Goal: Task Accomplishment & Management: Manage account settings

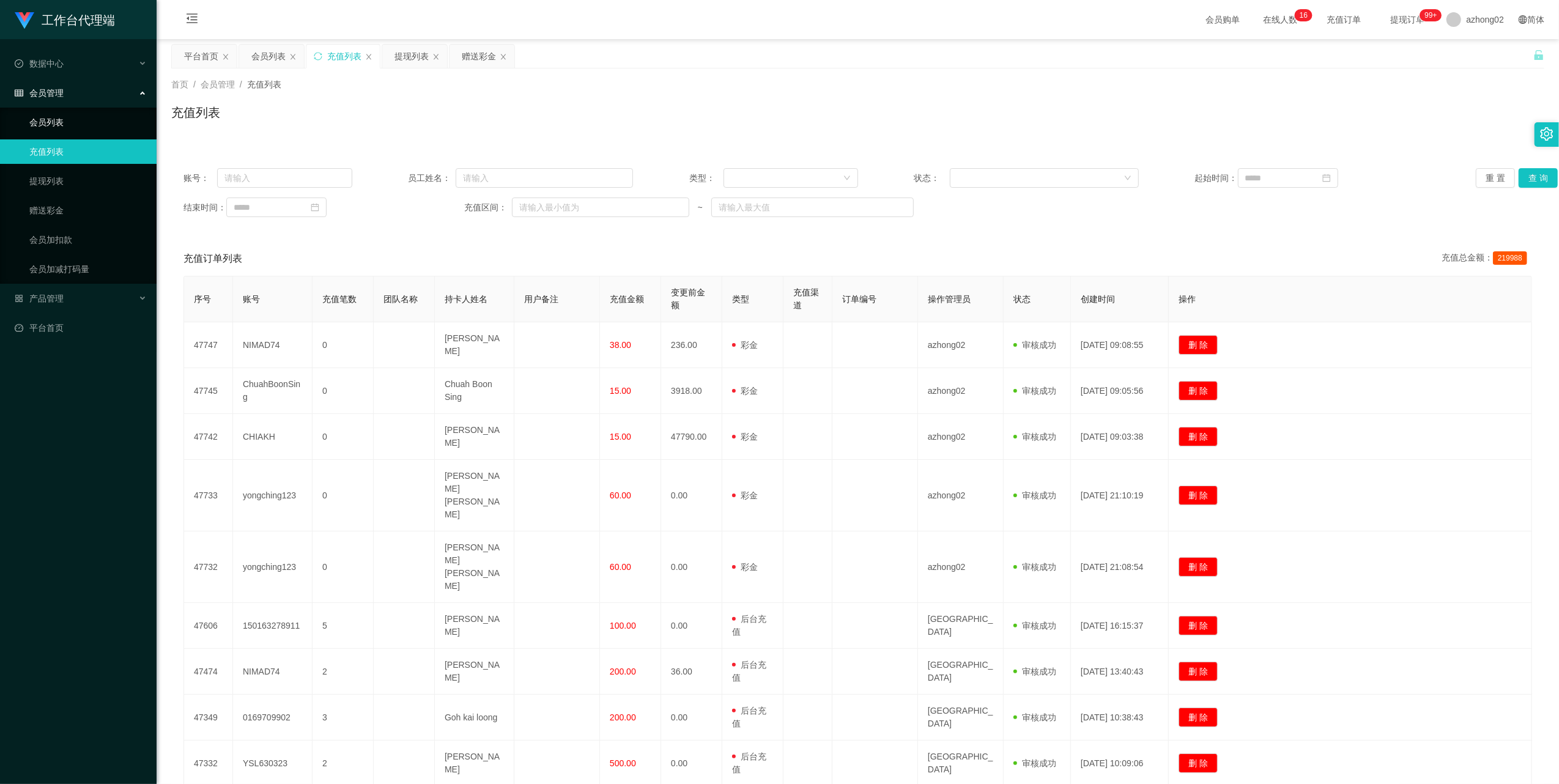
click at [30, 112] on link "会员列表" at bounding box center [88, 122] width 118 height 24
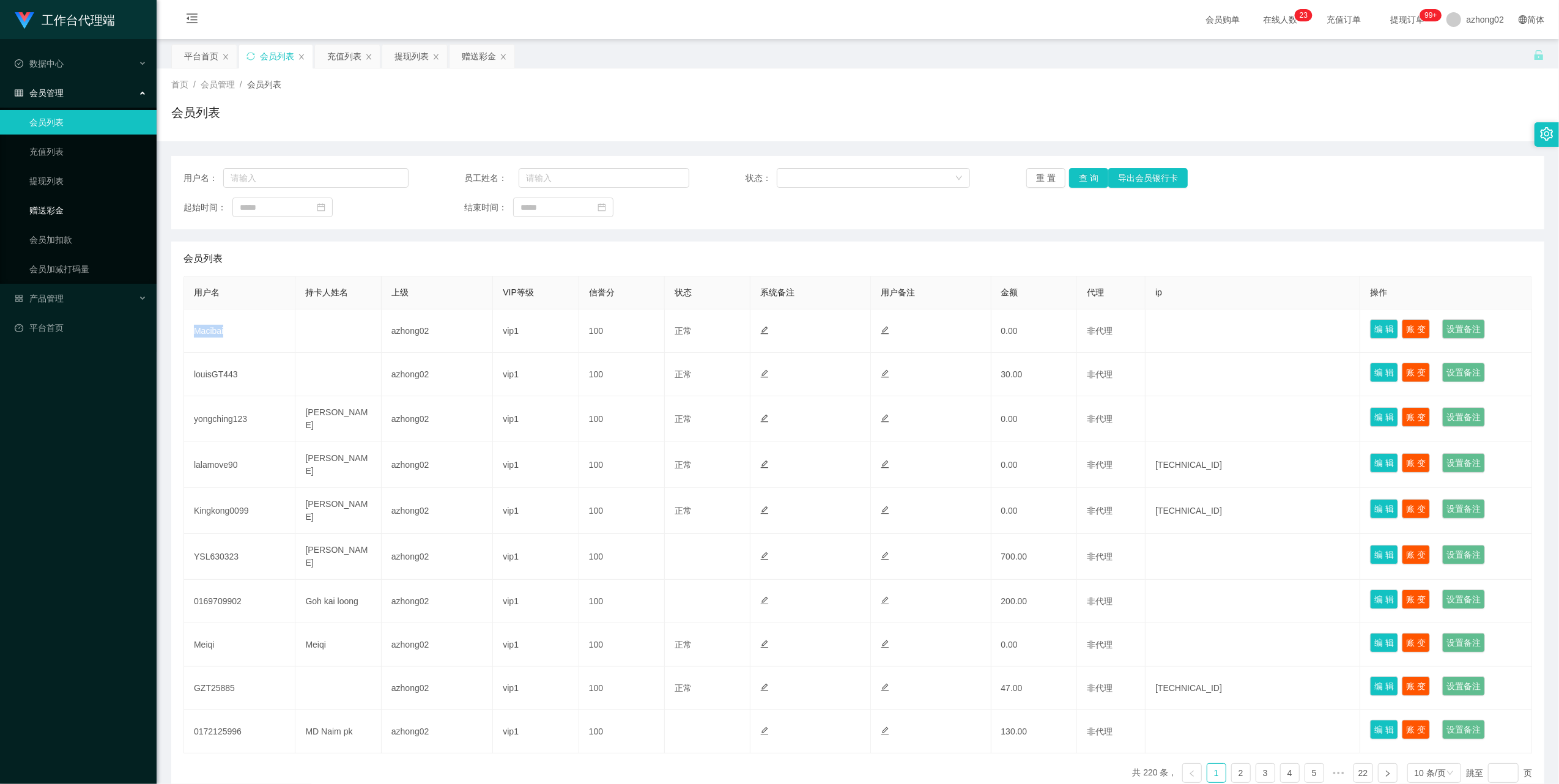
click at [62, 198] on link "赠送彩金" at bounding box center [88, 210] width 118 height 24
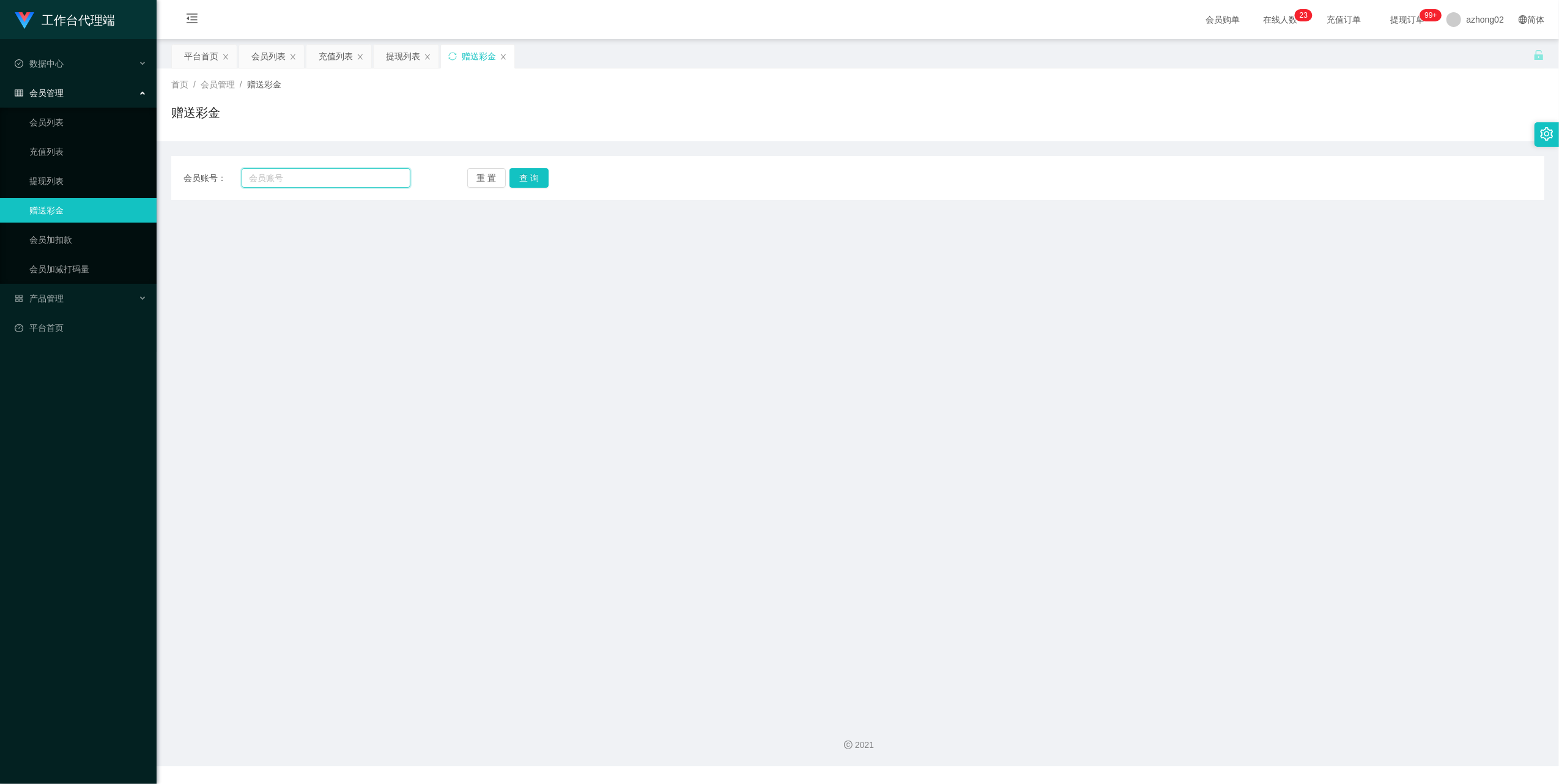
drag, startPoint x: 295, startPoint y: 177, endPoint x: 304, endPoint y: 179, distance: 9.2
click at [295, 179] on input "text" at bounding box center [326, 178] width 169 height 20
paste input "Macibai"
type input "Macibai"
click at [527, 172] on button "查 询" at bounding box center [530, 178] width 40 height 20
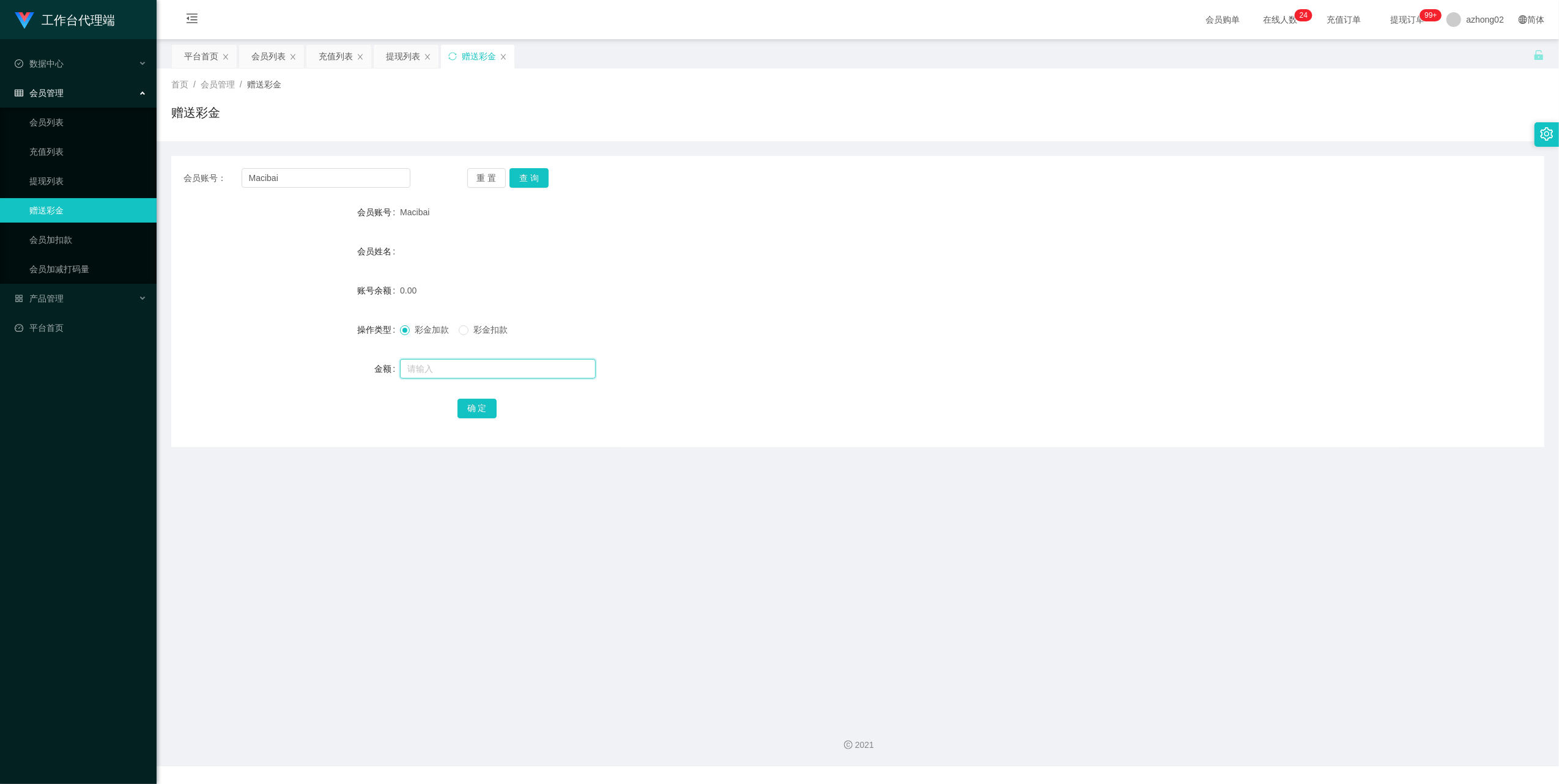
click at [435, 370] on input "text" at bounding box center [498, 369] width 196 height 20
type input "30"
click at [475, 412] on button "确 定" at bounding box center [477, 409] width 40 height 20
click at [49, 169] on link "提现列表" at bounding box center [88, 181] width 118 height 24
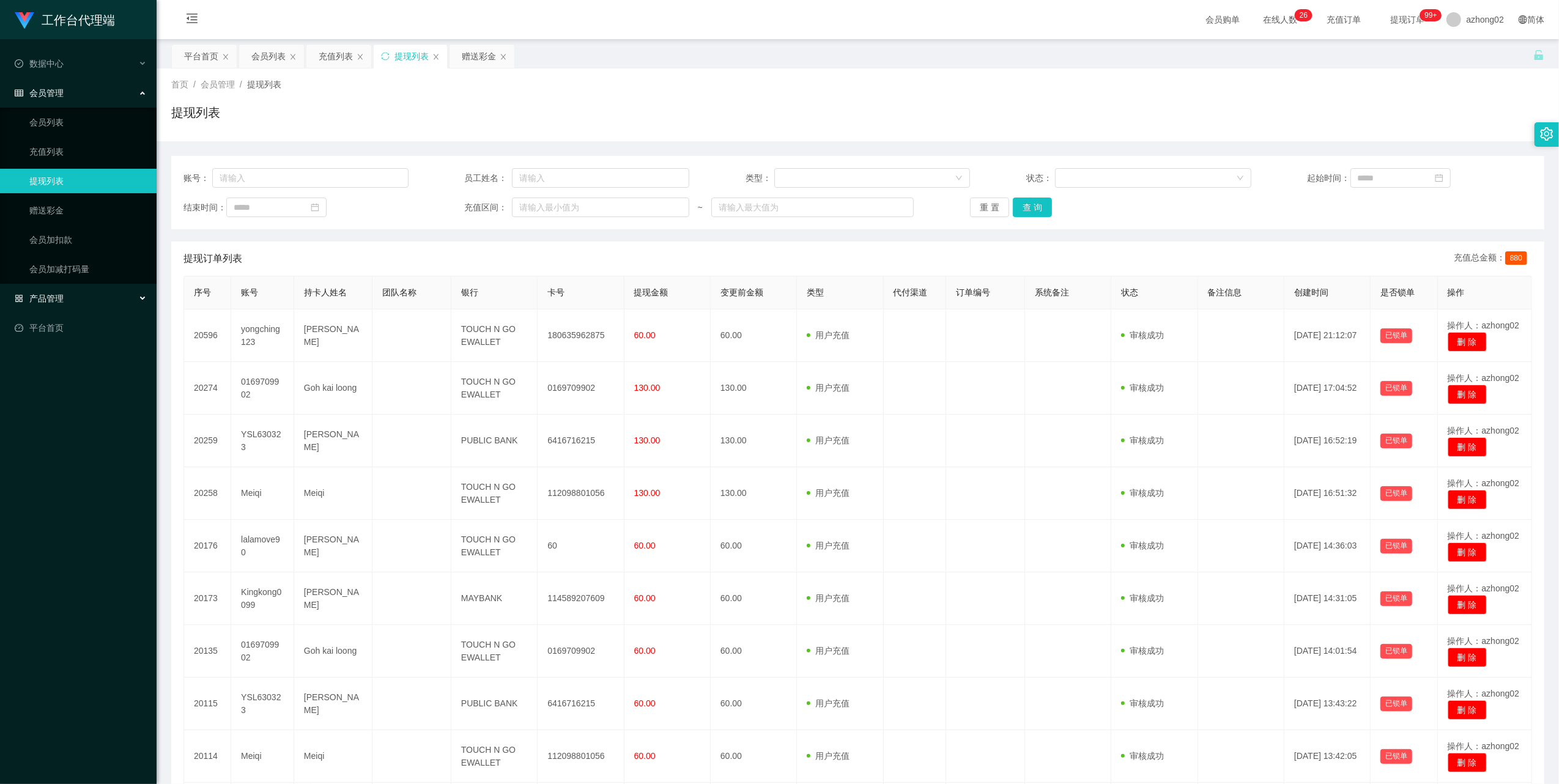
click at [58, 287] on div "产品管理" at bounding box center [78, 299] width 157 height 24
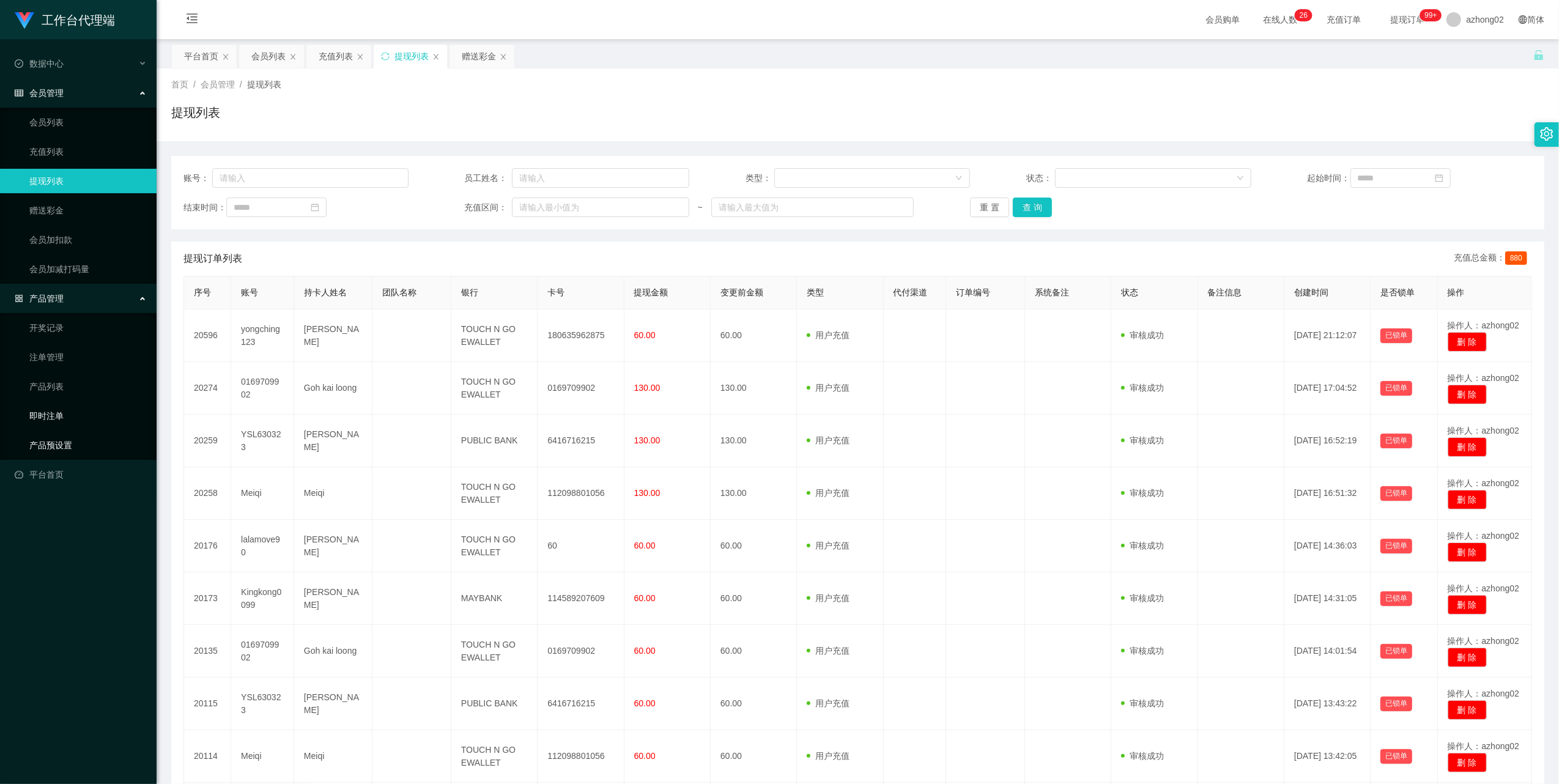
click at [52, 433] on link "产品预设置" at bounding box center [88, 445] width 118 height 24
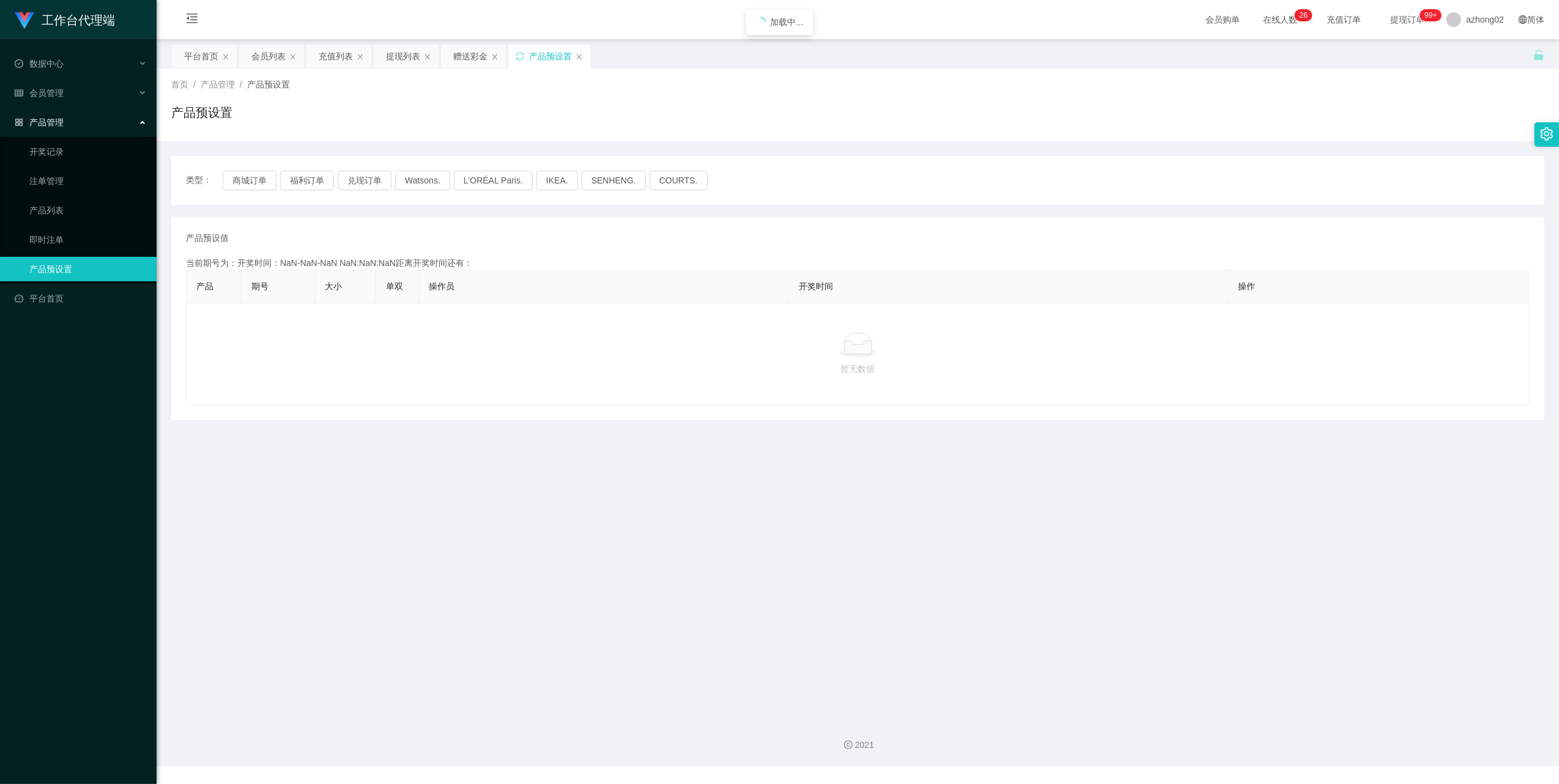
click at [50, 438] on div "工作台代理端 数据中心 会员管理 会员列表 充值列表 提现列表 赠送彩金 会员加扣款 会员加减打码量 产品管理 开奖记录 注单管理 产品列表 即时注单 产品预…" at bounding box center [78, 392] width 157 height 784
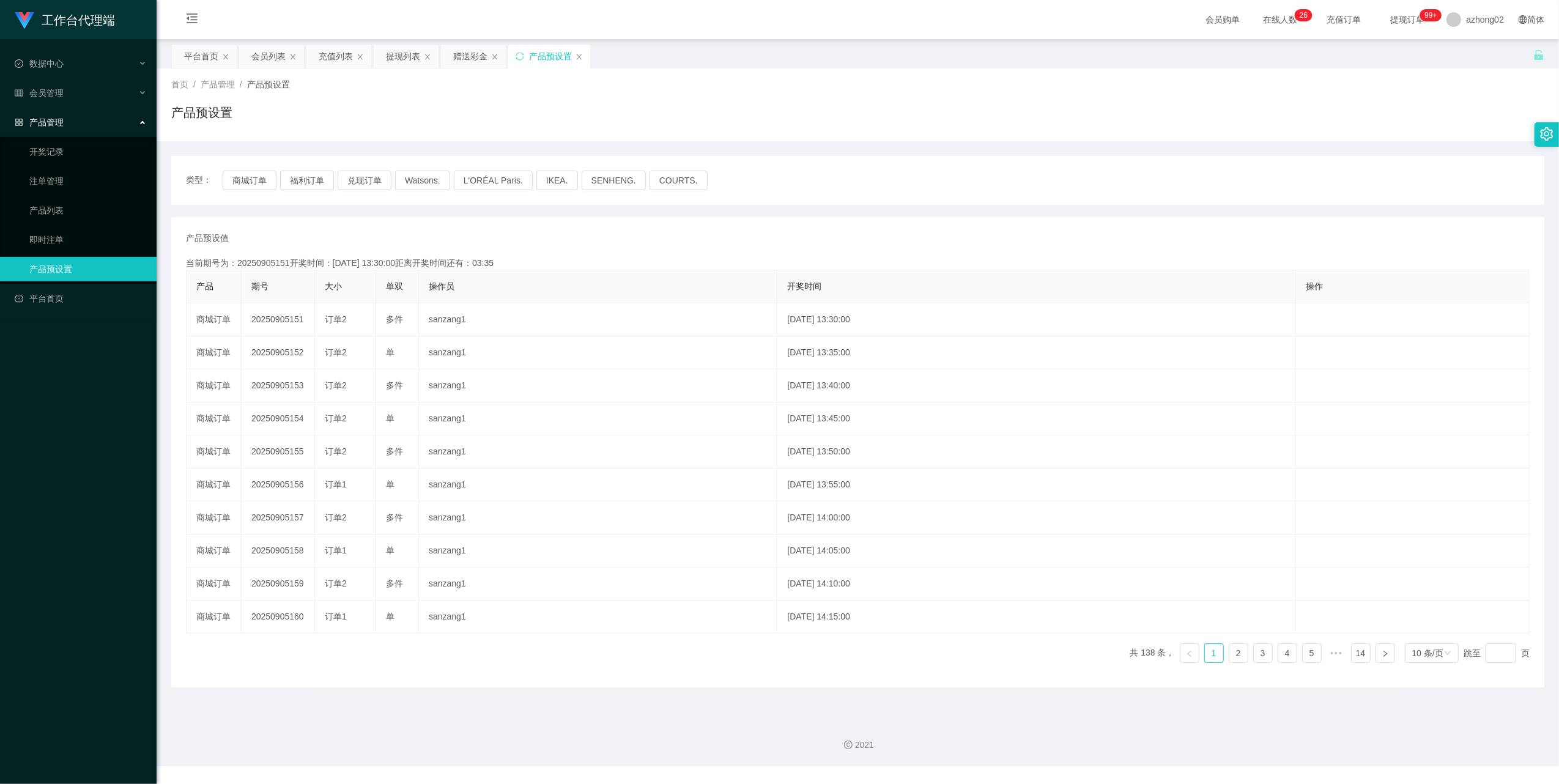
click at [249, 191] on div "类型： 商城订单 福利订单 兑现订单 Watsons. L'ORÉAL Paris. IKEA. SENHENG. COURTS." at bounding box center [857, 180] width 1373 height 49
click at [250, 181] on button "商城订单" at bounding box center [249, 181] width 54 height 20
click at [265, 179] on button "商城订单" at bounding box center [249, 181] width 54 height 20
click at [52, 257] on link "产品预设置" at bounding box center [88, 269] width 118 height 24
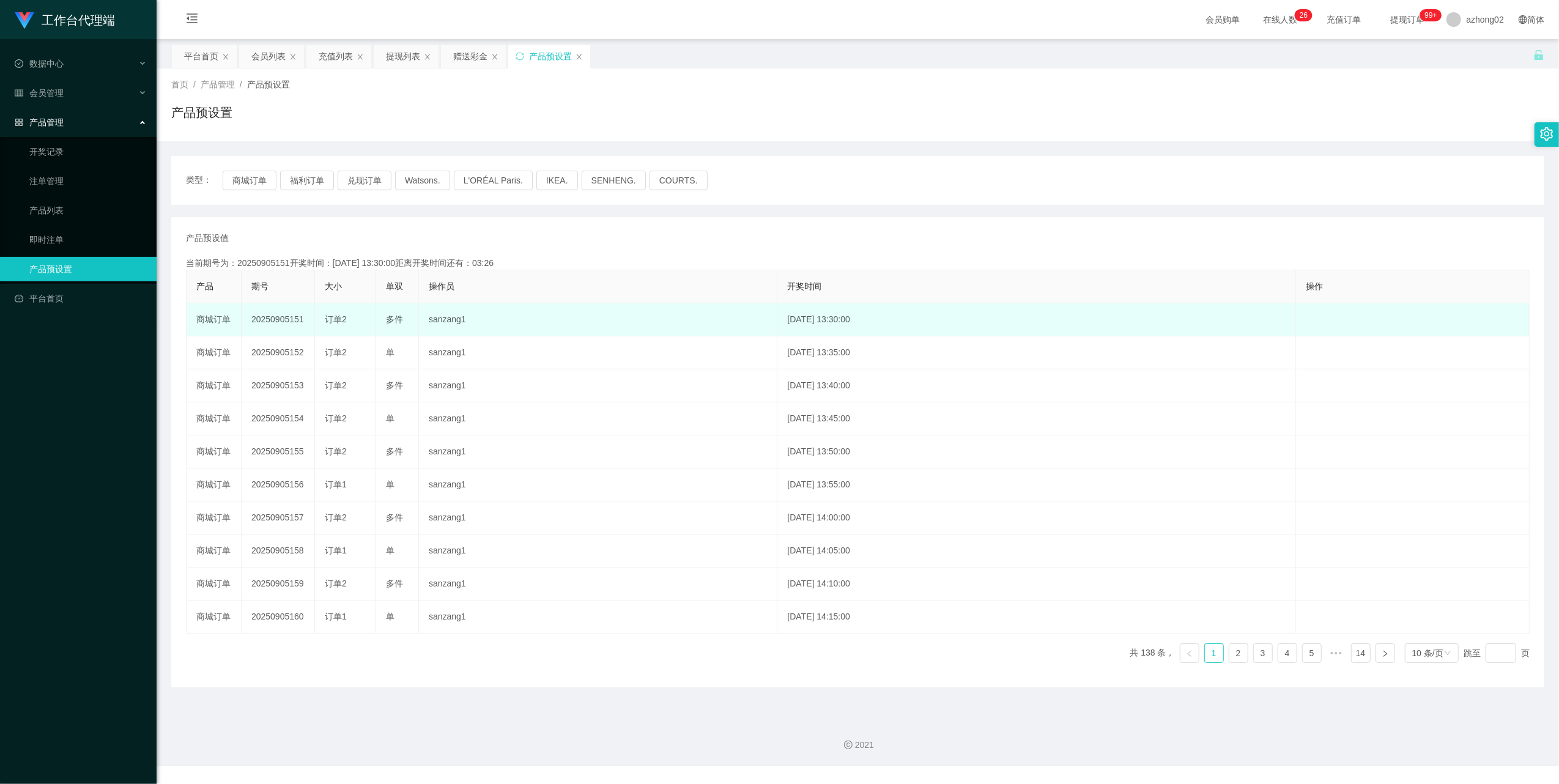
click at [277, 323] on td "20250905151" at bounding box center [278, 319] width 74 height 33
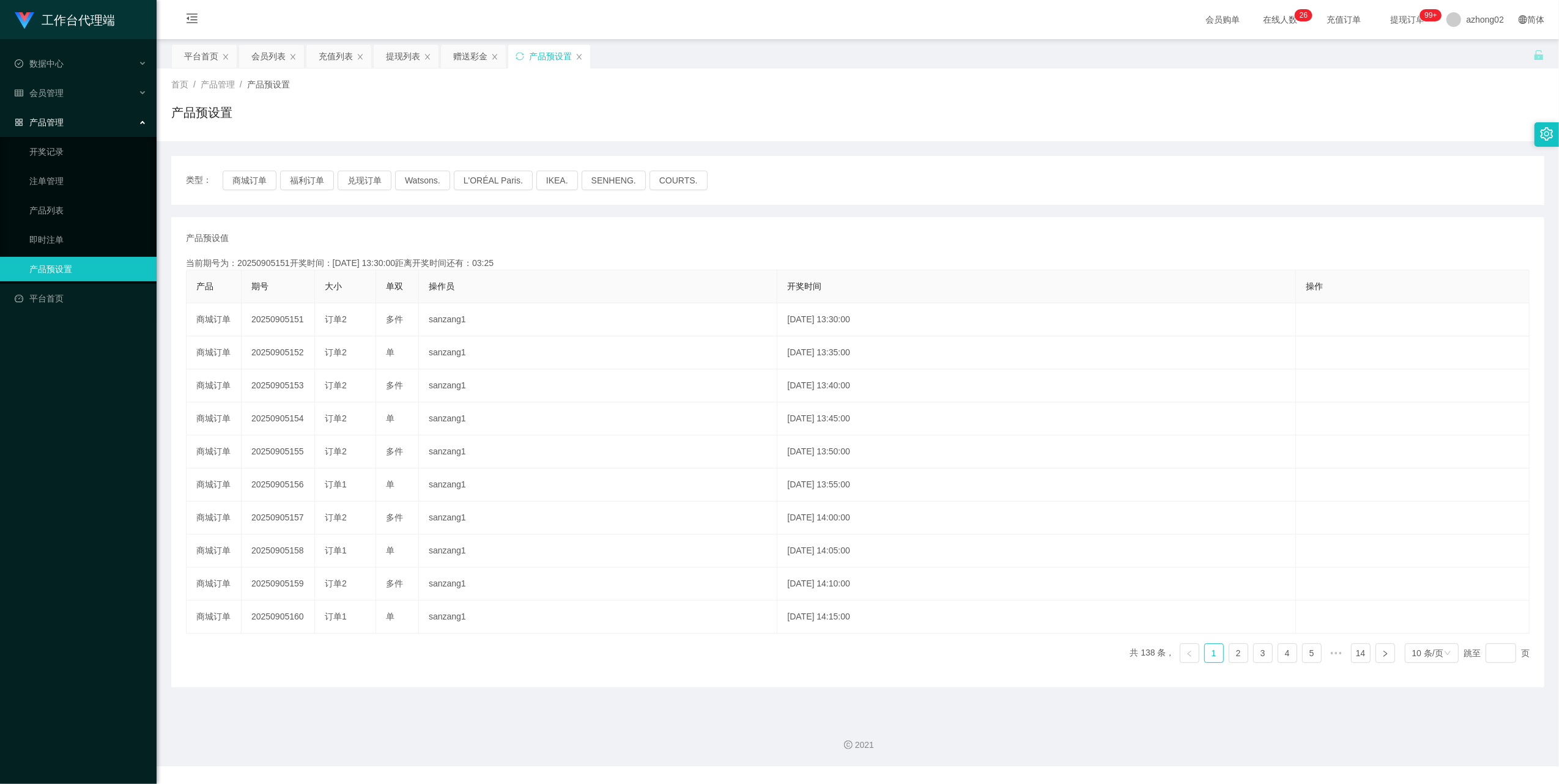
copy td "20250905151"
click at [259, 180] on button "商城订单" at bounding box center [249, 181] width 54 height 20
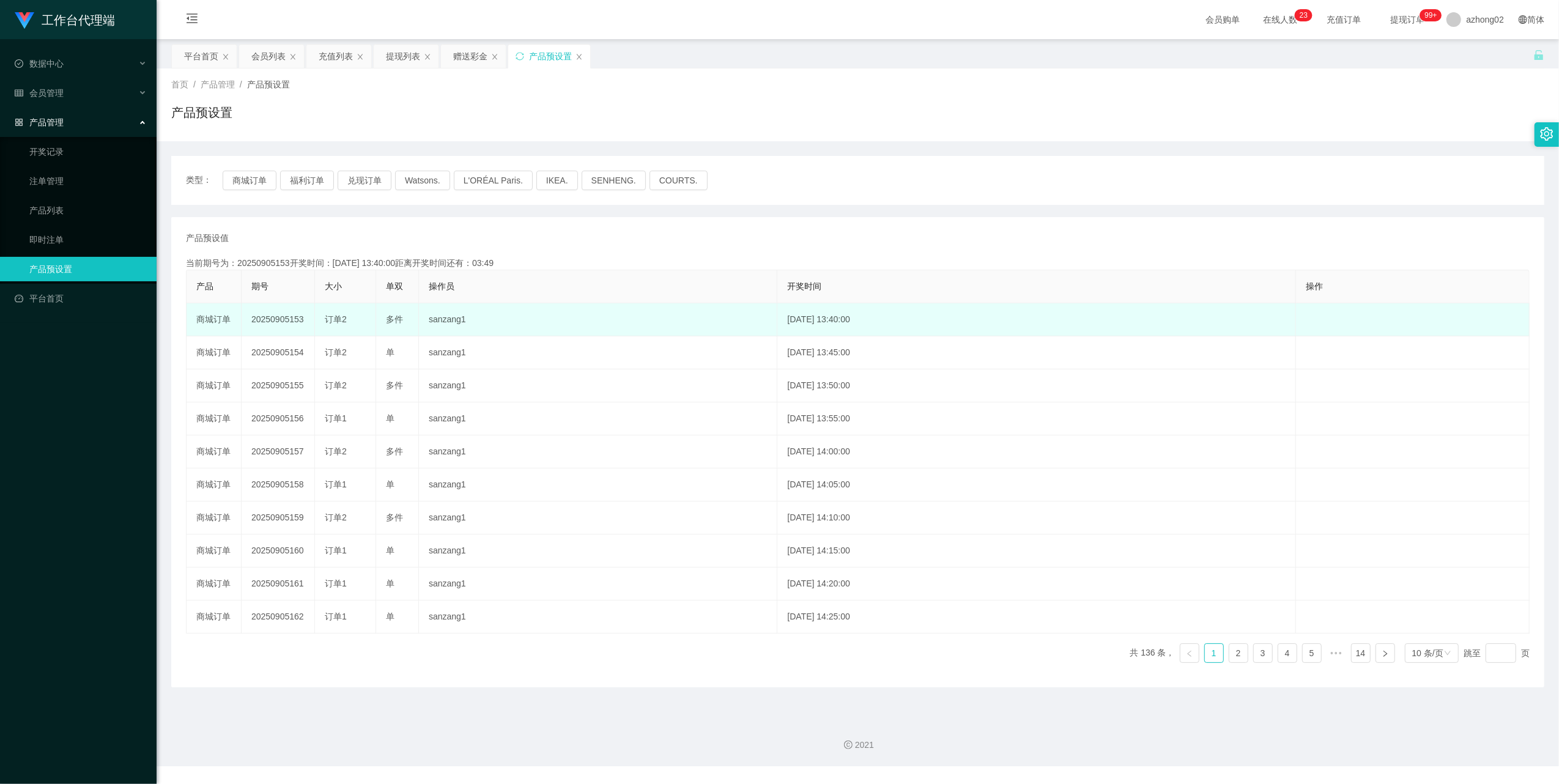
click at [272, 324] on td "20250905153" at bounding box center [278, 319] width 74 height 33
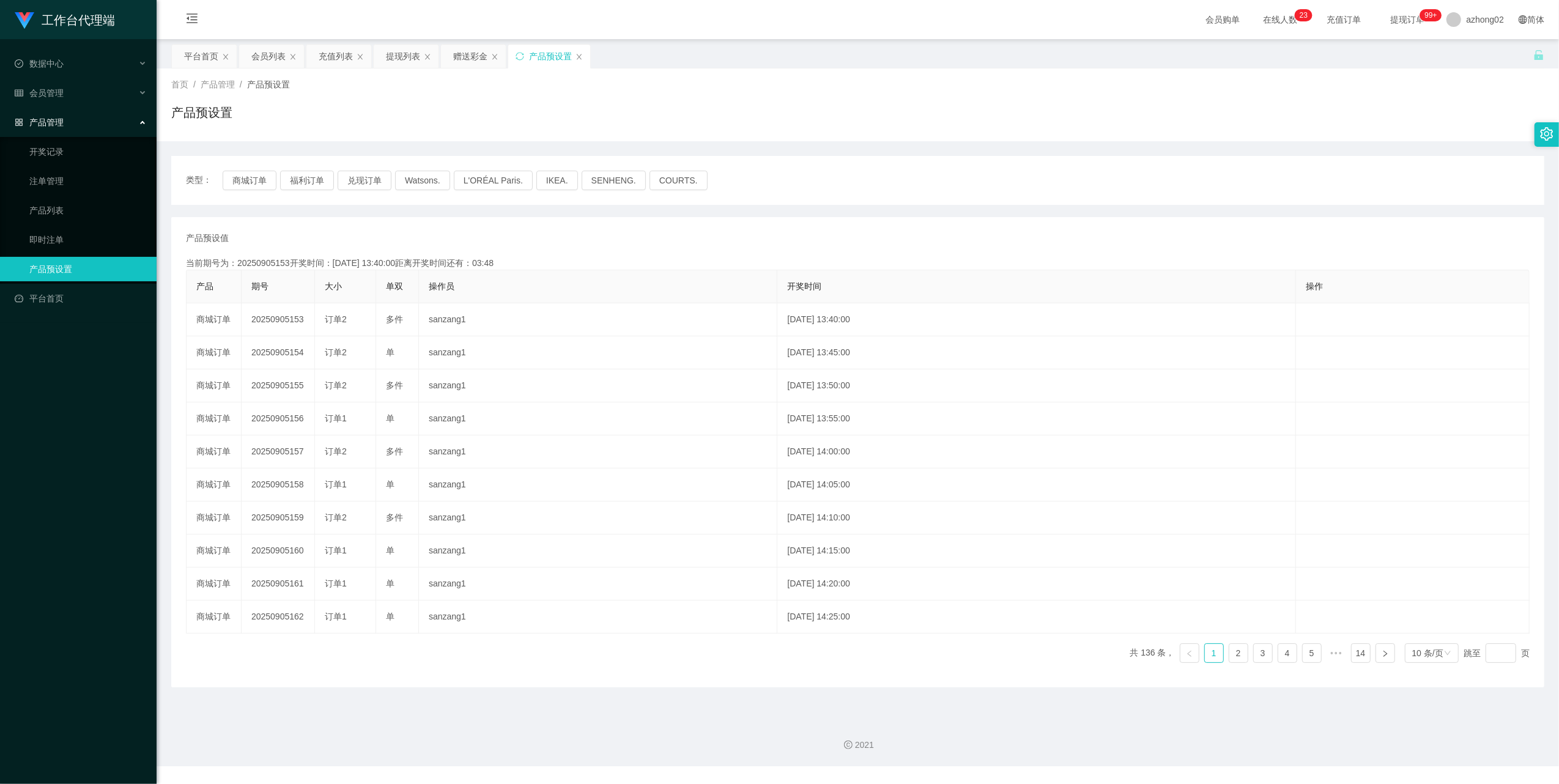
copy td "20250905153"
click at [40, 88] on span "会员管理" at bounding box center [39, 93] width 49 height 10
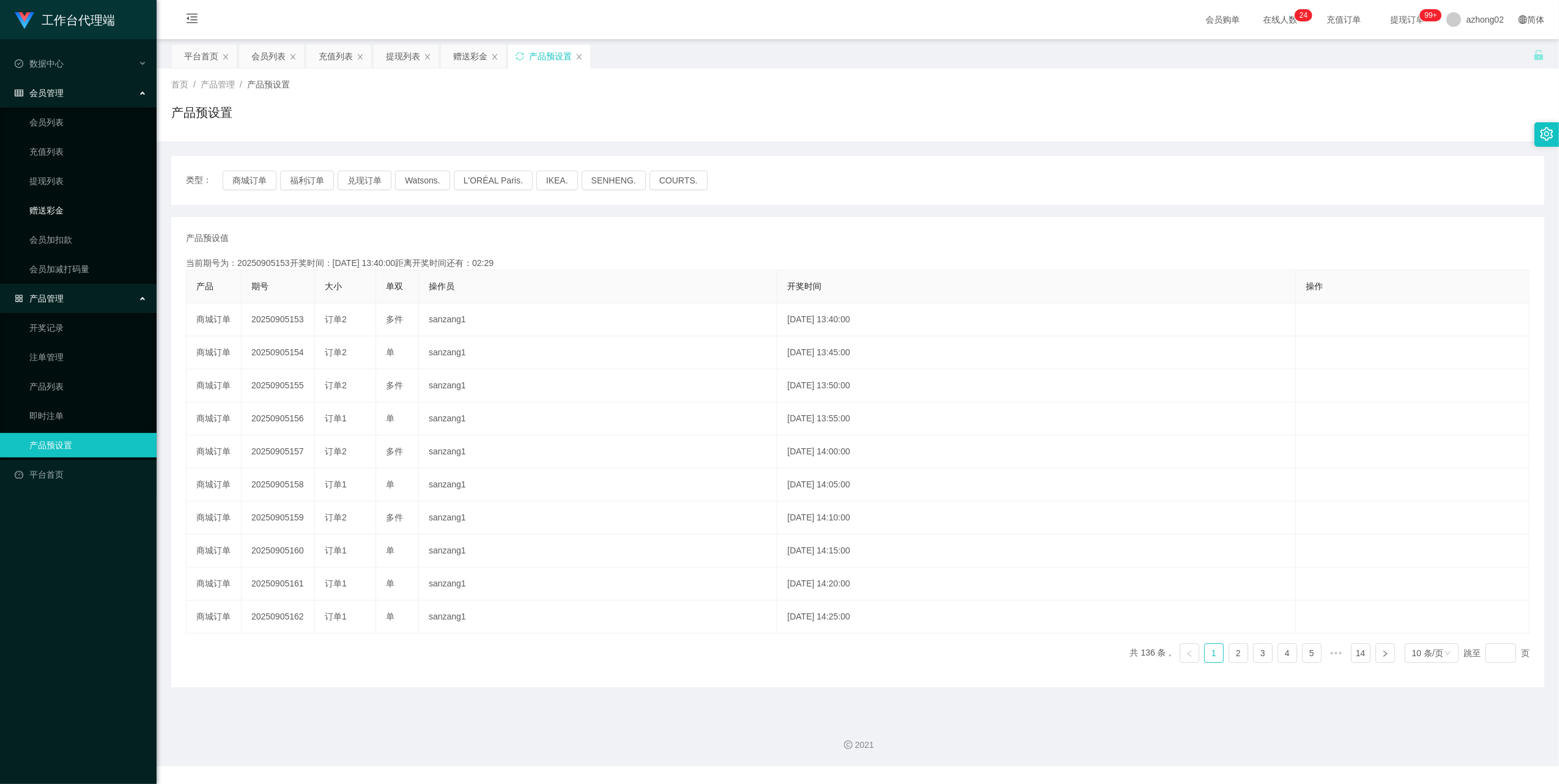
click at [59, 206] on link "赠送彩金" at bounding box center [88, 210] width 118 height 24
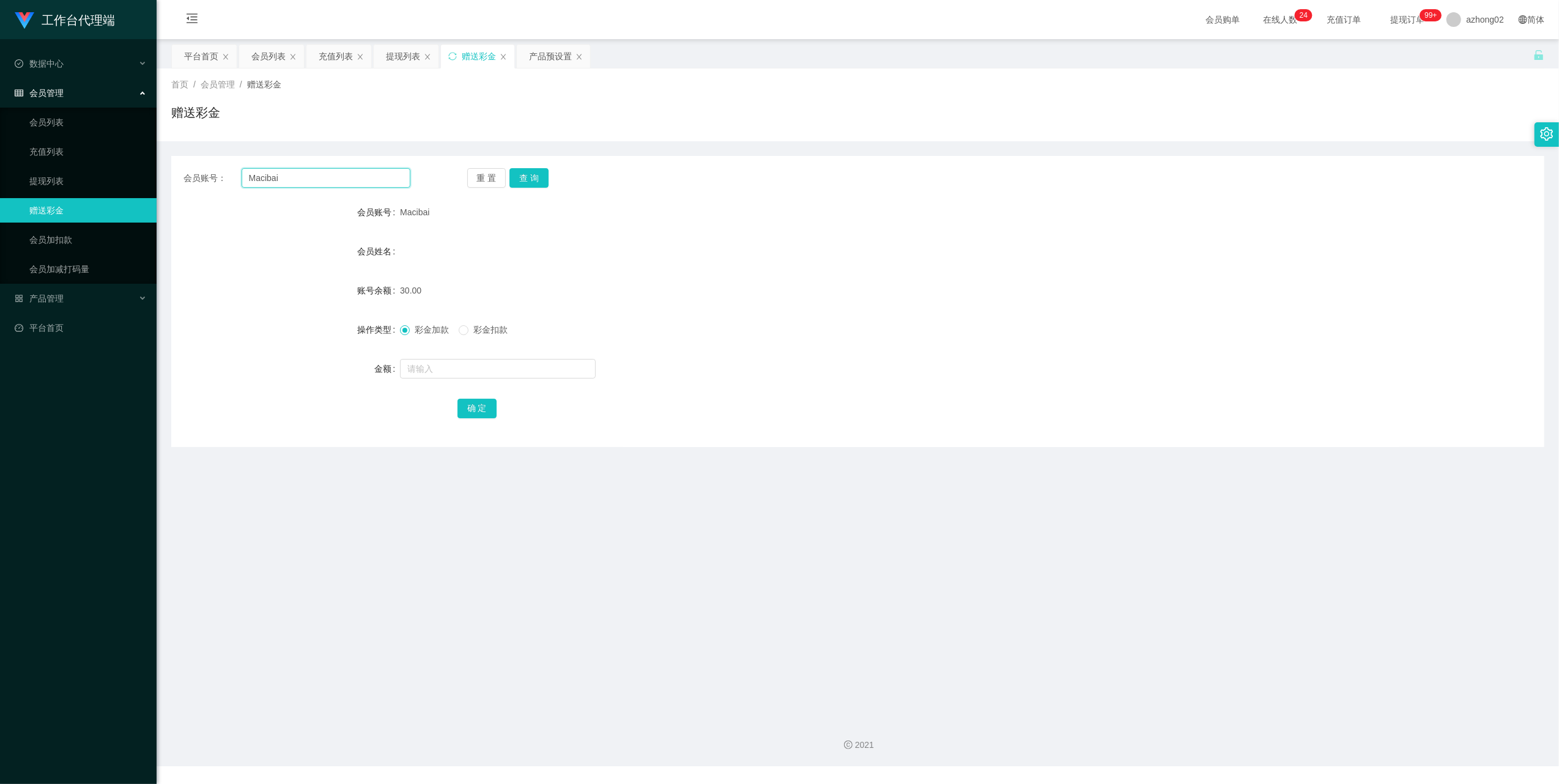
click at [327, 184] on input "Macibai" at bounding box center [326, 178] width 169 height 20
click at [519, 172] on button "查 询" at bounding box center [530, 178] width 40 height 20
click at [295, 174] on input "Macibai" at bounding box center [326, 178] width 169 height 20
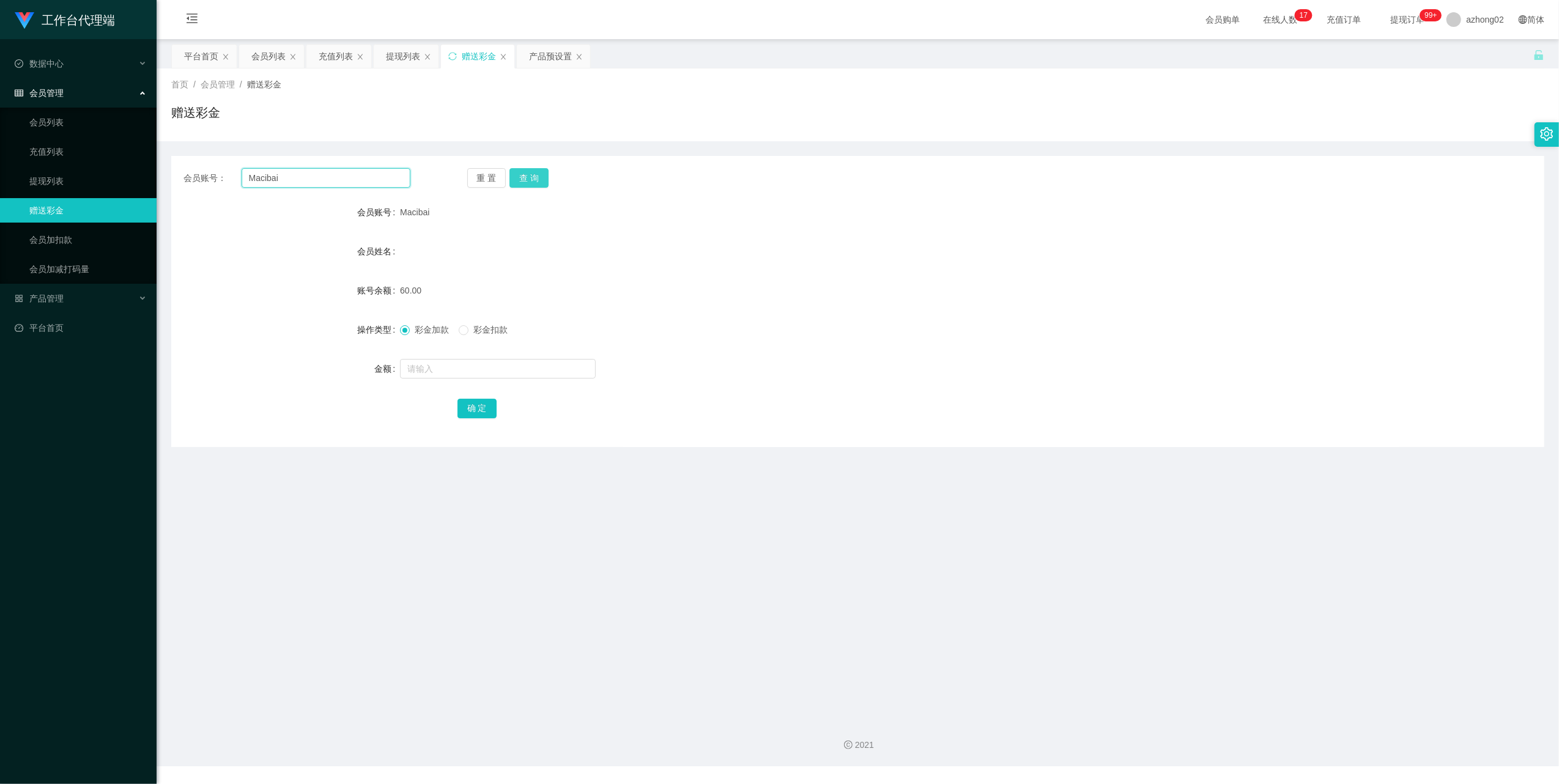
paste input "louisGT443"
type input "louisGT443"
drag, startPoint x: 536, startPoint y: 174, endPoint x: 551, endPoint y: 194, distance: 25.0
click at [536, 174] on button "查 询" at bounding box center [530, 178] width 40 height 20
click at [471, 328] on span "彩金扣款" at bounding box center [491, 329] width 44 height 10
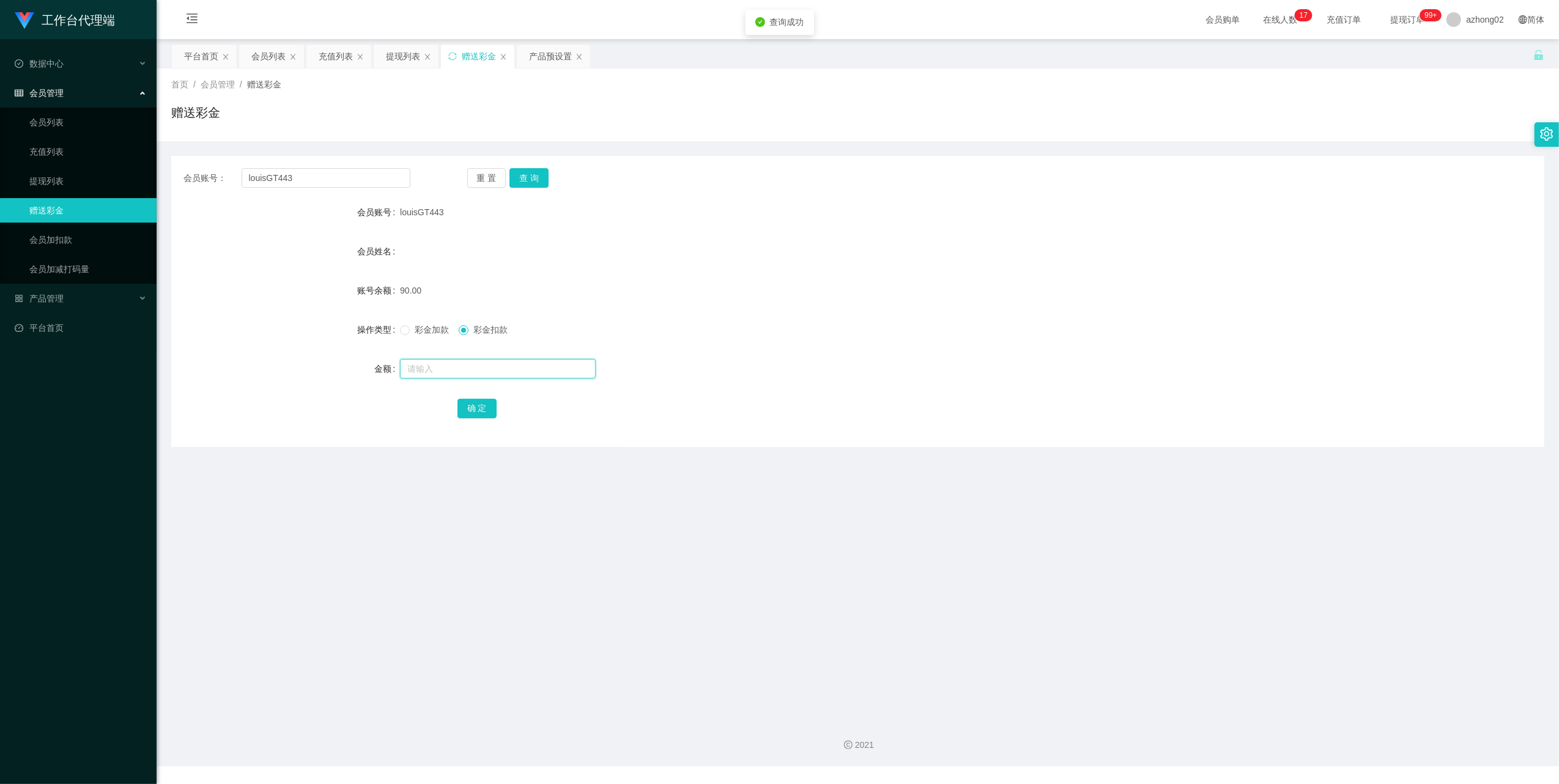
click at [456, 375] on input "text" at bounding box center [498, 369] width 196 height 20
type input "30"
drag, startPoint x: 490, startPoint y: 407, endPoint x: 480, endPoint y: 409, distance: 10.2
click at [488, 407] on button "确 定" at bounding box center [477, 409] width 40 height 20
click at [347, 182] on input "louisGT443" at bounding box center [326, 178] width 169 height 20
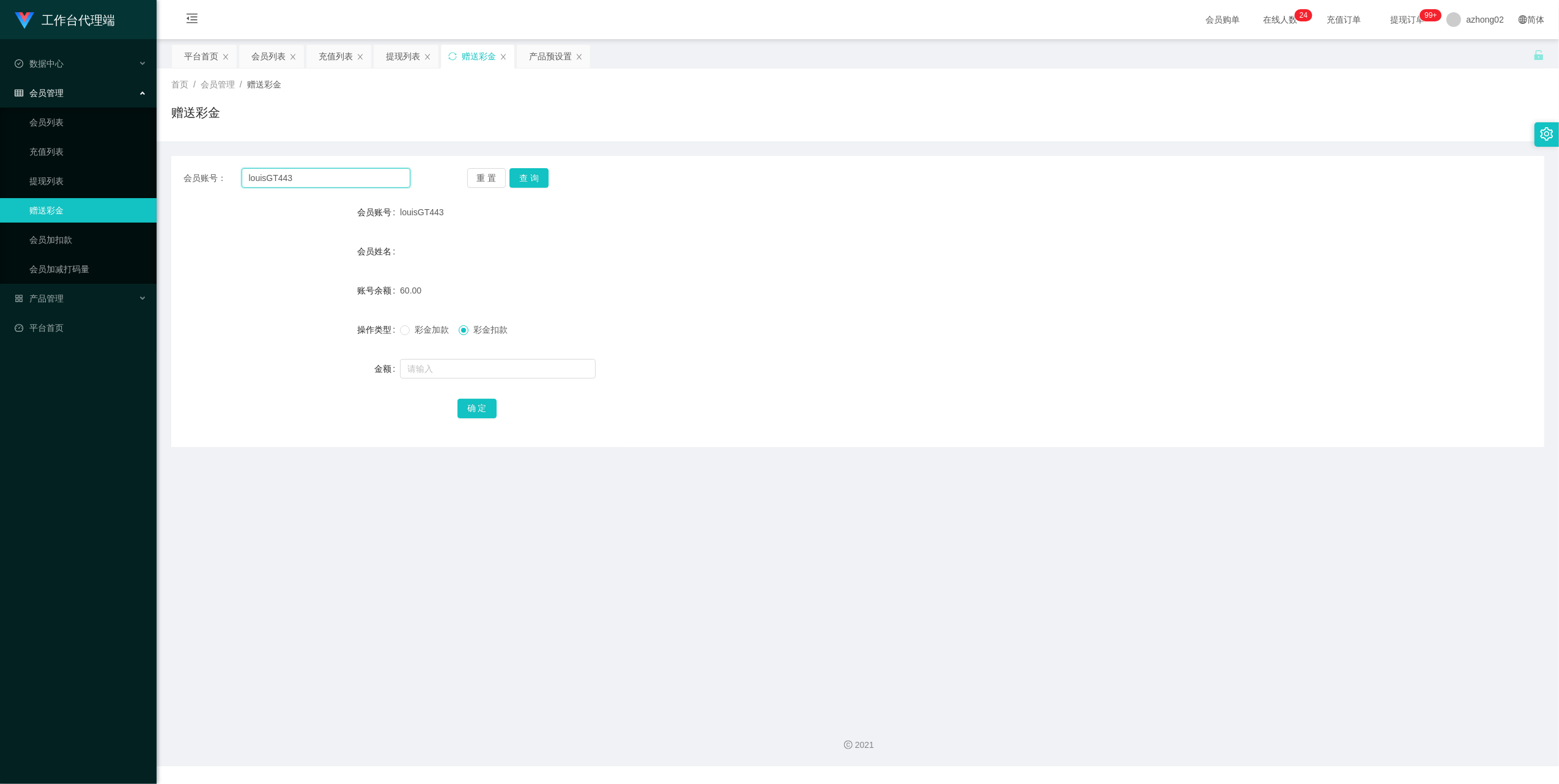
click at [347, 182] on input "louisGT443" at bounding box center [326, 178] width 169 height 20
type input "wni"
click at [538, 181] on button "查 询" at bounding box center [530, 178] width 40 height 20
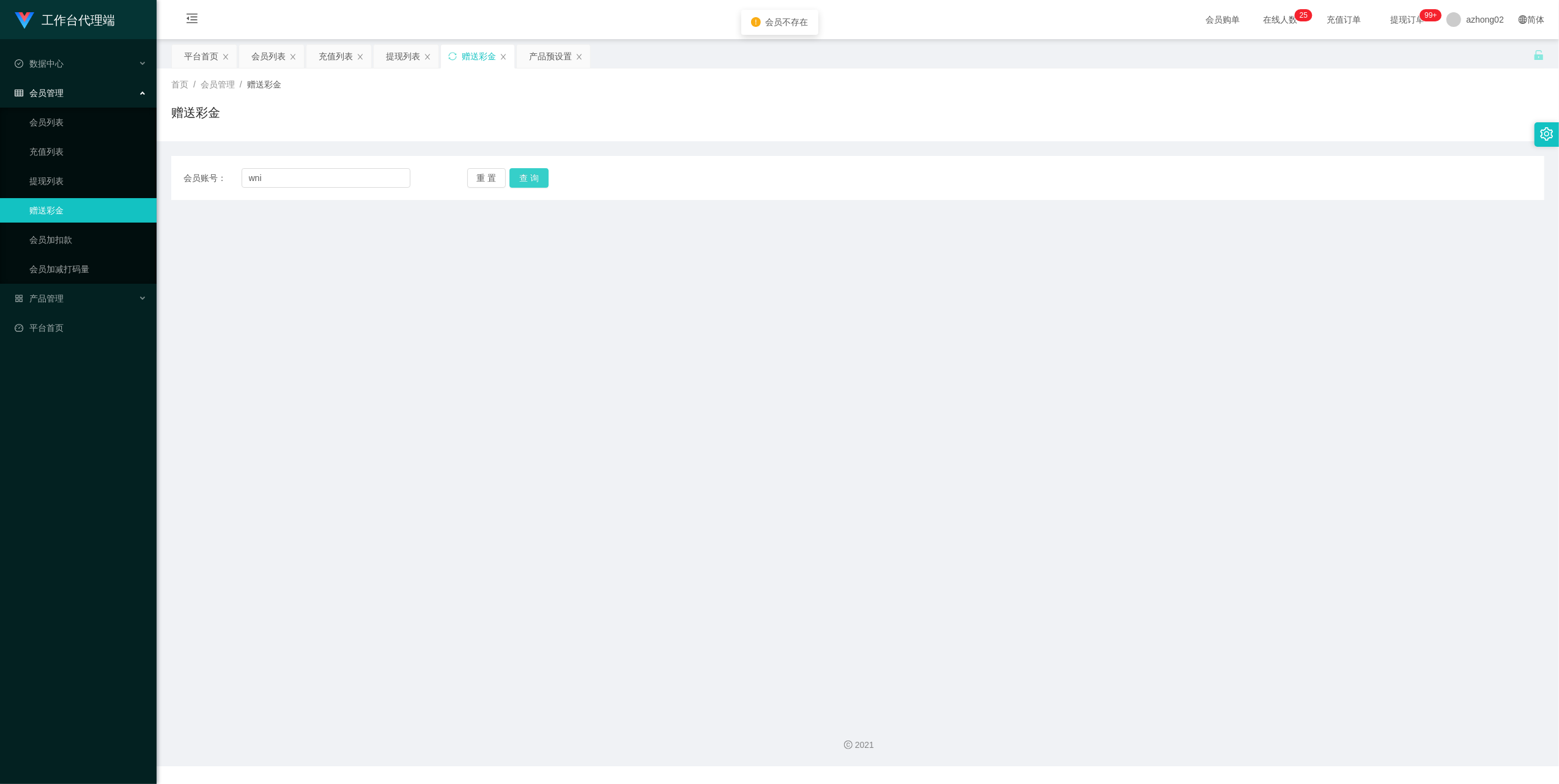
click at [522, 177] on button "查 询" at bounding box center [530, 178] width 40 height 20
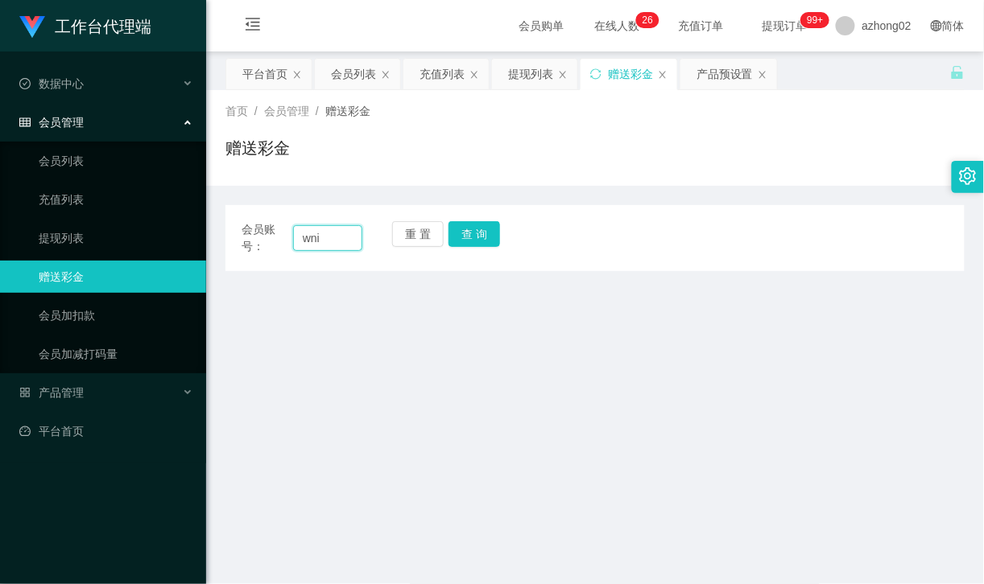
click at [328, 233] on input "wni" at bounding box center [327, 238] width 69 height 26
type input "win"
click at [462, 239] on button "查 询" at bounding box center [474, 234] width 52 height 26
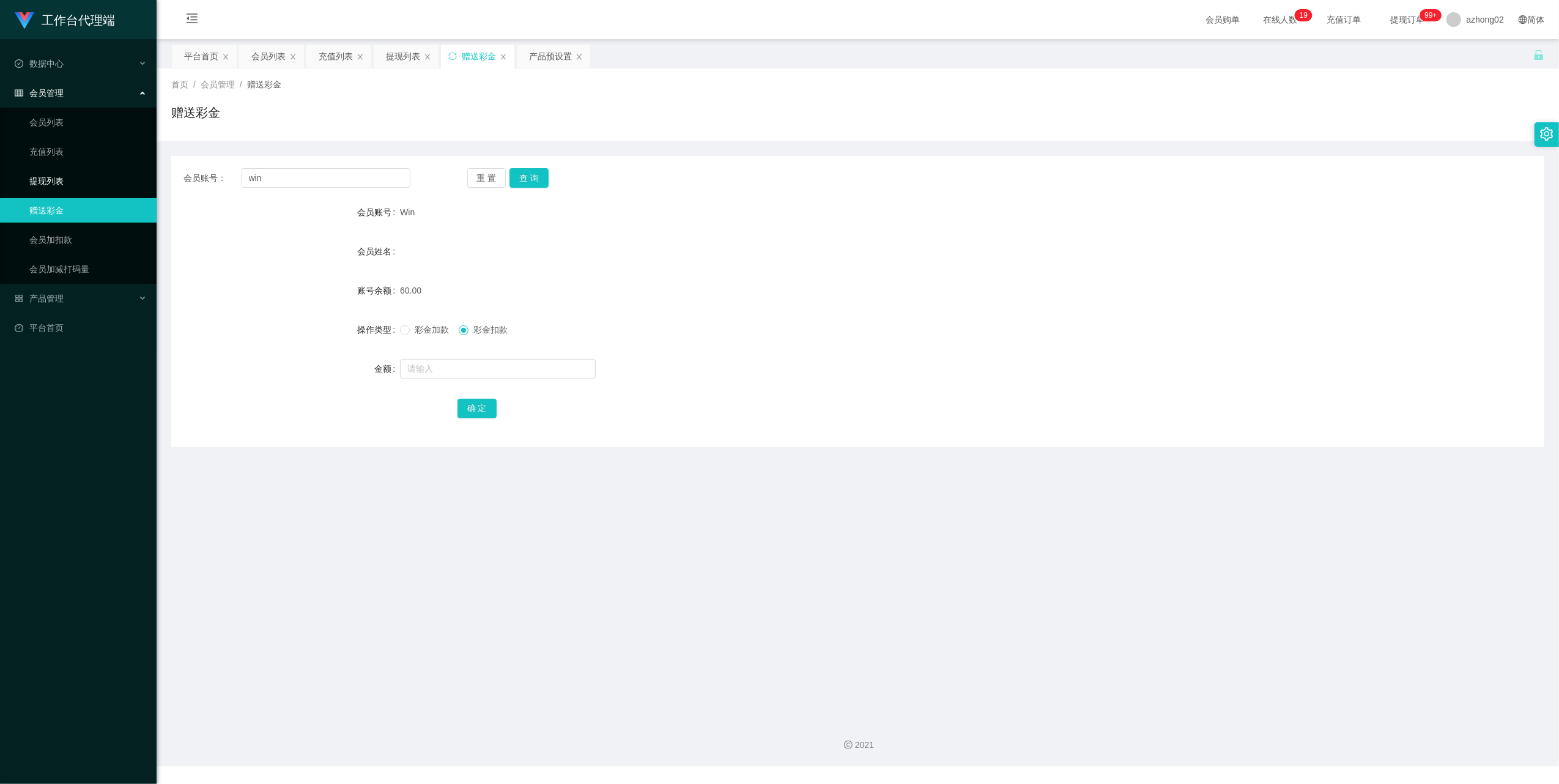
drag, startPoint x: 44, startPoint y: 176, endPoint x: 59, endPoint y: 98, distance: 79.4
click at [45, 176] on link "提现列表" at bounding box center [88, 181] width 118 height 24
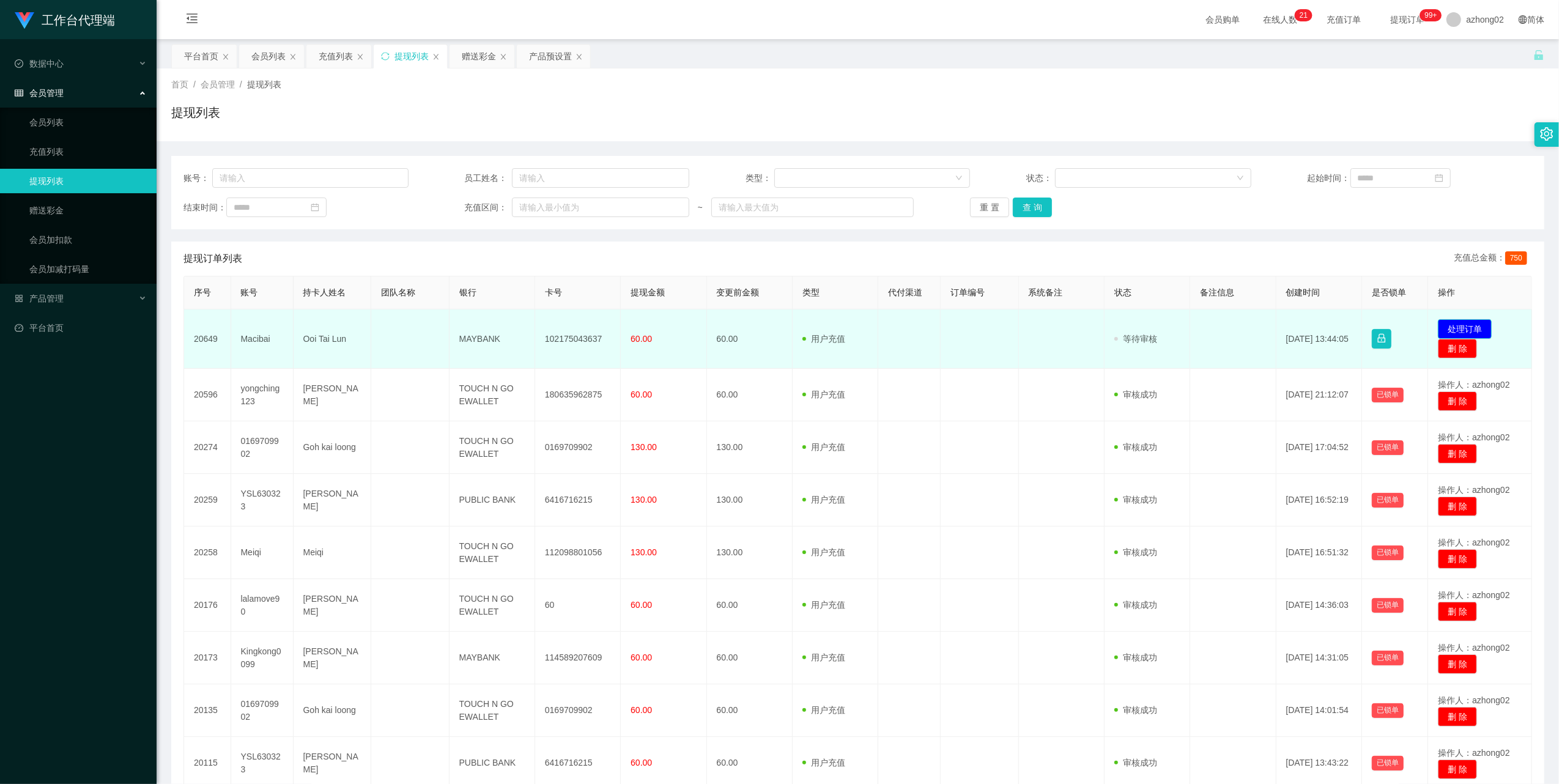
click at [1459, 327] on button "处理订单" at bounding box center [1465, 329] width 54 height 20
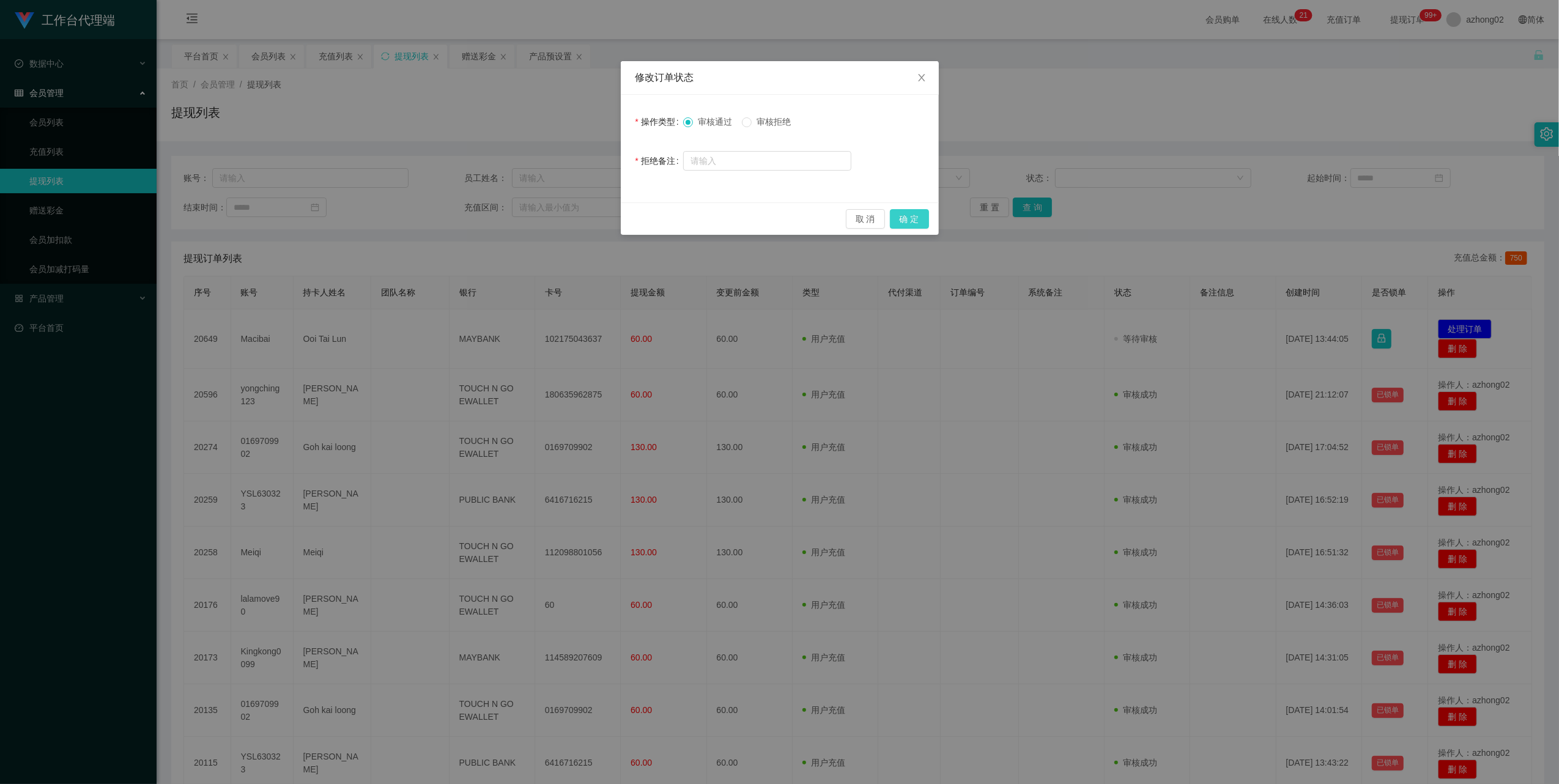
click at [914, 218] on button "确 定" at bounding box center [909, 219] width 40 height 20
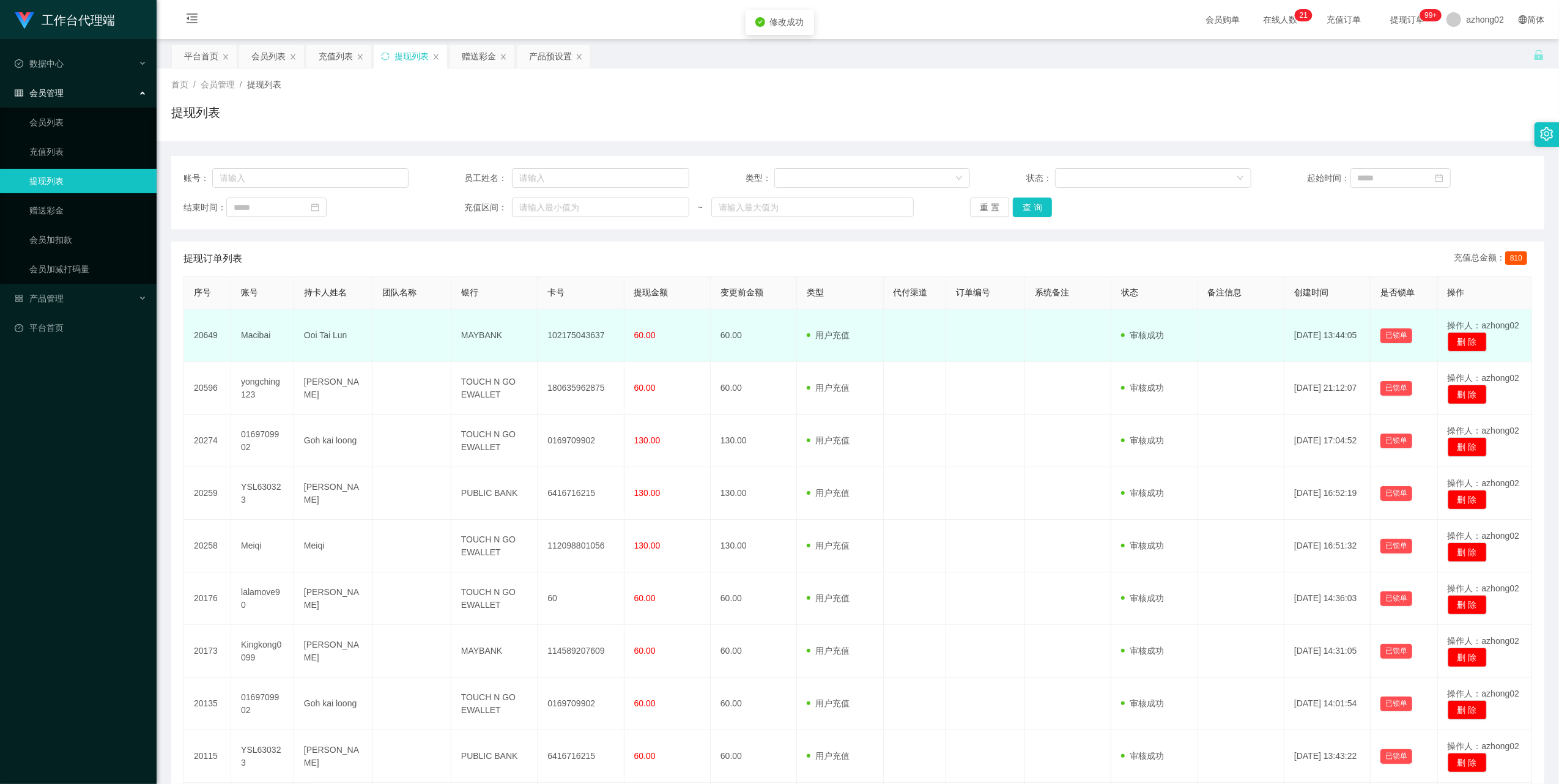
click at [557, 339] on td "102175043637" at bounding box center [581, 335] width 87 height 52
copy td "102175043637"
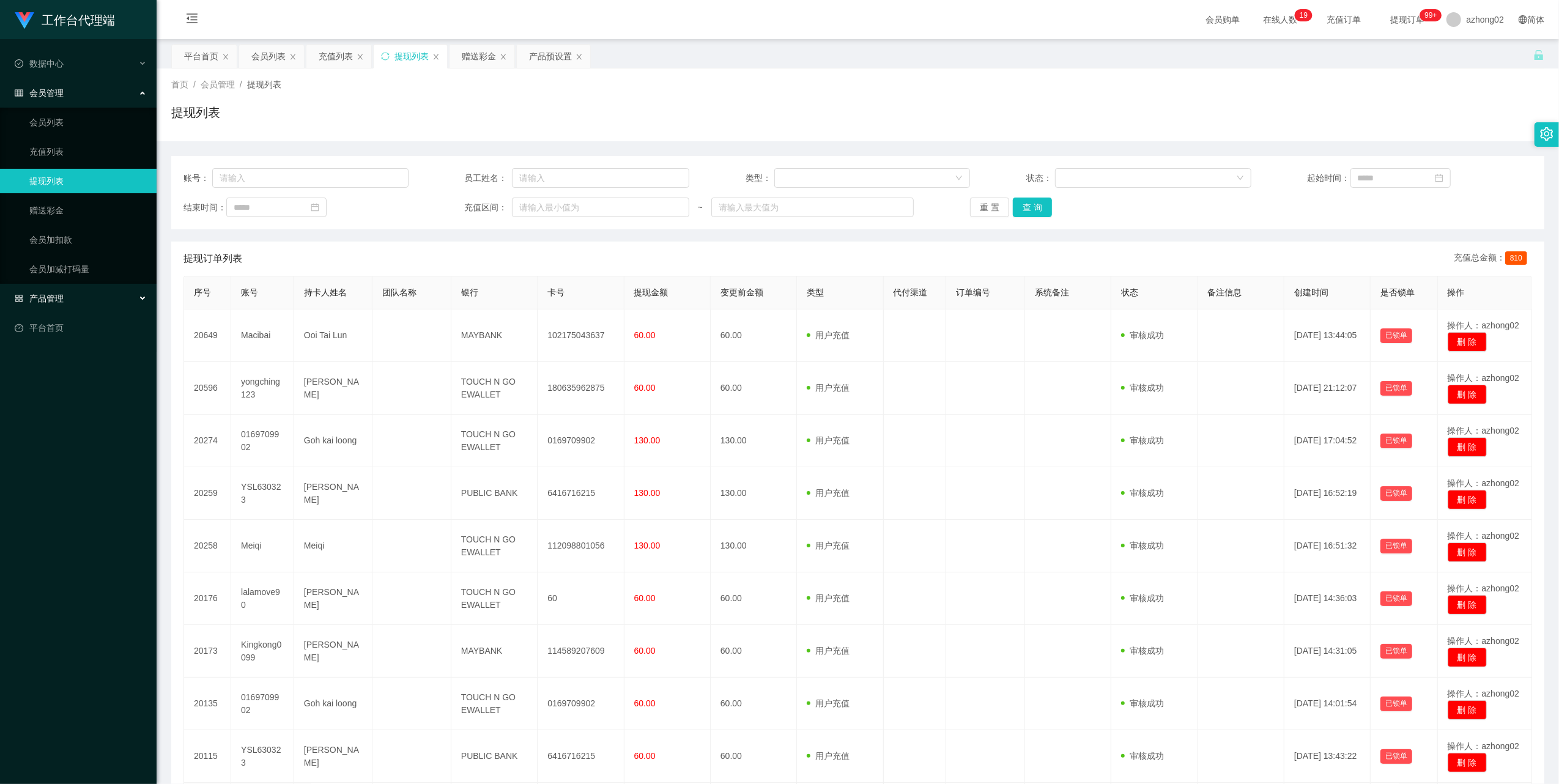
click at [33, 297] on span "产品管理" at bounding box center [39, 298] width 49 height 10
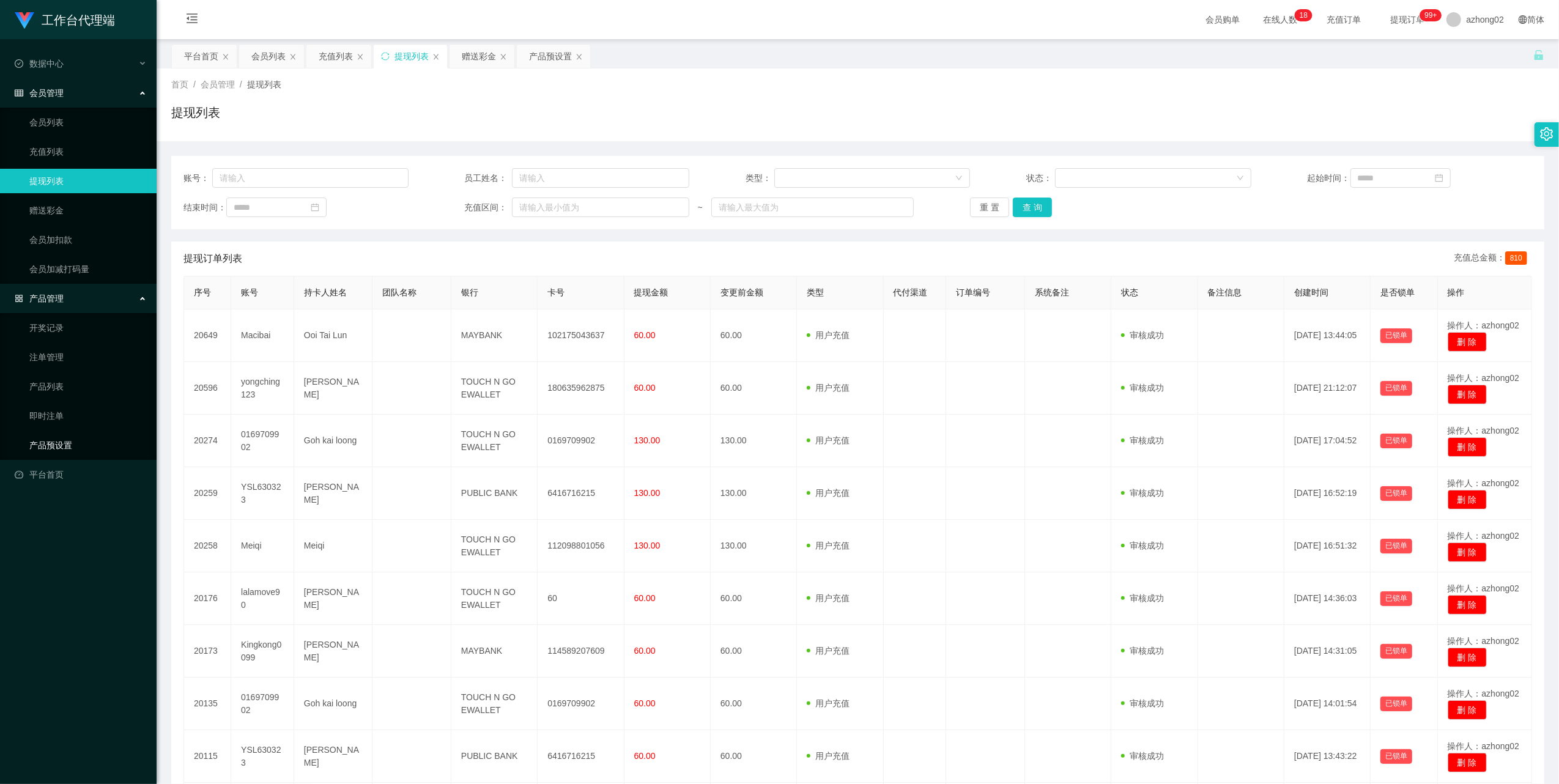
click at [33, 437] on link "产品预设置" at bounding box center [88, 445] width 118 height 24
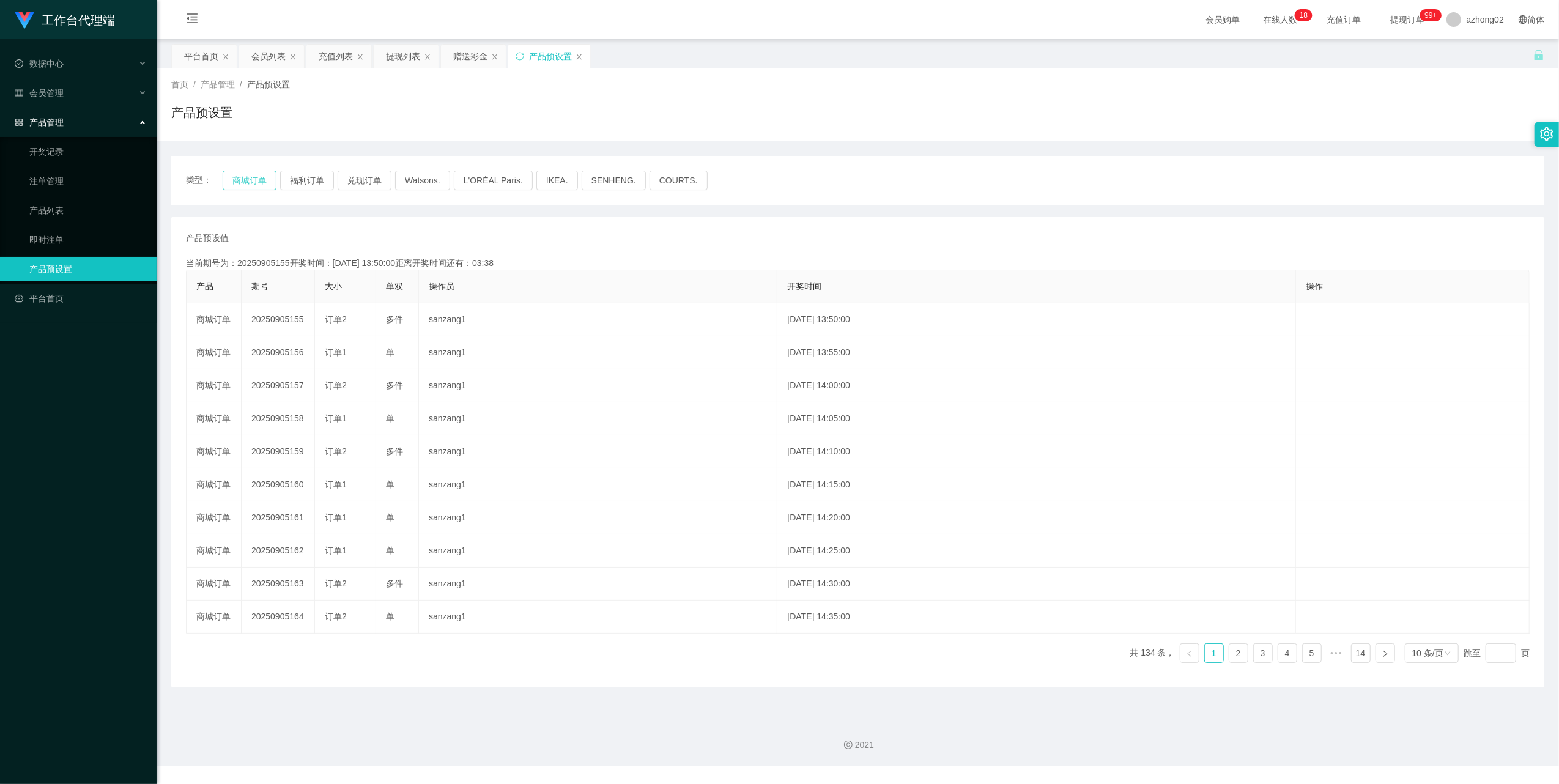
click at [253, 187] on button "商城订单" at bounding box center [249, 181] width 54 height 20
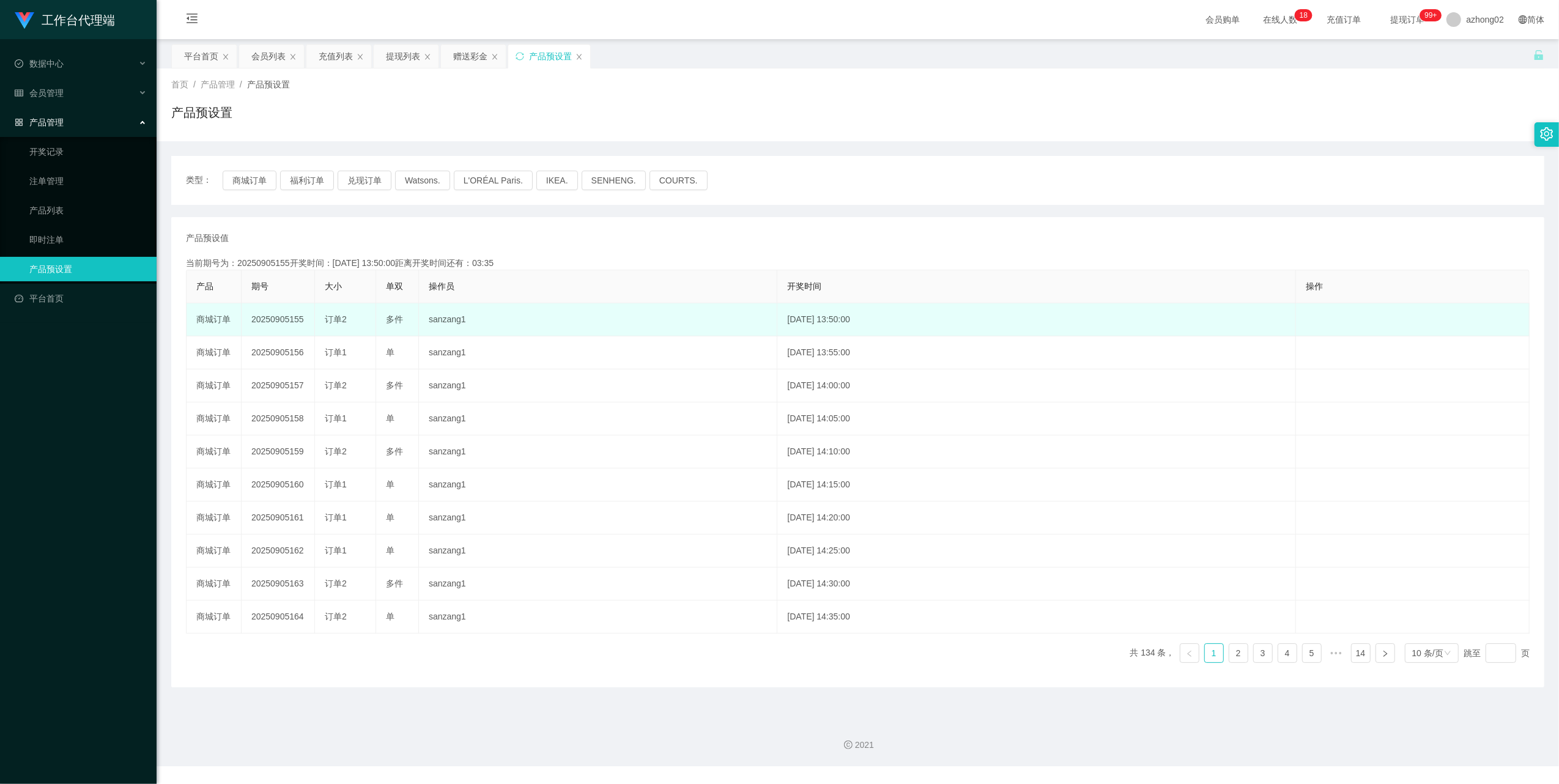
click at [272, 323] on td "20250905155" at bounding box center [278, 319] width 74 height 33
drag, startPoint x: 272, startPoint y: 323, endPoint x: 334, endPoint y: 317, distance: 62.3
click at [272, 323] on td "20250905155" at bounding box center [278, 319] width 74 height 33
copy td "20250905155"
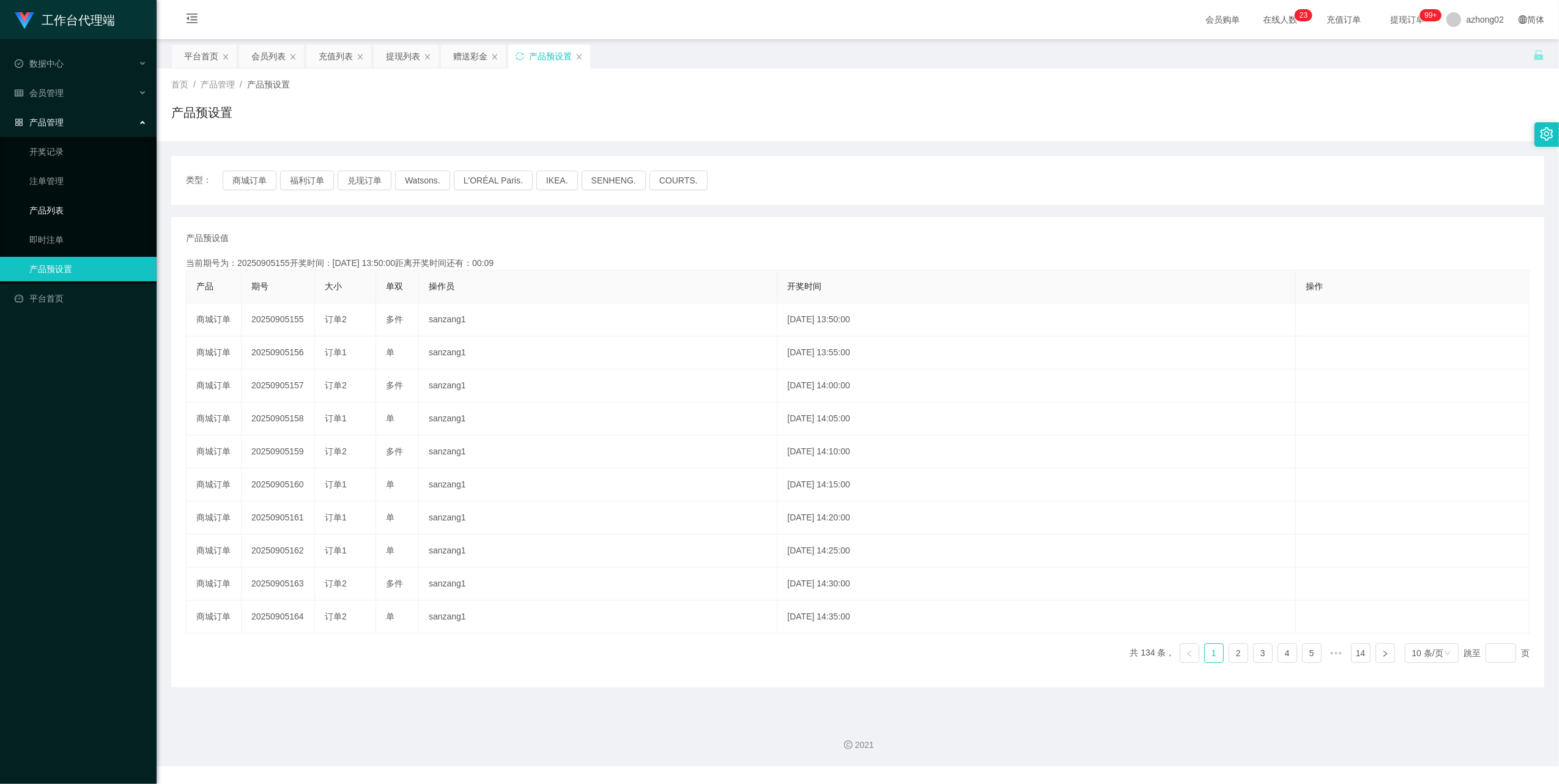
click at [55, 192] on ul "开奖记录 注单管理 产品列表 即时注单 产品预设置" at bounding box center [78, 210] width 157 height 147
drag, startPoint x: 52, startPoint y: 119, endPoint x: 50, endPoint y: 81, distance: 38.1
click at [52, 118] on span "产品管理" at bounding box center [39, 122] width 49 height 10
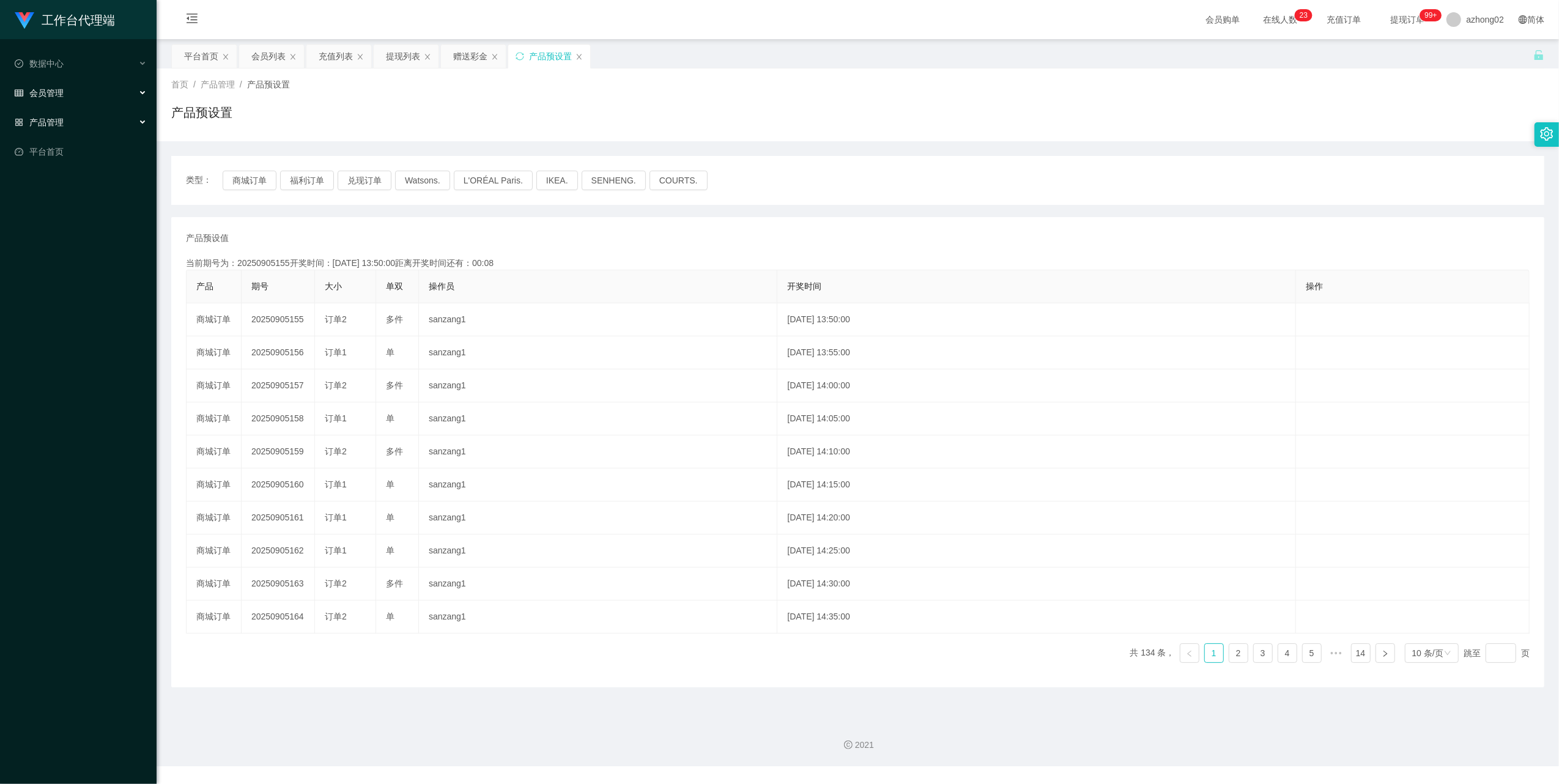
drag, startPoint x: 50, startPoint y: 80, endPoint x: 57, endPoint y: 103, distance: 24.0
click at [50, 81] on div "会员管理" at bounding box center [78, 93] width 157 height 24
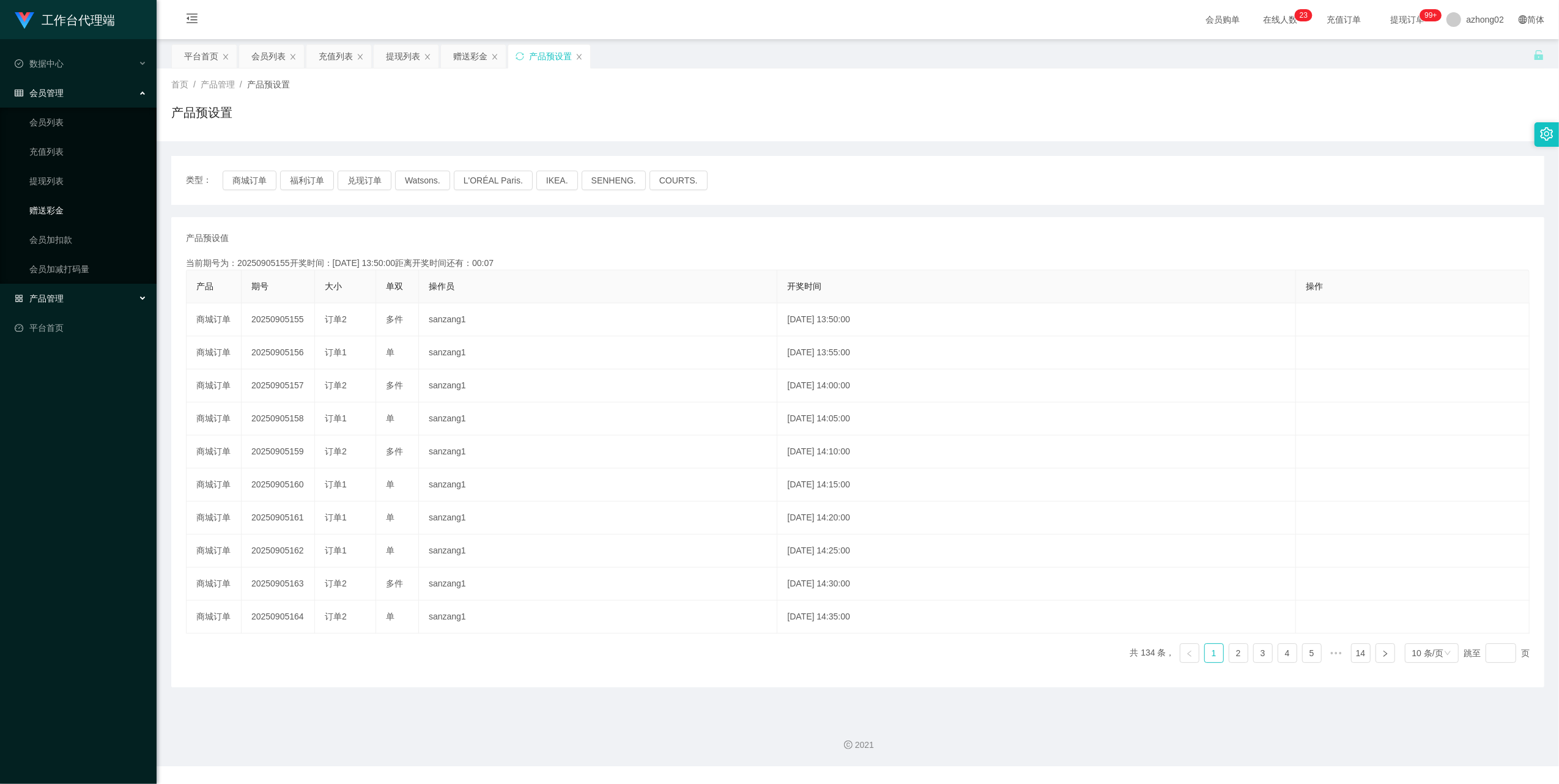
click at [47, 198] on link "赠送彩金" at bounding box center [88, 210] width 118 height 24
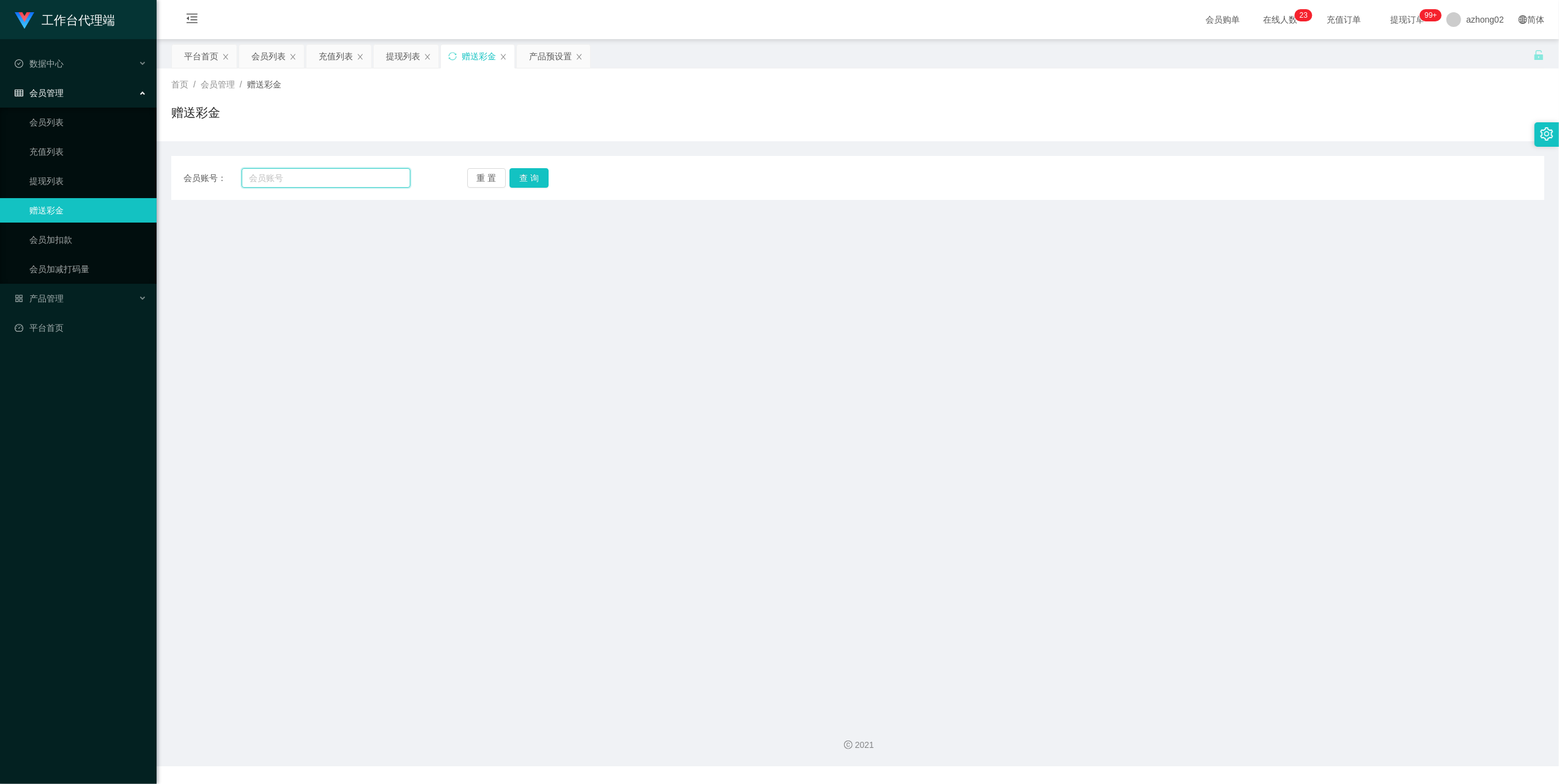
drag, startPoint x: 302, startPoint y: 175, endPoint x: 392, endPoint y: 179, distance: 90.1
click at [303, 176] on input "text" at bounding box center [326, 178] width 169 height 20
paste input "louisGT443"
type input "louisGT443"
click at [549, 172] on div "重 置 查 询" at bounding box center [580, 178] width 227 height 20
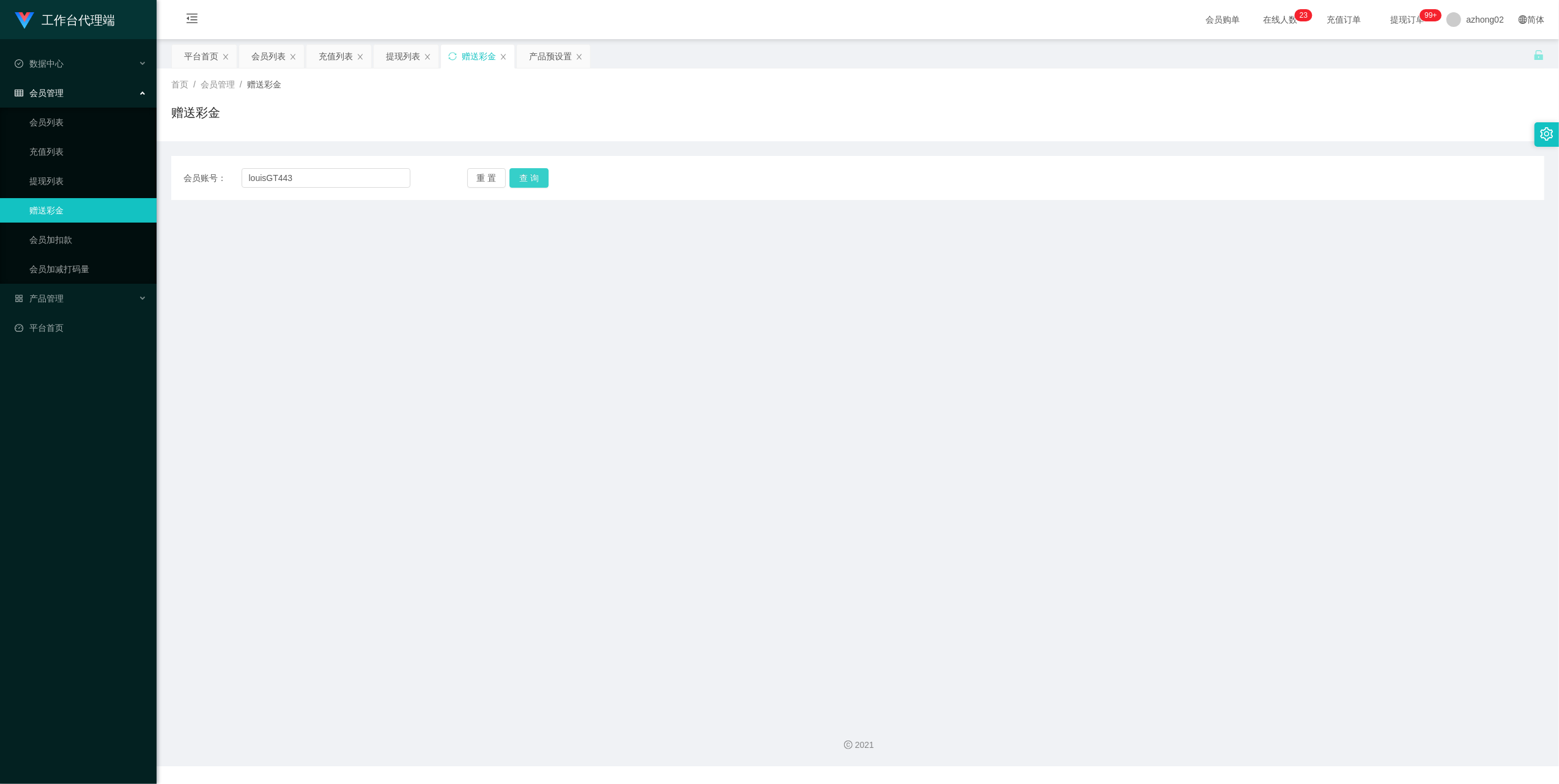
click at [536, 175] on button "查 询" at bounding box center [530, 178] width 40 height 20
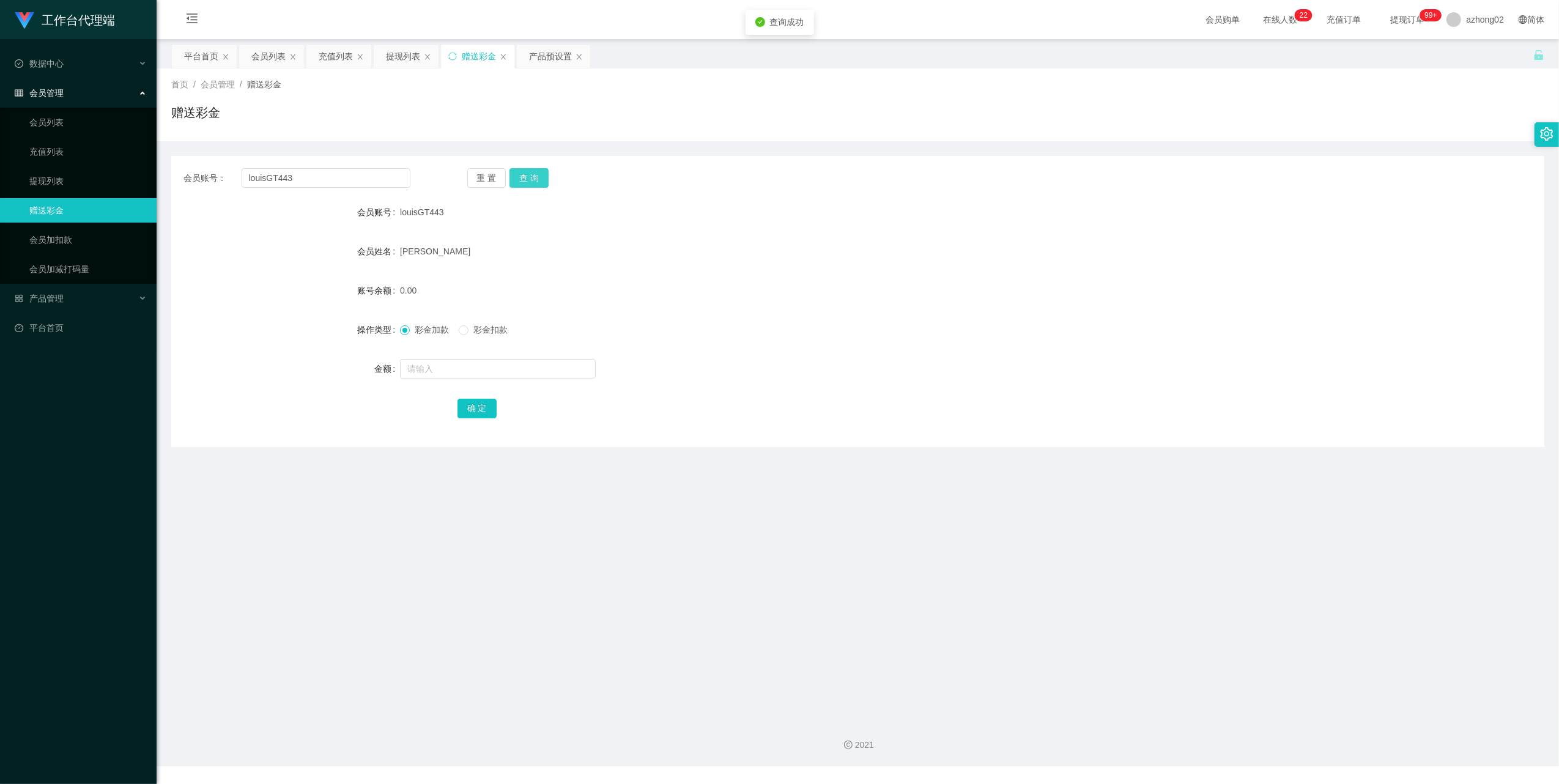
click at [539, 180] on button "查 询" at bounding box center [530, 178] width 40 height 20
click at [529, 184] on button "查 询" at bounding box center [530, 178] width 40 height 20
click at [419, 369] on input "text" at bounding box center [498, 369] width 196 height 20
type input "60"
click at [485, 412] on button "确 定" at bounding box center [477, 409] width 40 height 20
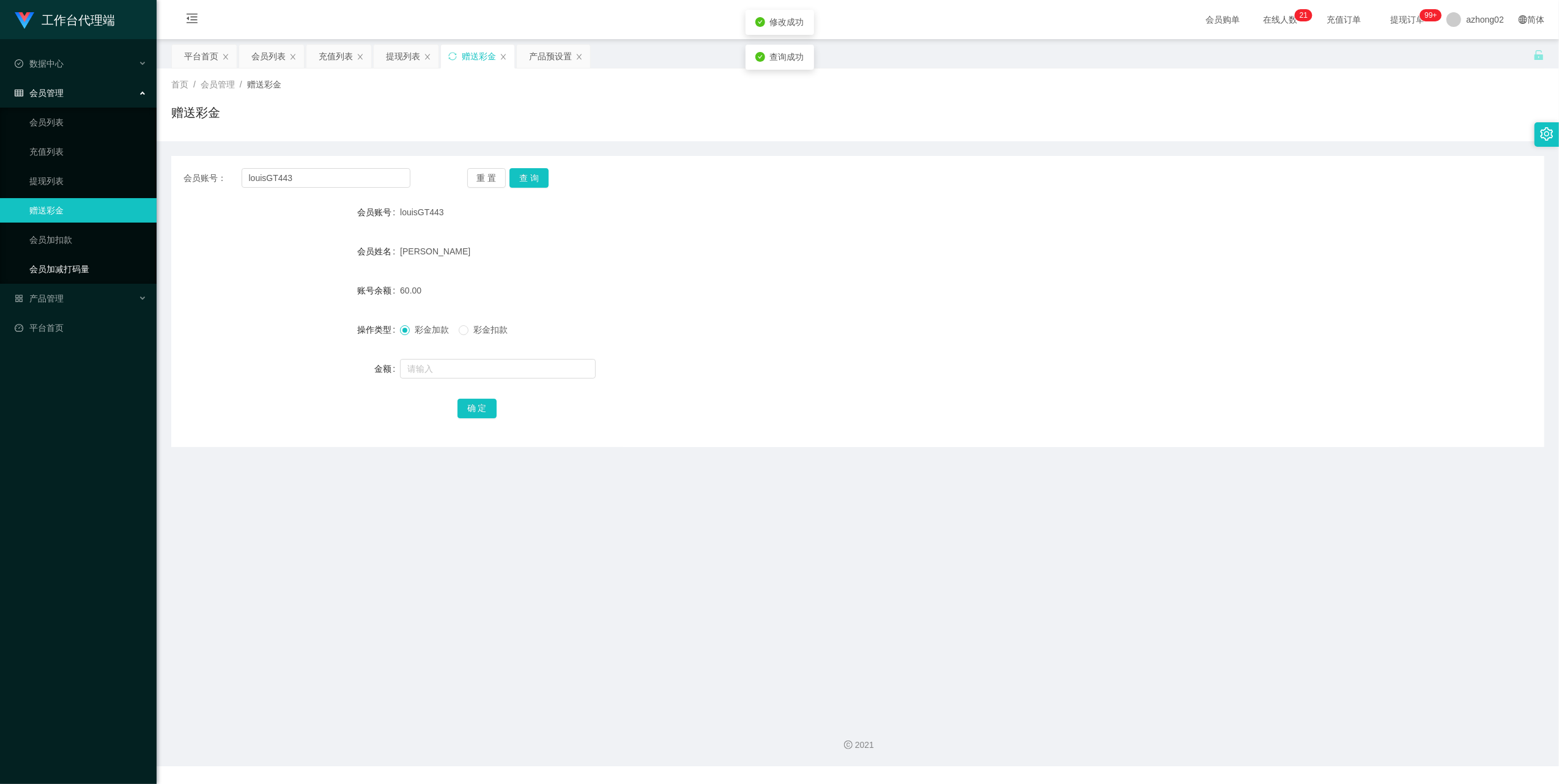
click at [54, 269] on link "会员加减打码量" at bounding box center [88, 269] width 118 height 24
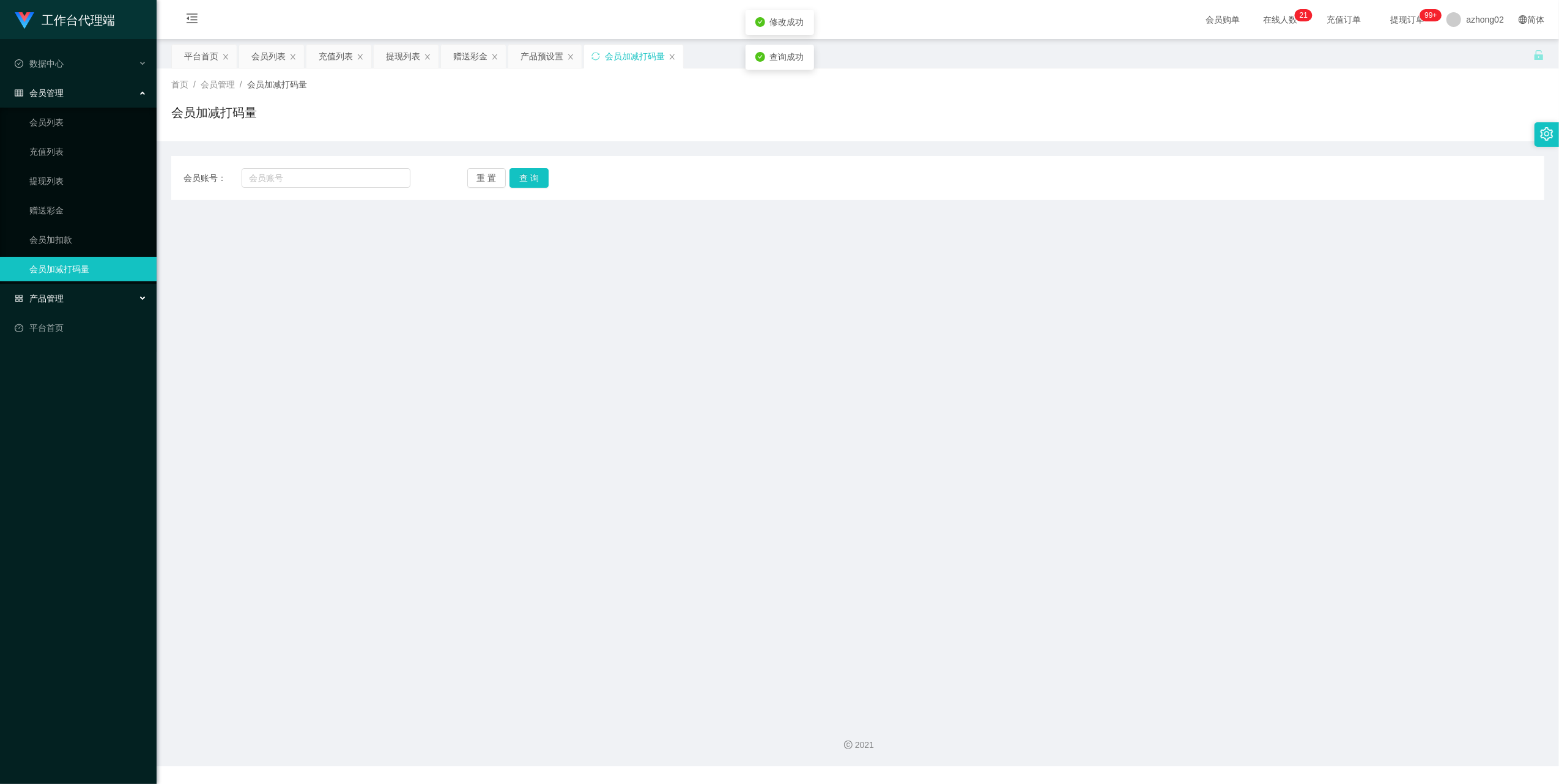
click at [54, 297] on span "产品管理" at bounding box center [39, 298] width 49 height 10
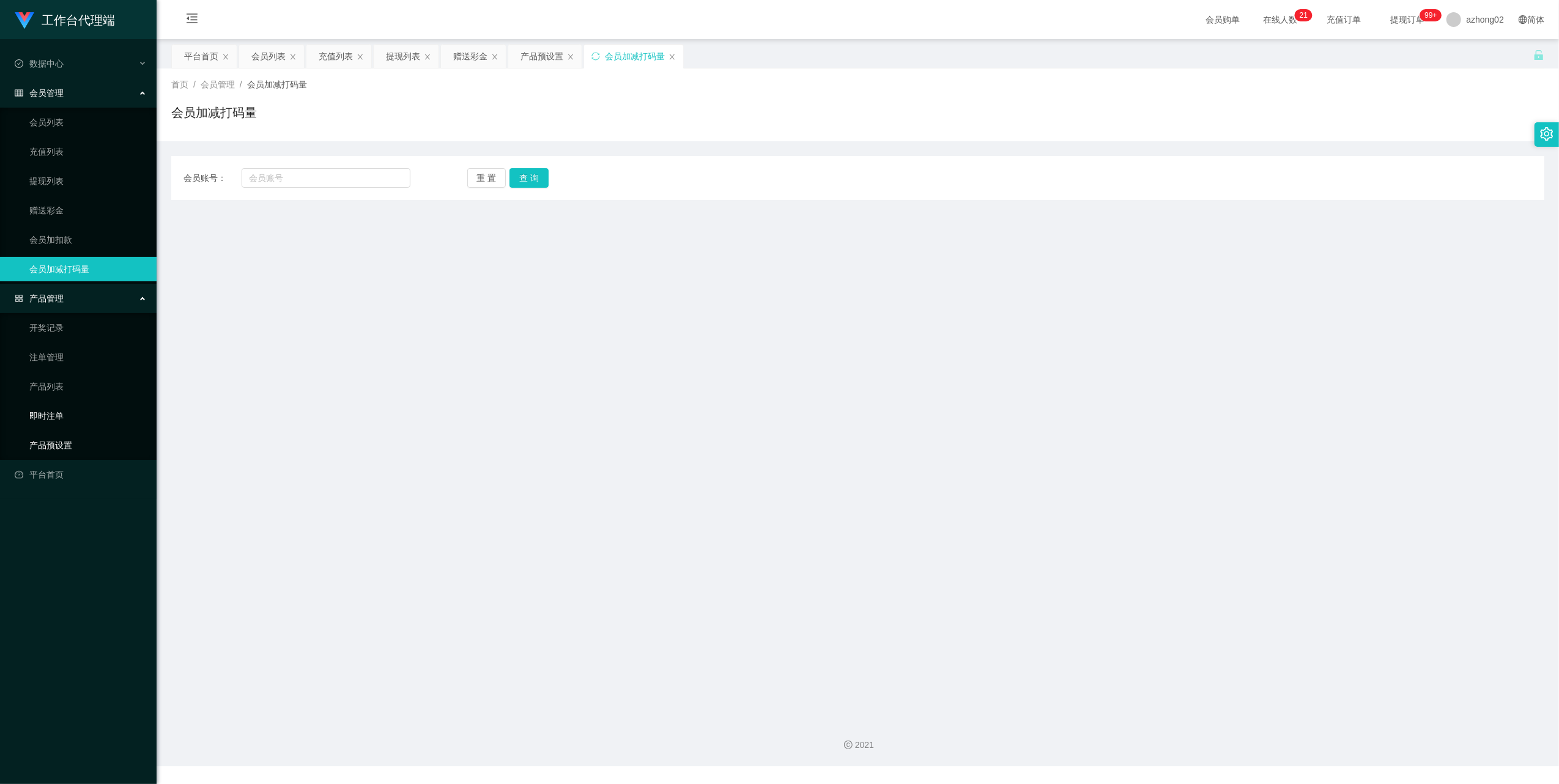
drag, startPoint x: 55, startPoint y: 441, endPoint x: 80, endPoint y: 413, distance: 37.5
click at [55, 441] on link "产品预设置" at bounding box center [88, 445] width 118 height 24
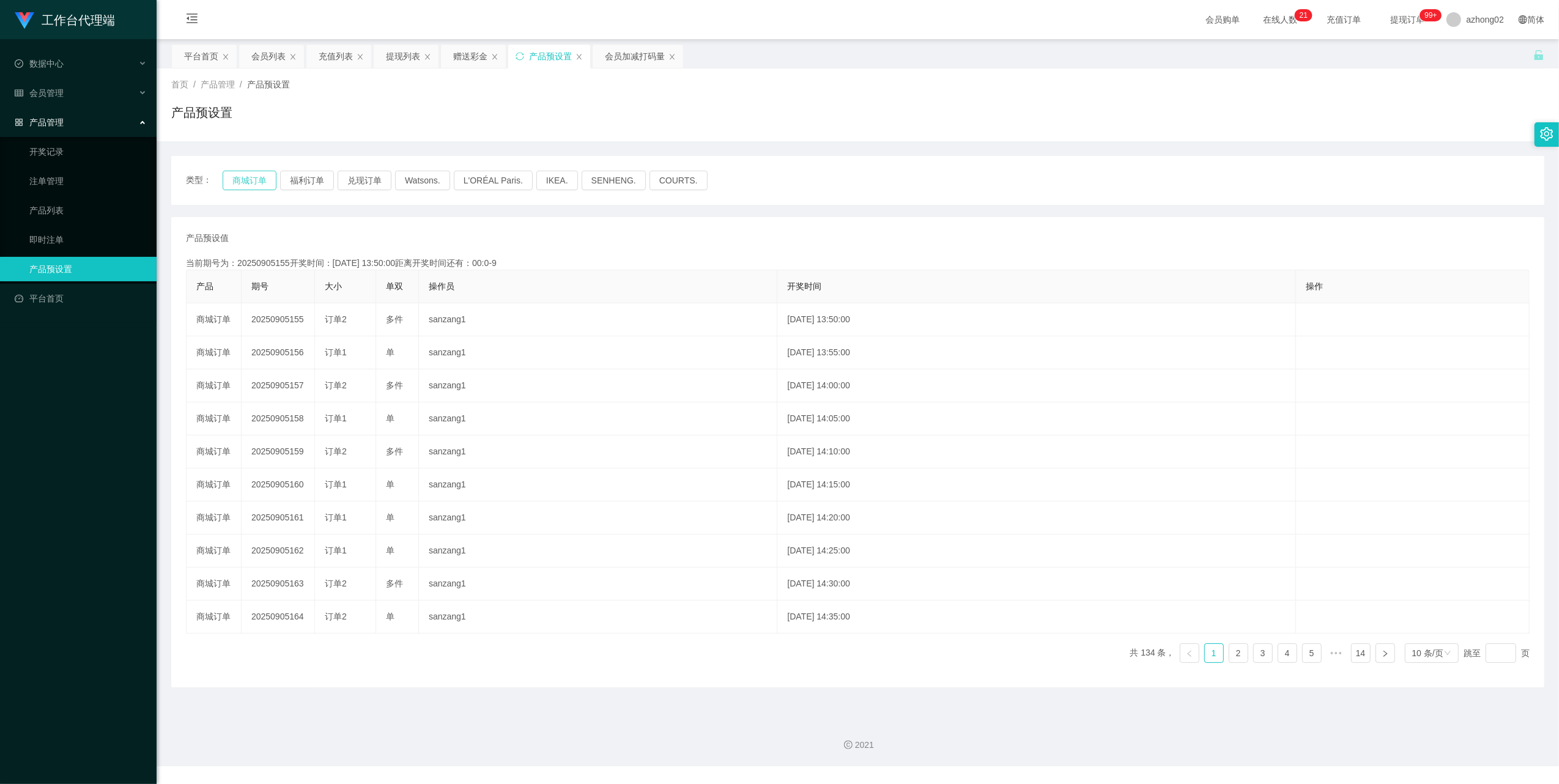
click at [270, 181] on button "商城订单" at bounding box center [249, 181] width 54 height 20
click at [280, 52] on div "会员列表" at bounding box center [268, 56] width 34 height 24
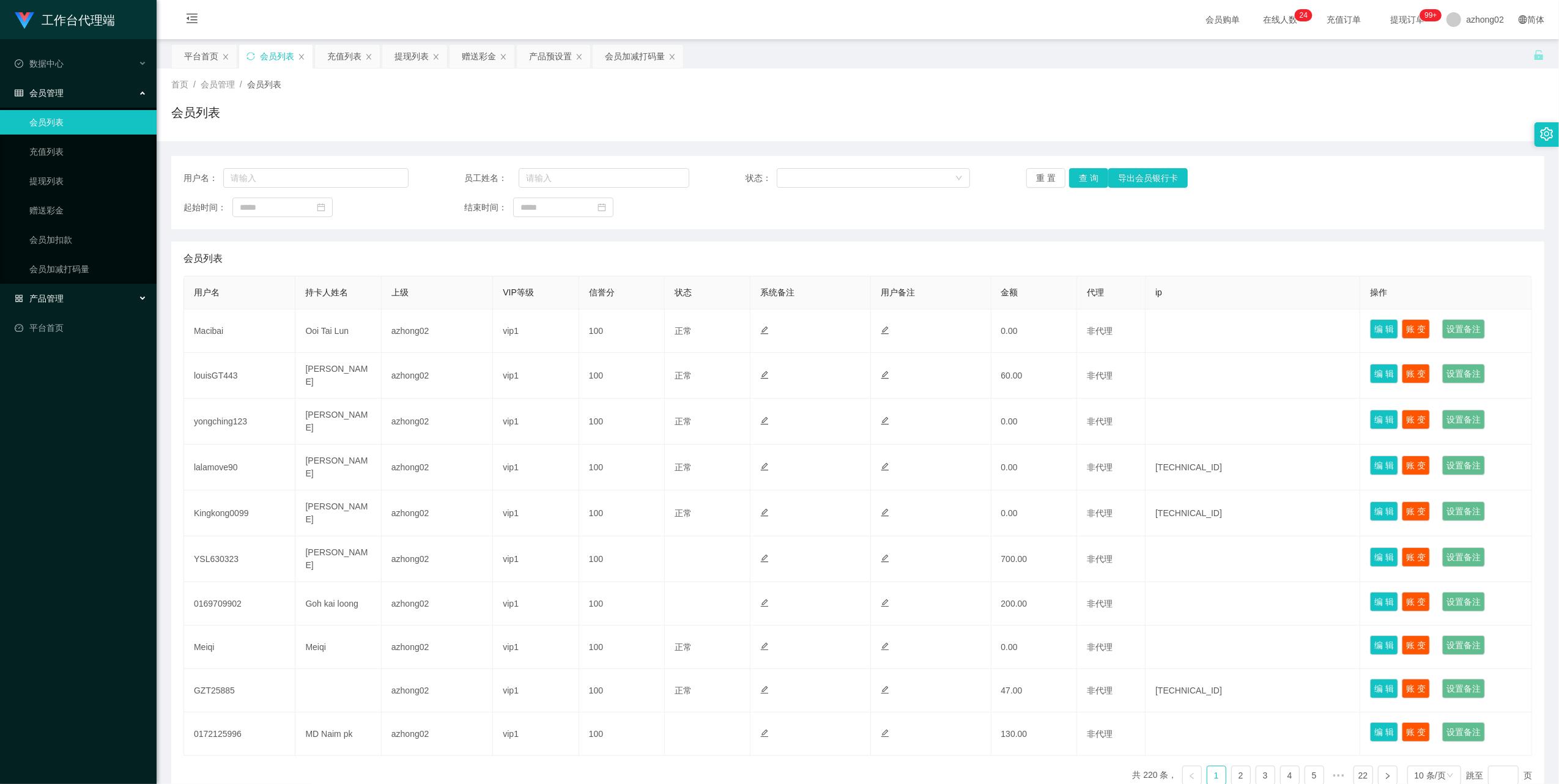
click at [45, 287] on div "产品管理" at bounding box center [78, 299] width 157 height 24
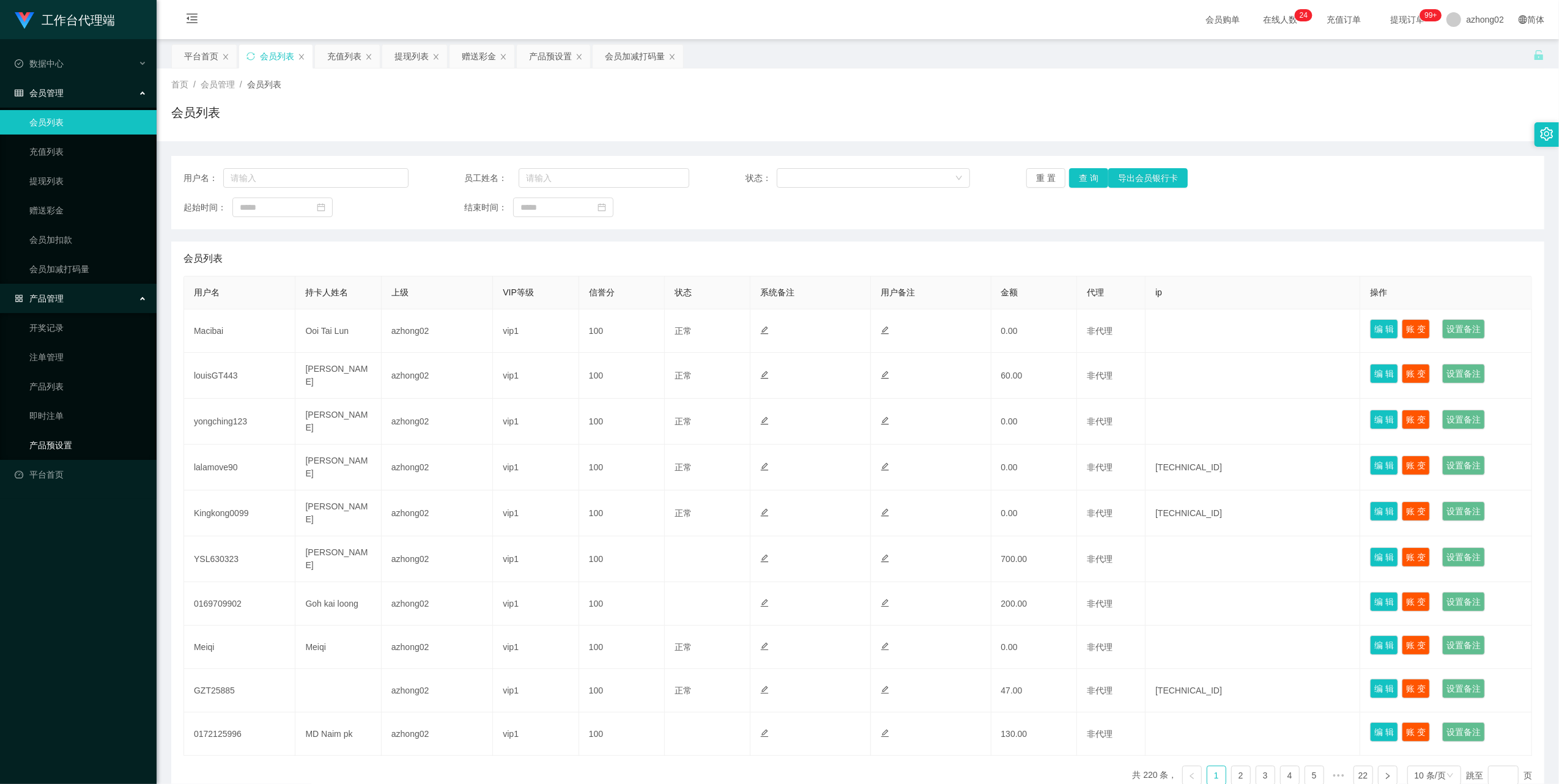
click at [65, 438] on link "产品预设置" at bounding box center [88, 445] width 118 height 24
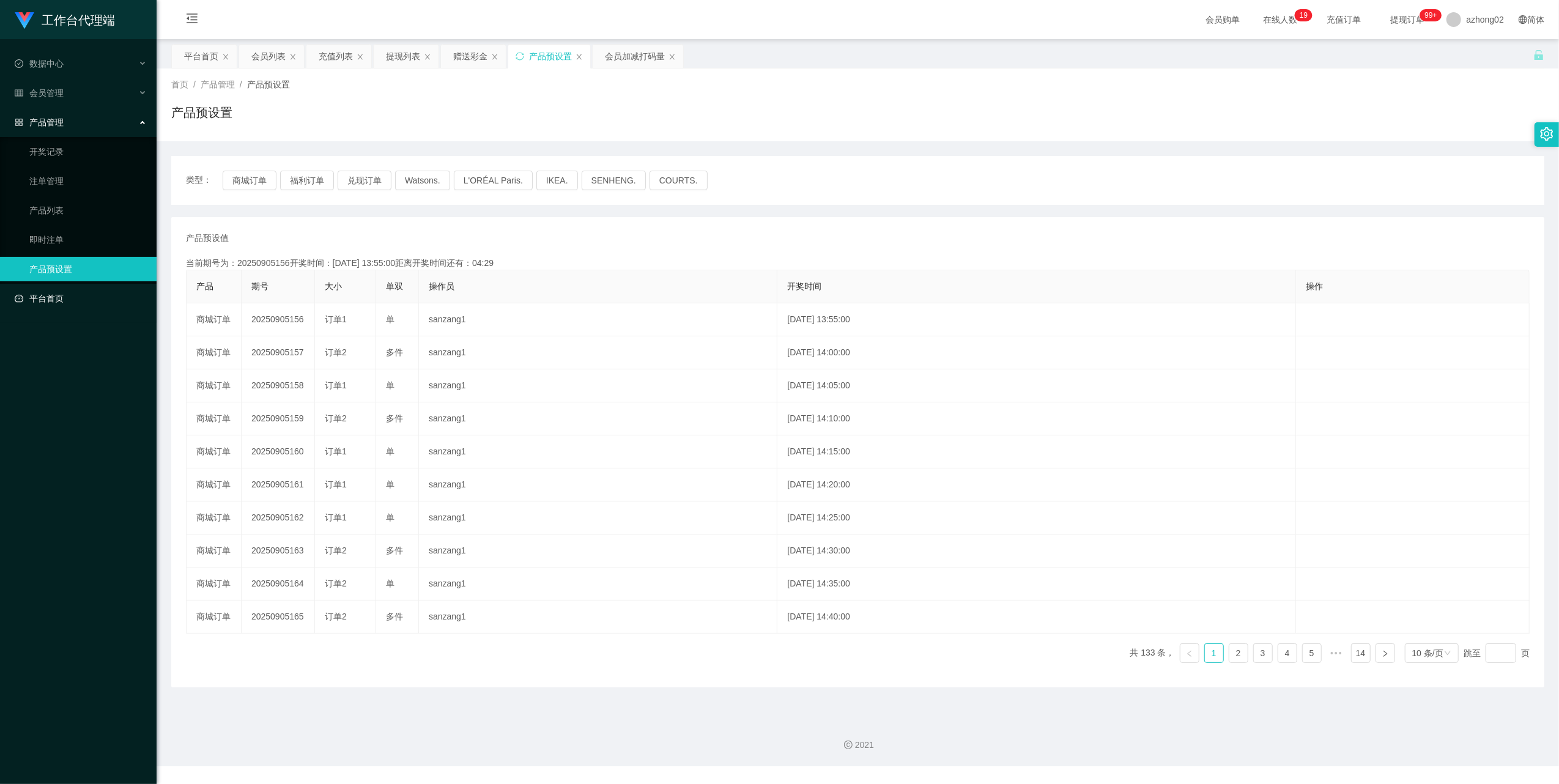
click at [46, 296] on link "平台首页" at bounding box center [81, 299] width 132 height 24
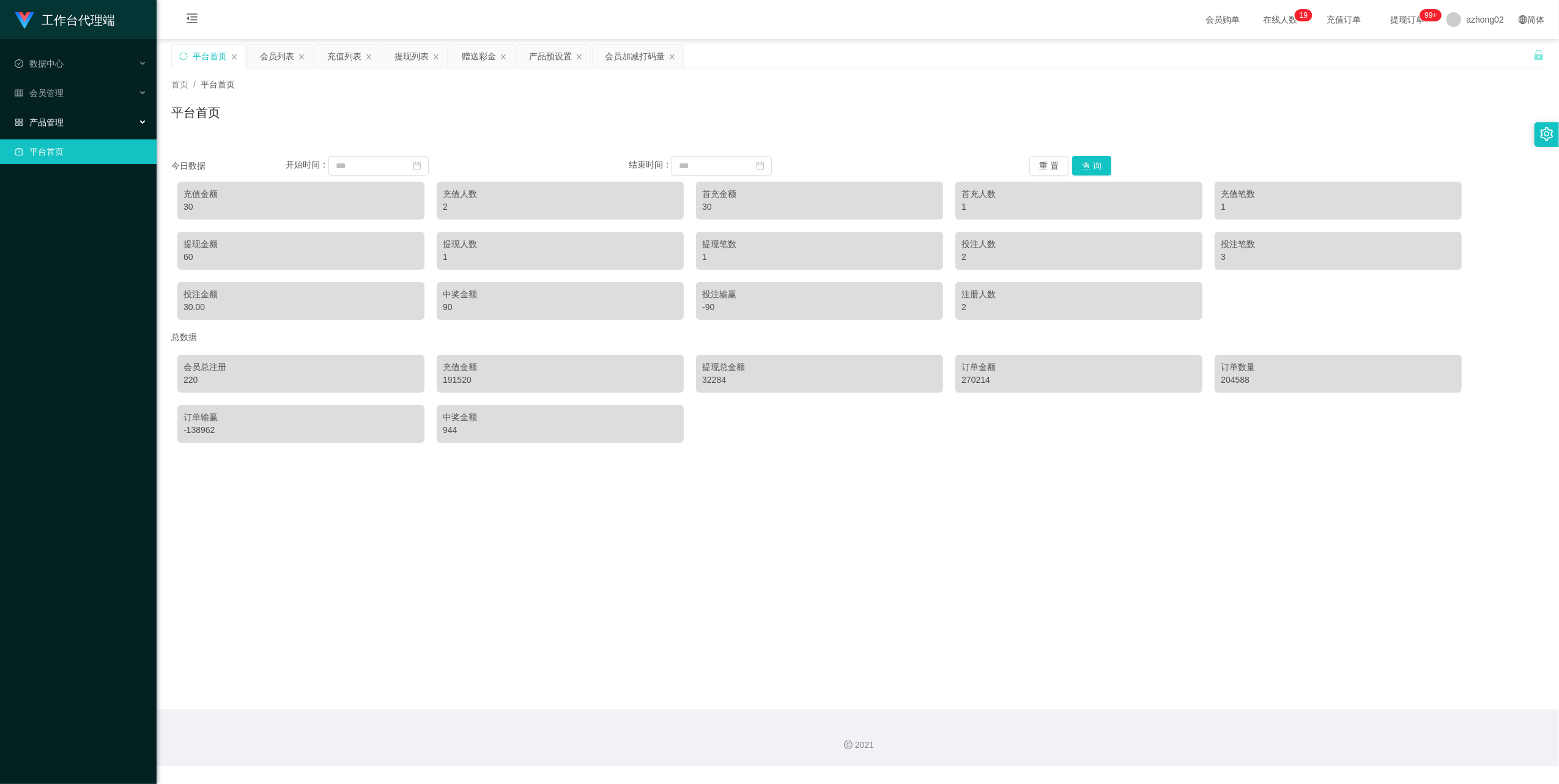
click at [59, 121] on span "产品管理" at bounding box center [39, 122] width 49 height 10
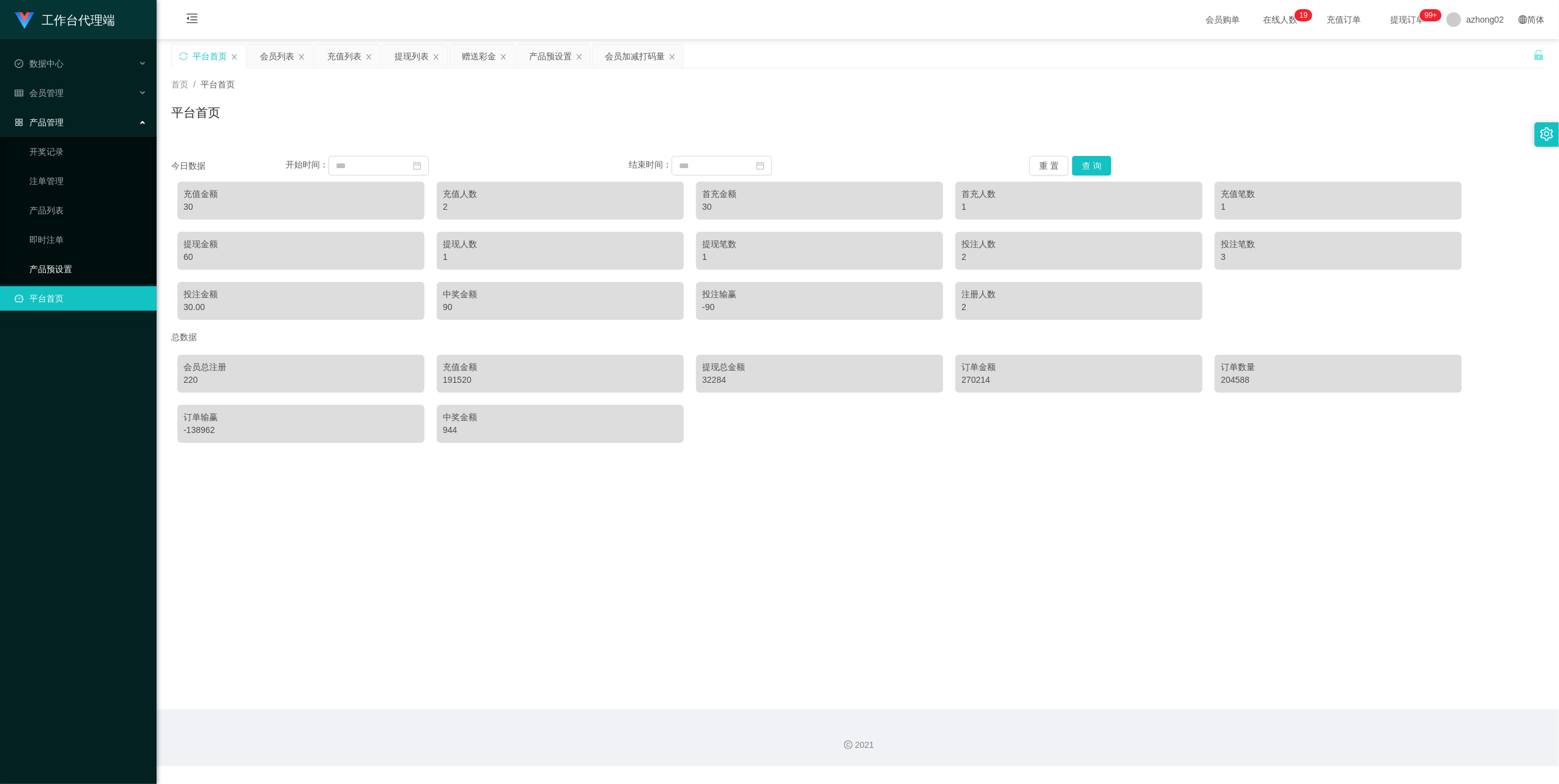
click at [50, 263] on link "产品预设置" at bounding box center [88, 269] width 118 height 24
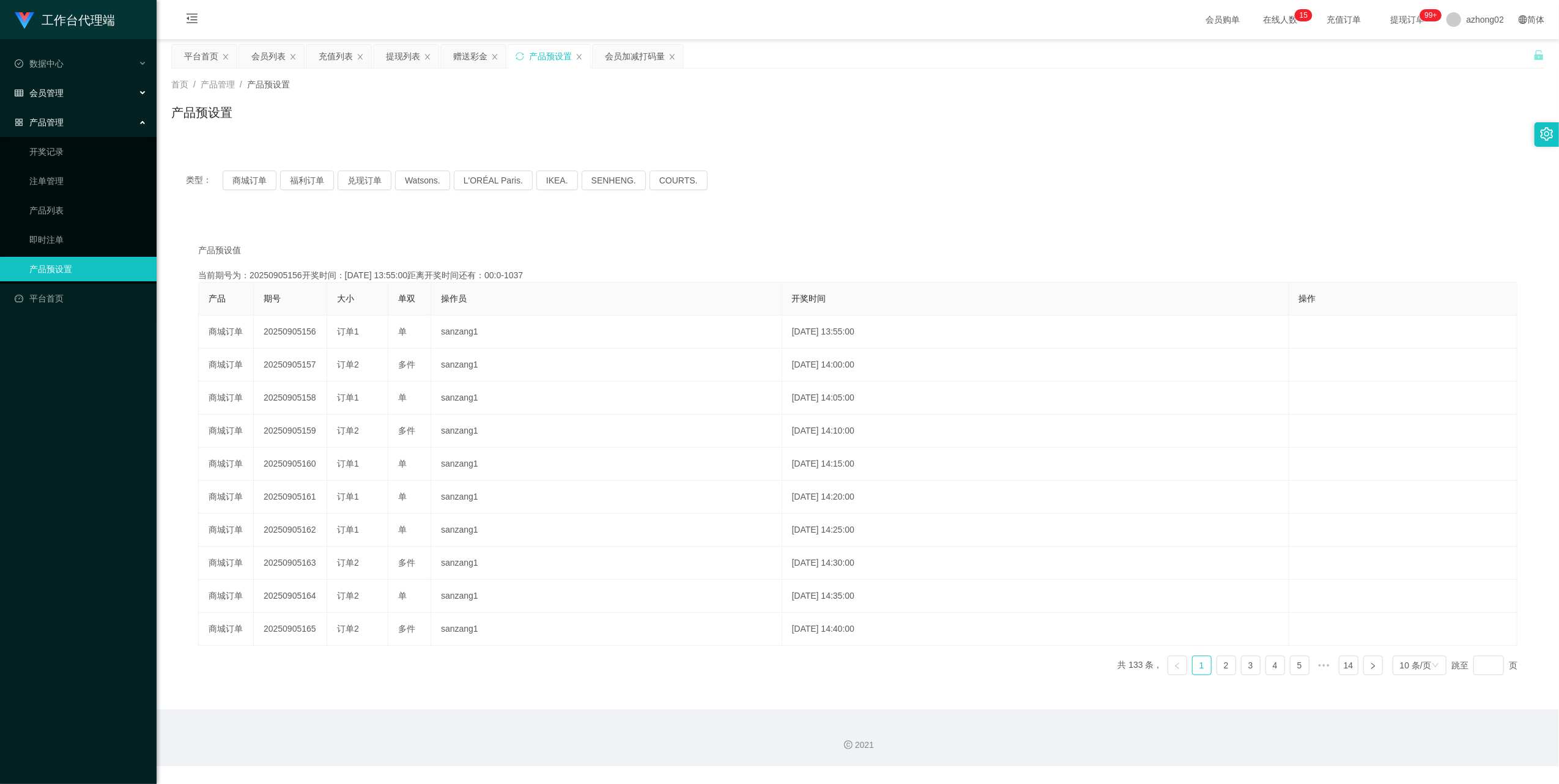
click at [64, 90] on div "会员管理" at bounding box center [78, 93] width 157 height 24
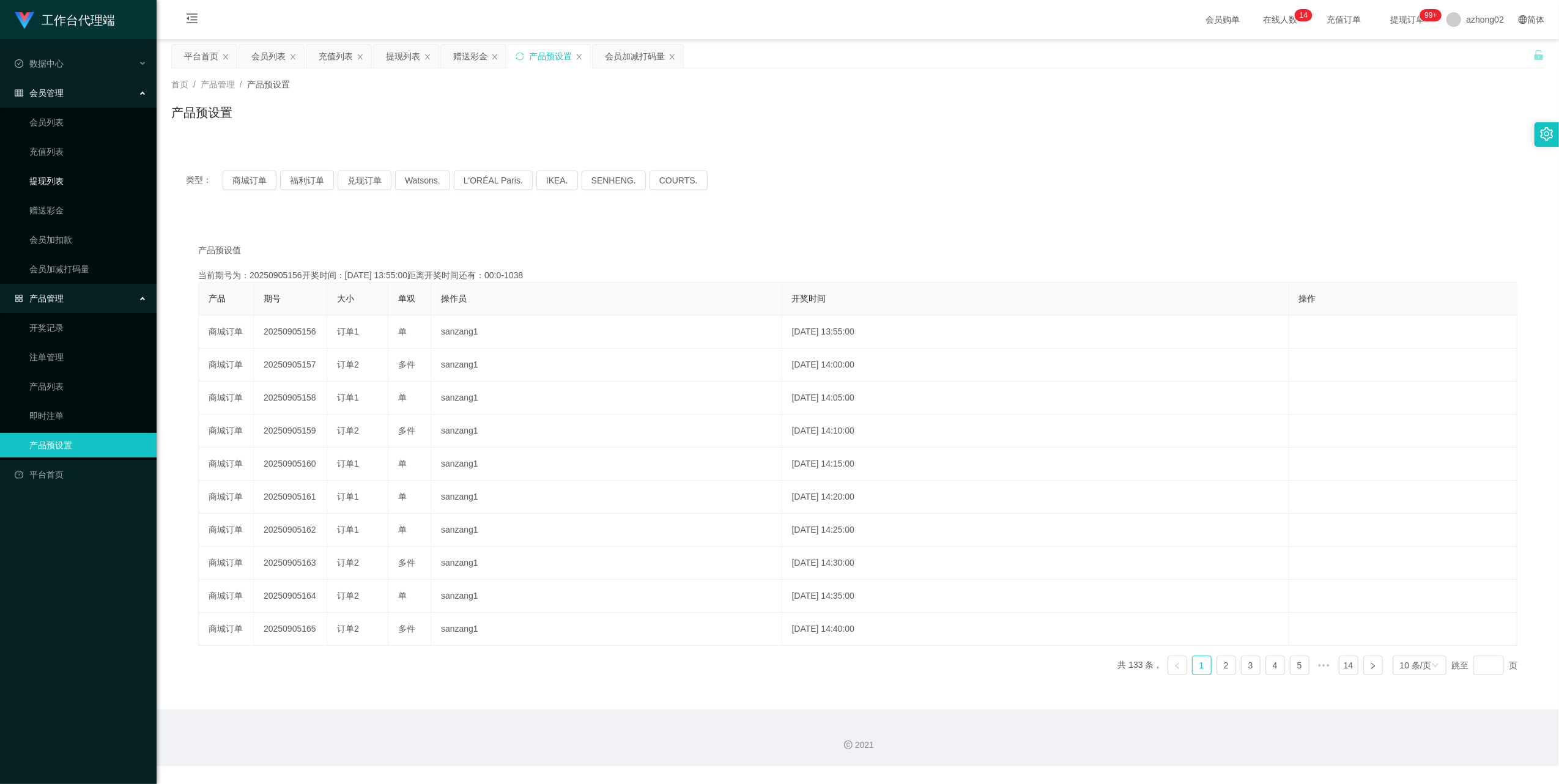
click at [57, 172] on link "提现列表" at bounding box center [88, 181] width 118 height 24
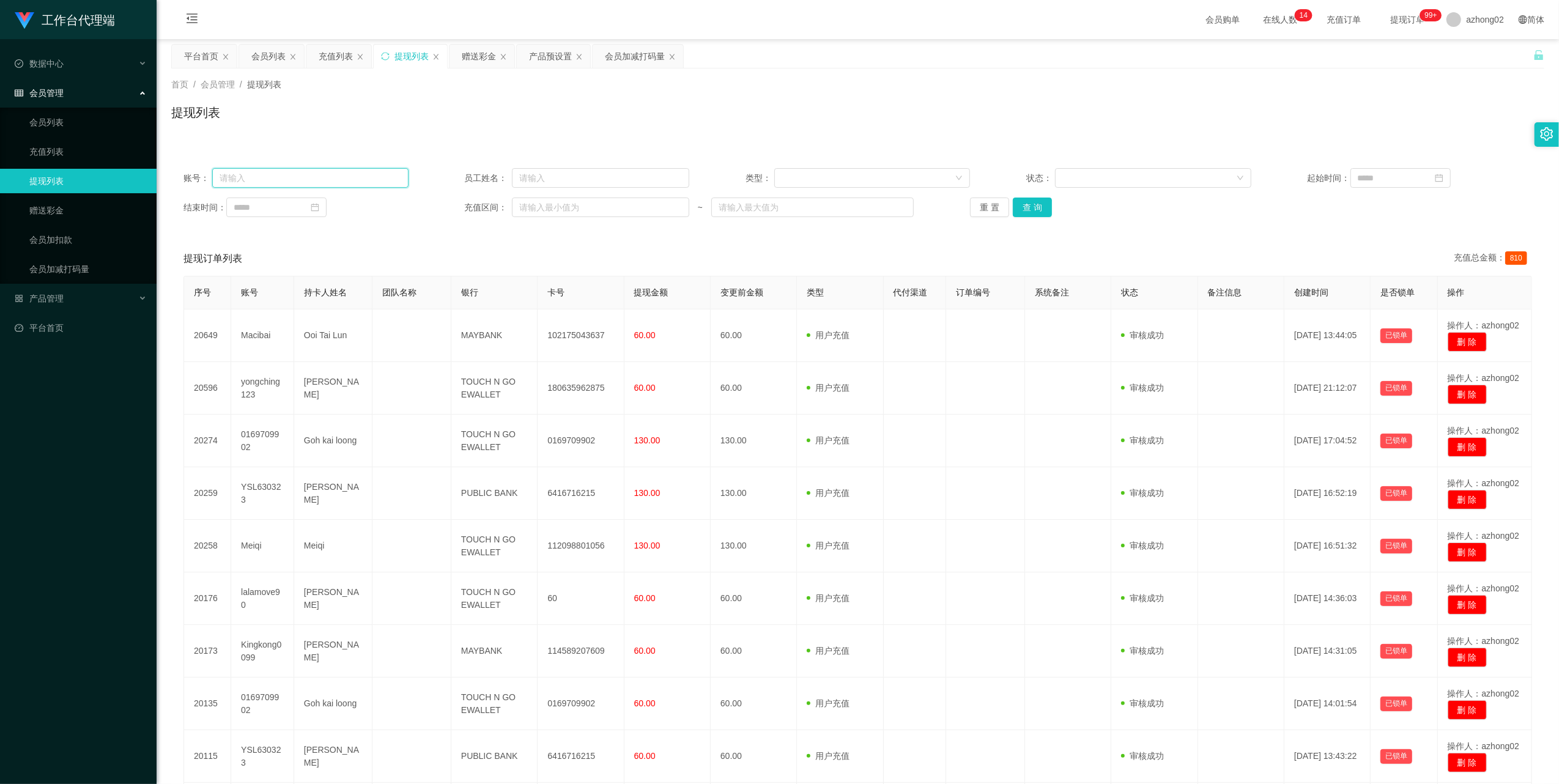
click at [309, 177] on input "text" at bounding box center [310, 178] width 196 height 20
drag, startPoint x: 42, startPoint y: 201, endPoint x: 96, endPoint y: 190, distance: 55.1
click at [43, 201] on link "赠送彩金" at bounding box center [88, 210] width 118 height 24
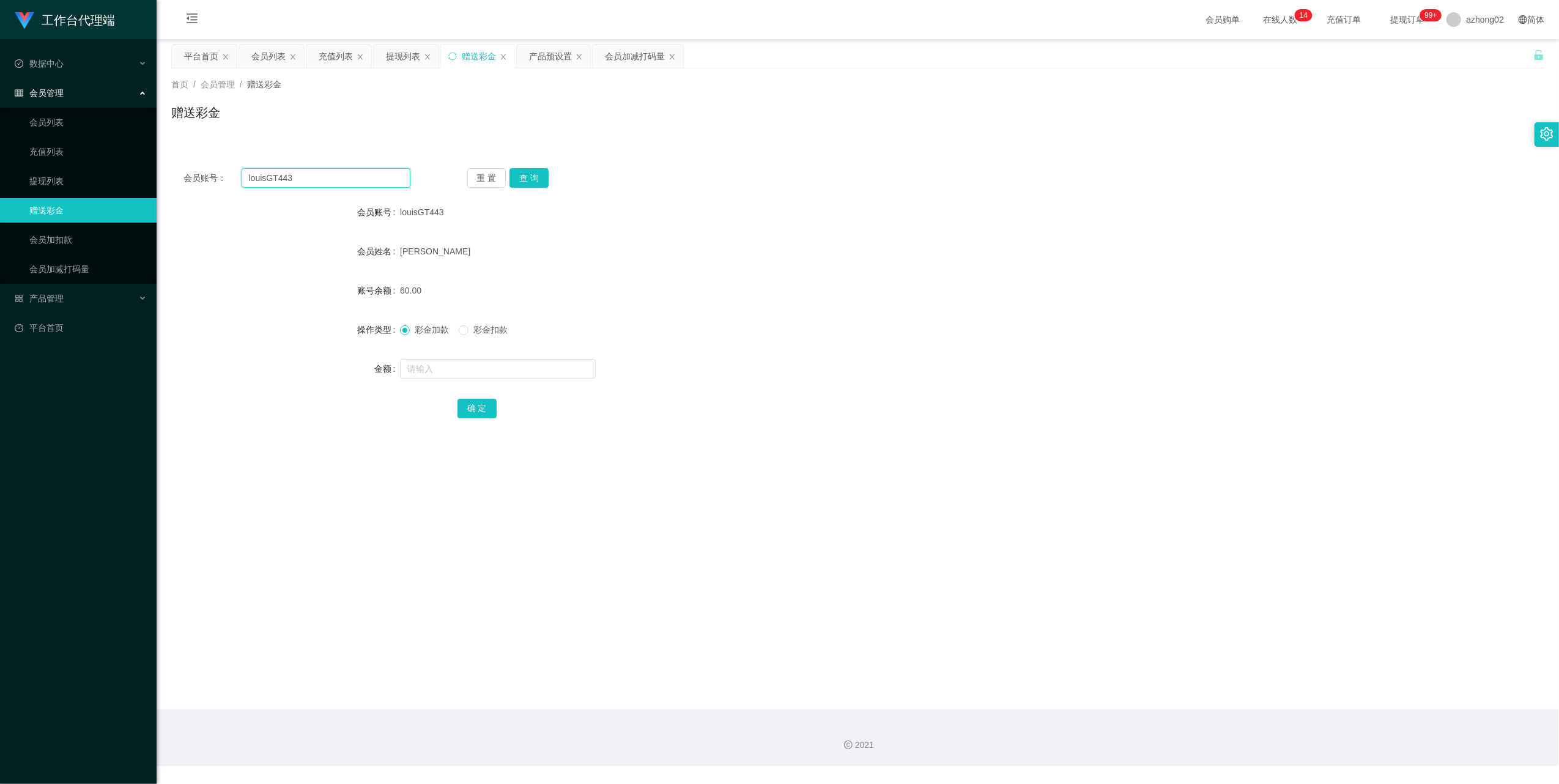
click at [362, 174] on input "louisGT443" at bounding box center [326, 178] width 169 height 20
click at [531, 172] on button "查 询" at bounding box center [530, 178] width 40 height 20
click at [535, 185] on button "查 询" at bounding box center [530, 178] width 40 height 20
click at [535, 184] on button "查 询" at bounding box center [536, 178] width 52 height 20
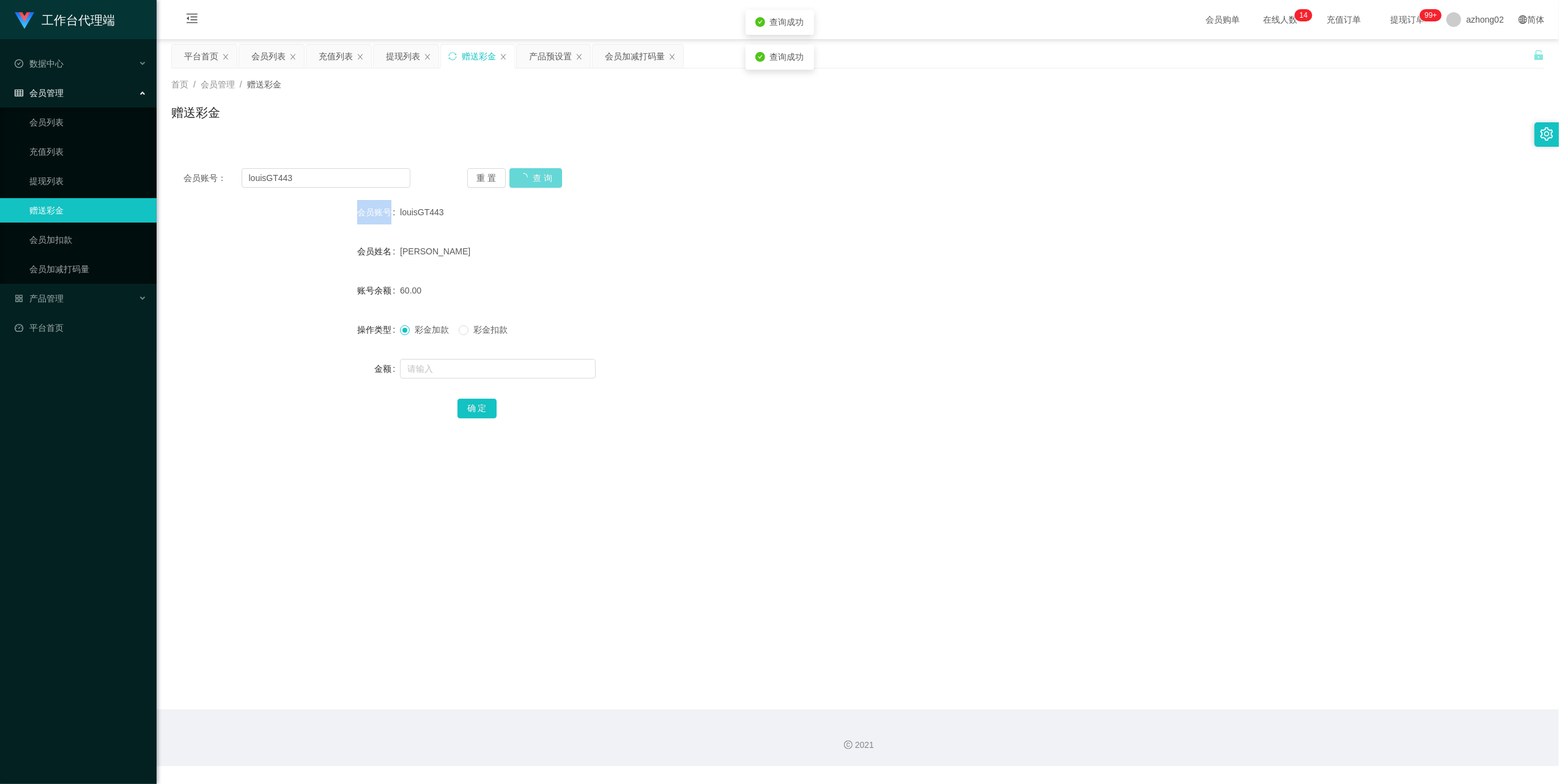
click at [535, 184] on div "重 置 查 询" at bounding box center [580, 178] width 227 height 20
click at [55, 174] on link "提现列表" at bounding box center [88, 181] width 118 height 24
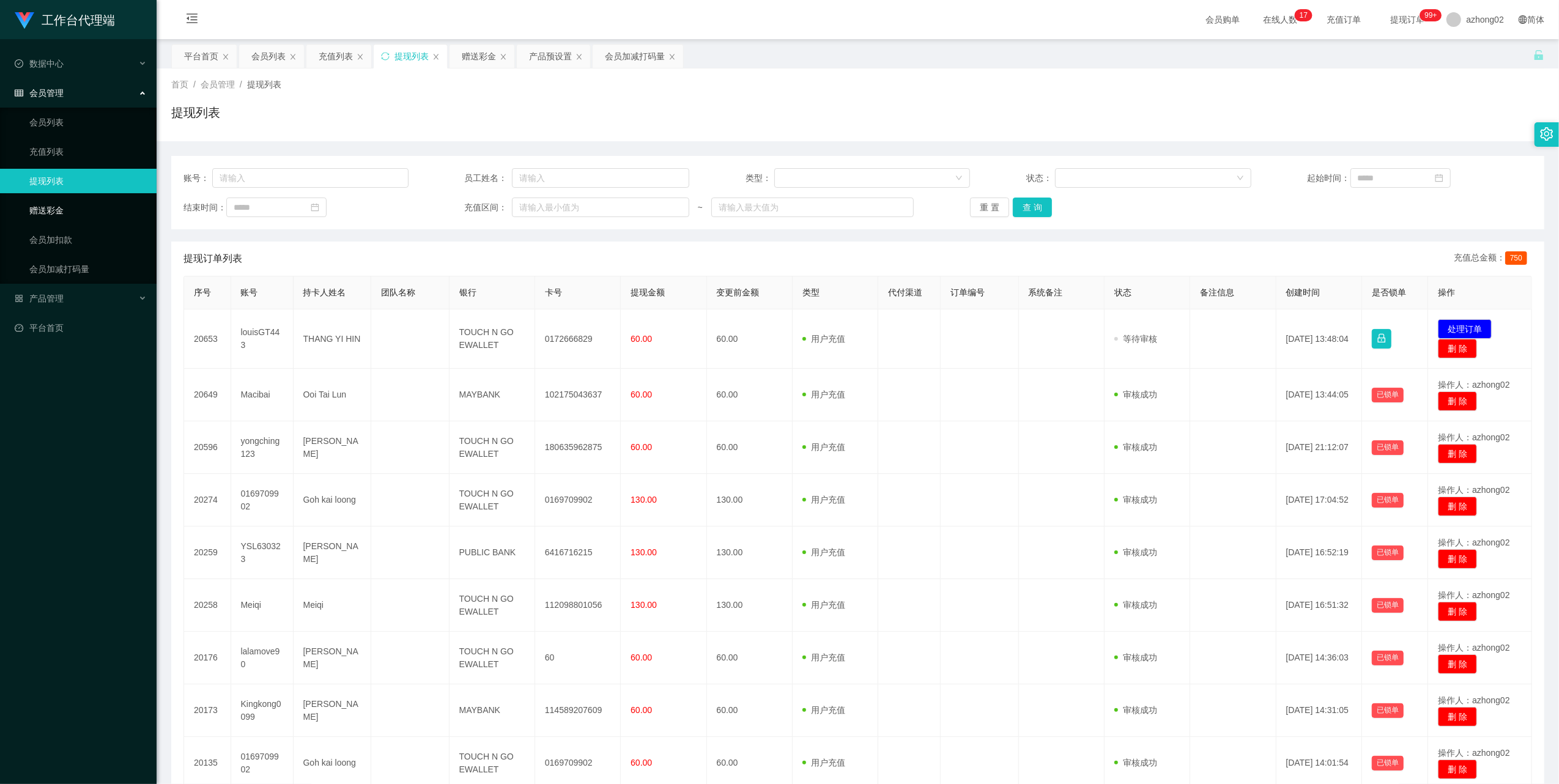
drag, startPoint x: 47, startPoint y: 202, endPoint x: 113, endPoint y: 191, distance: 66.9
click at [47, 202] on link "赠送彩金" at bounding box center [88, 210] width 118 height 24
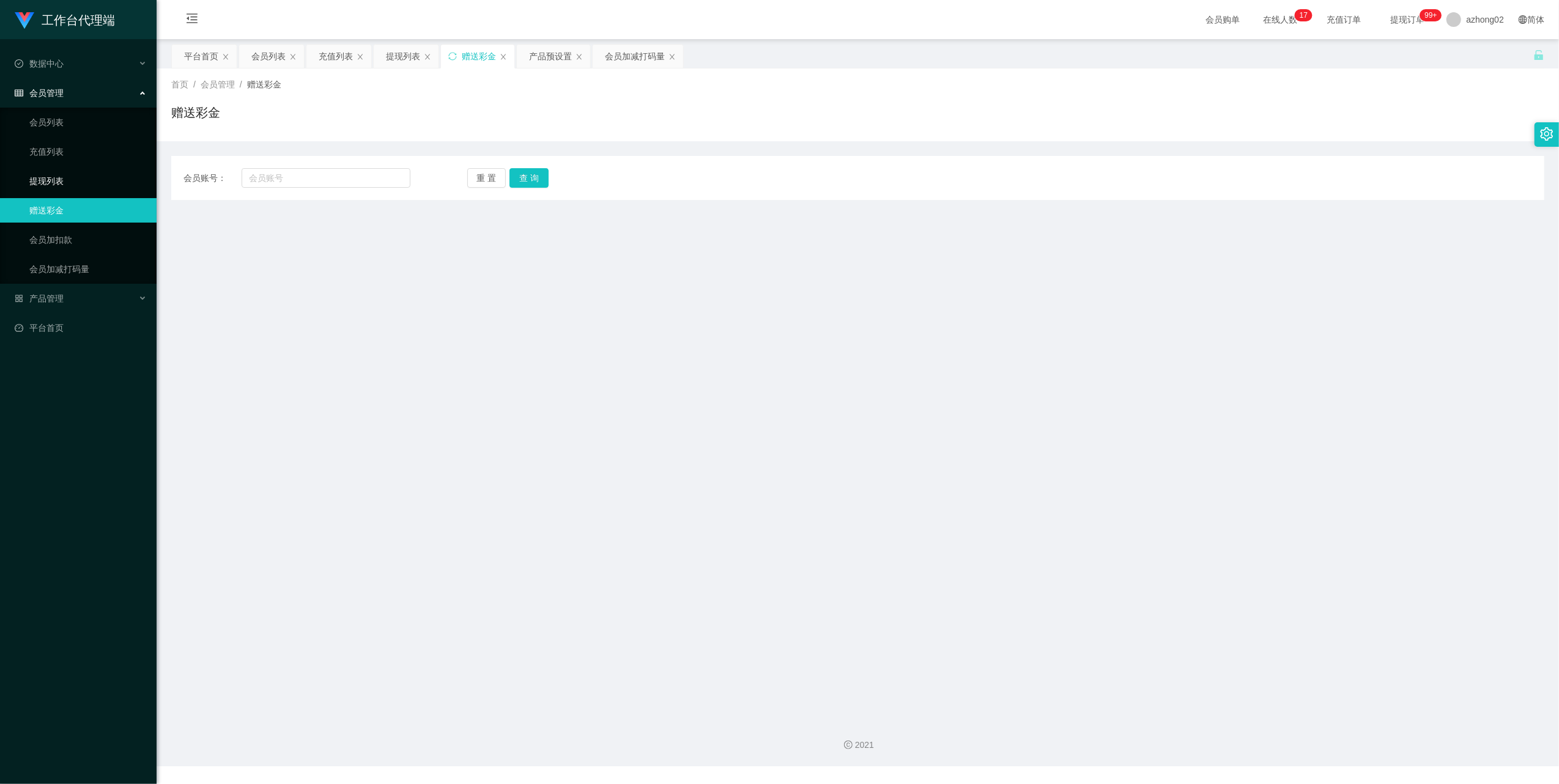
click at [59, 184] on link "提现列表" at bounding box center [88, 181] width 118 height 24
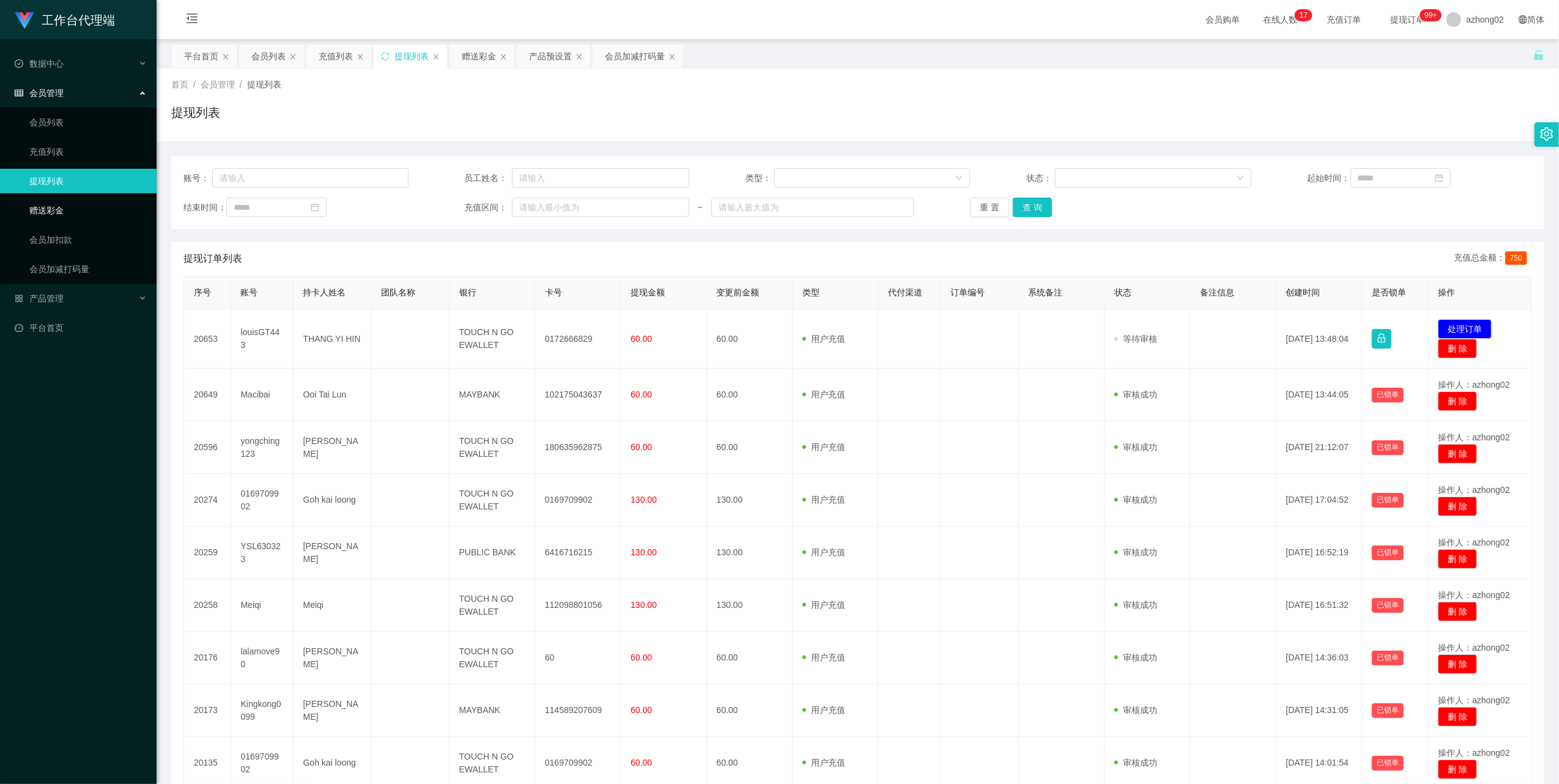
click at [59, 204] on link "赠送彩金" at bounding box center [88, 210] width 118 height 24
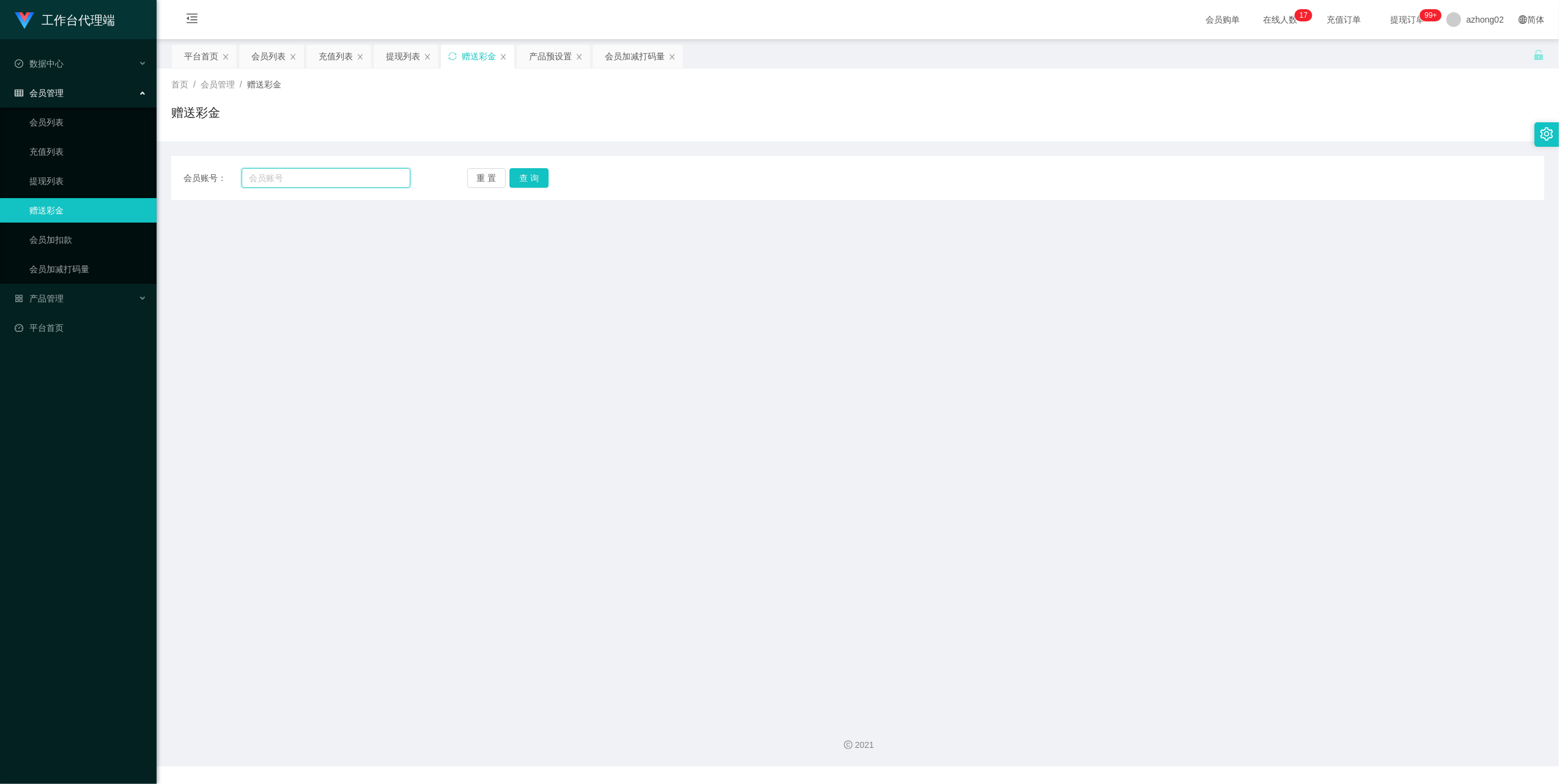
click at [308, 184] on input "text" at bounding box center [326, 178] width 169 height 20
paste input "louisGT443"
type input "louisGT443"
click at [532, 175] on button "查 询" at bounding box center [530, 178] width 40 height 20
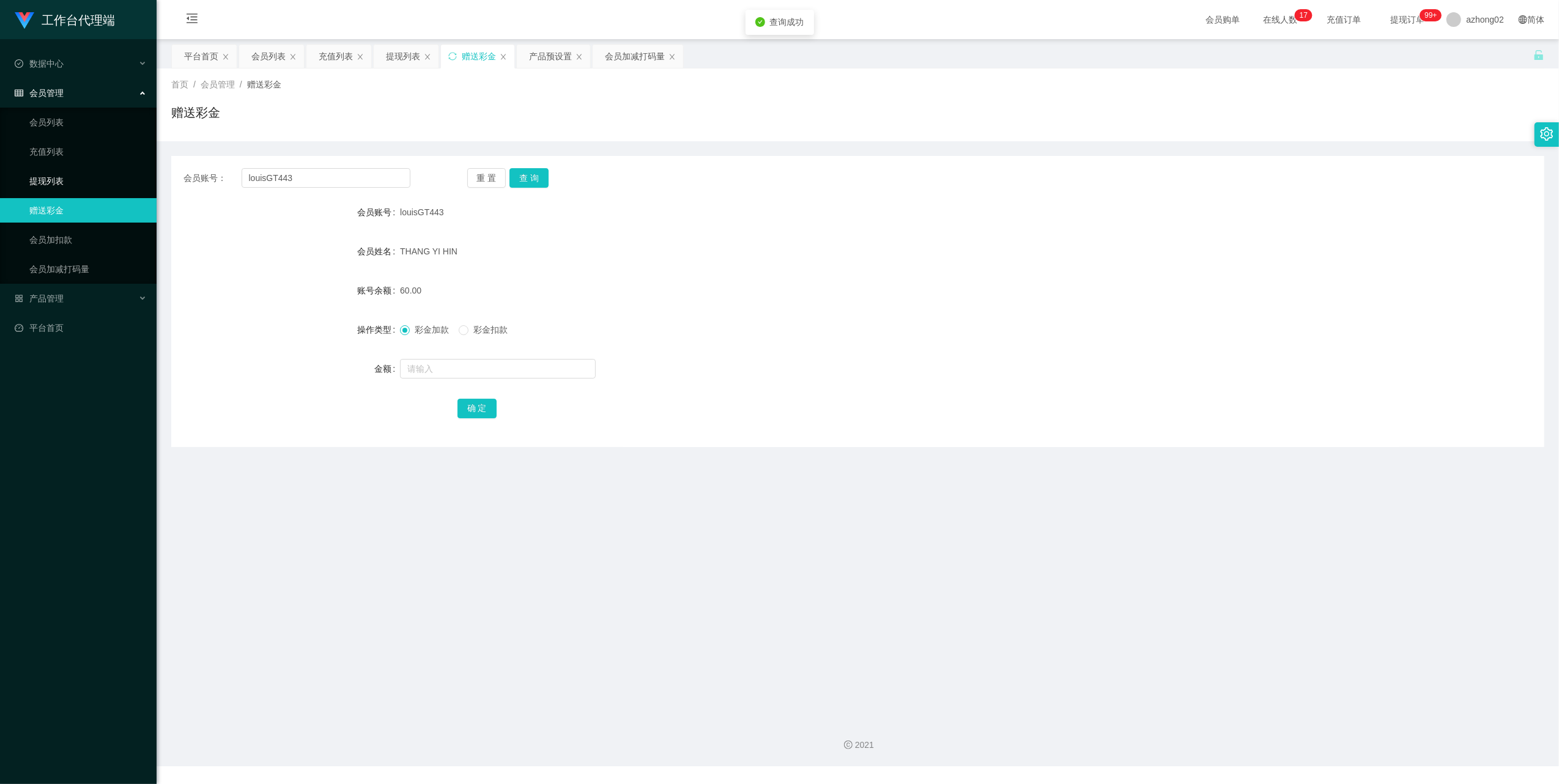
click at [52, 172] on link "提现列表" at bounding box center [88, 181] width 118 height 24
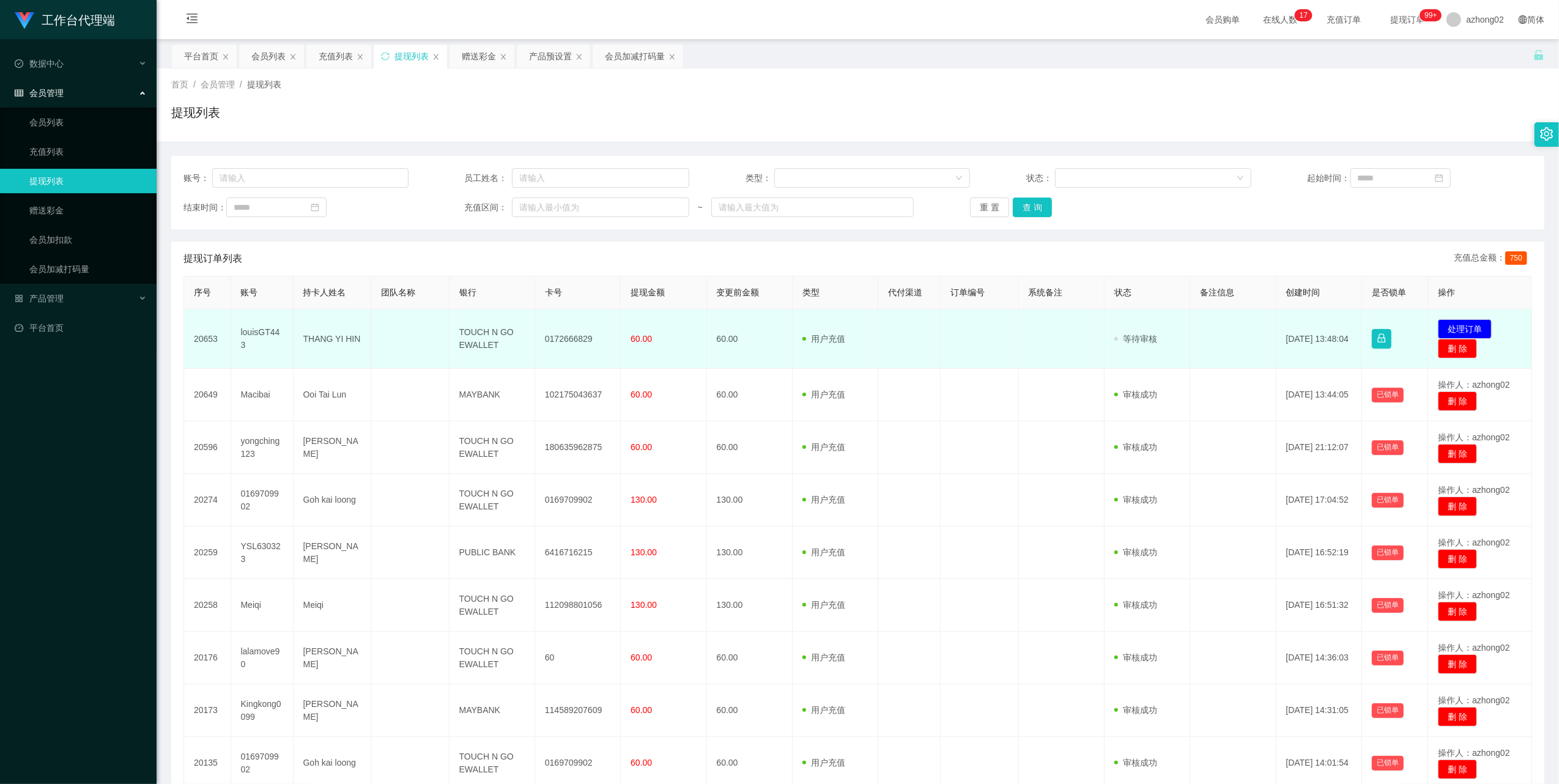
click at [263, 330] on td "louisGT443" at bounding box center [262, 339] width 62 height 59
copy td "louisGT443"
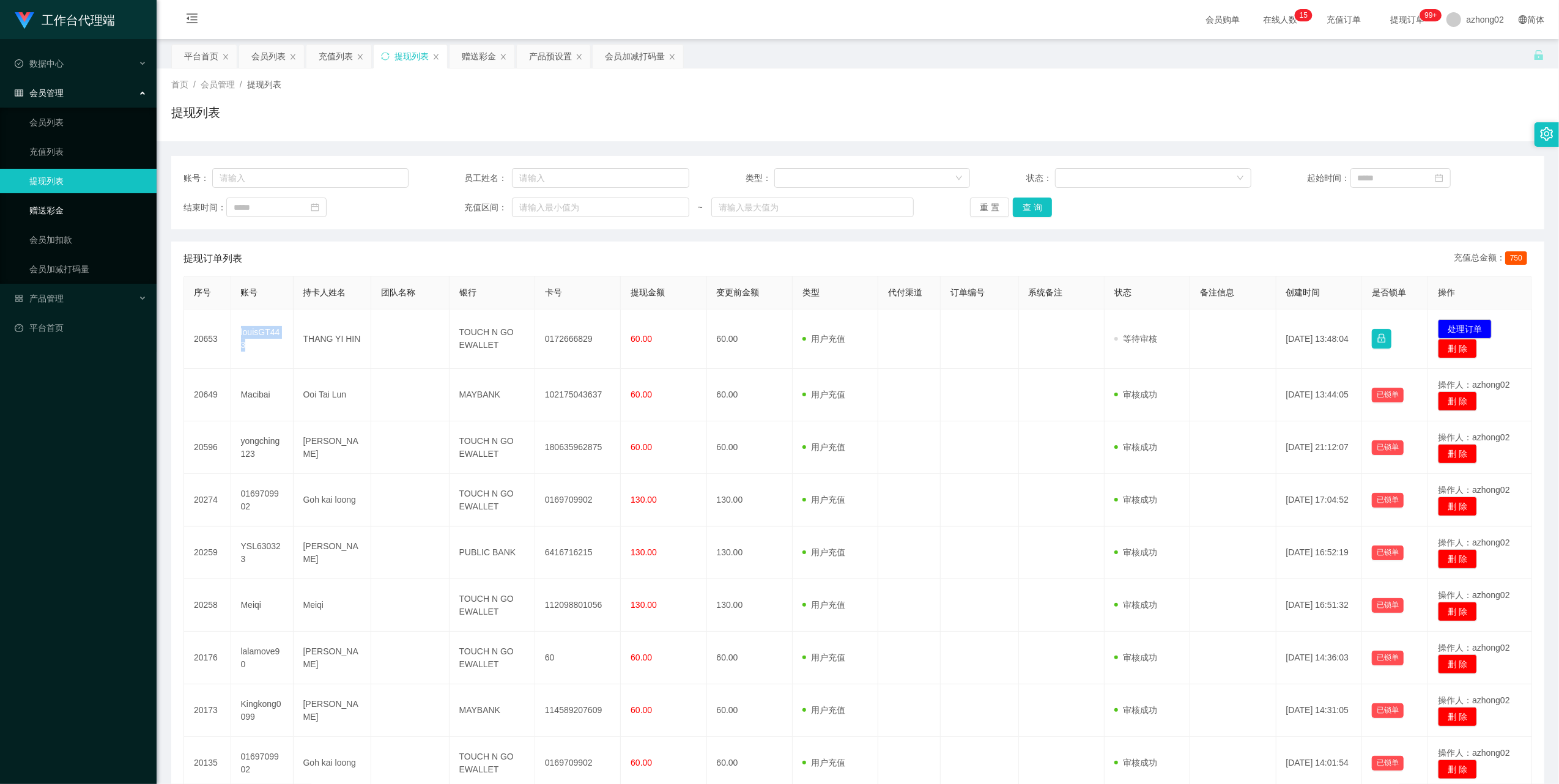
click at [38, 202] on link "赠送彩金" at bounding box center [88, 210] width 118 height 24
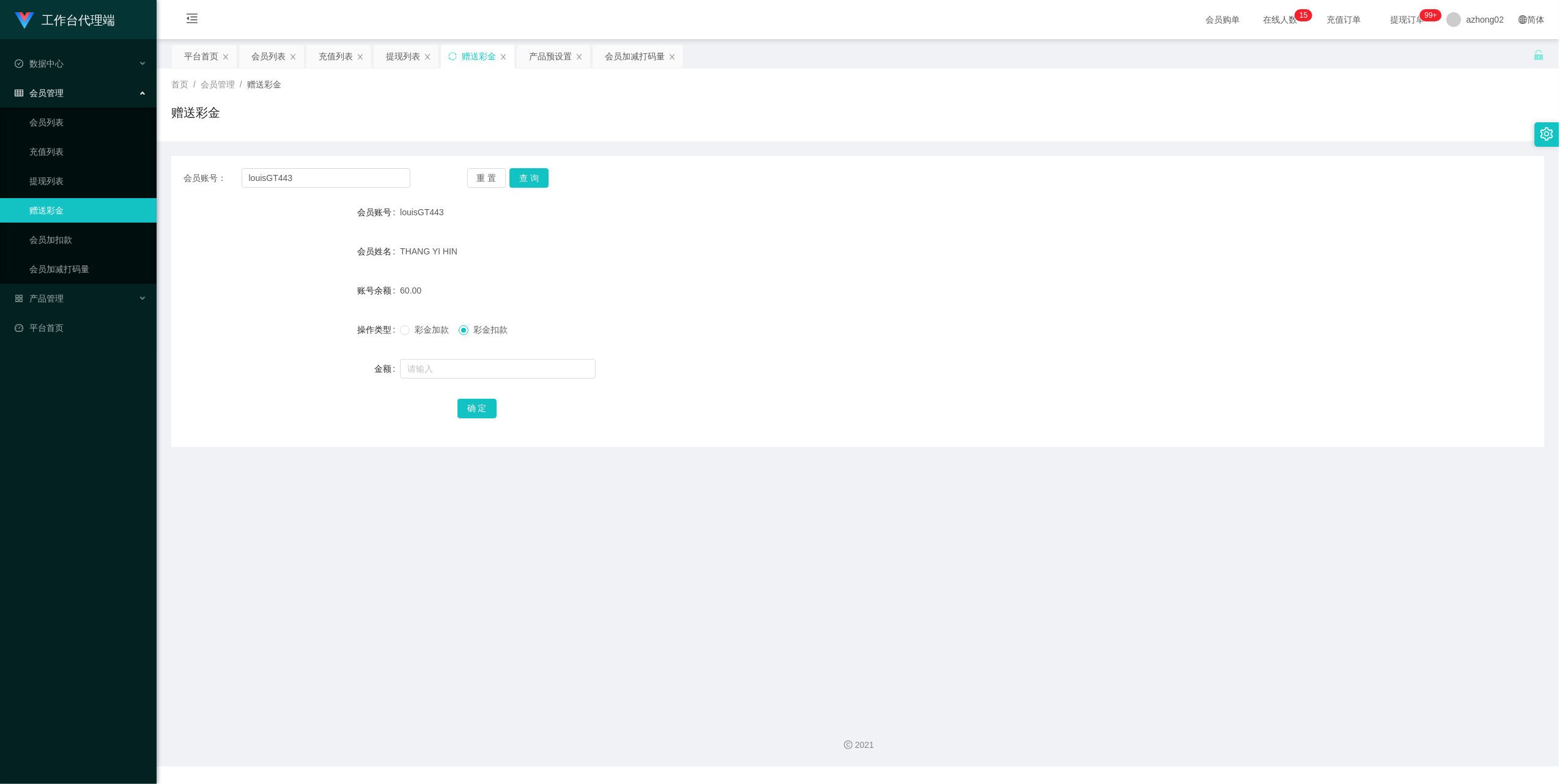
click at [461, 383] on form "会员账号 louisGT443 会员姓名 [PERSON_NAME] HIN 账号余额 60.00 操作类型 彩金加款 彩金扣款 金额 确 定" at bounding box center [857, 310] width 1373 height 220
click at [455, 377] on input "text" at bounding box center [498, 369] width 196 height 20
type input "60"
click at [485, 414] on button "确 定" at bounding box center [477, 409] width 40 height 20
click at [46, 180] on link "提现列表" at bounding box center [88, 181] width 118 height 24
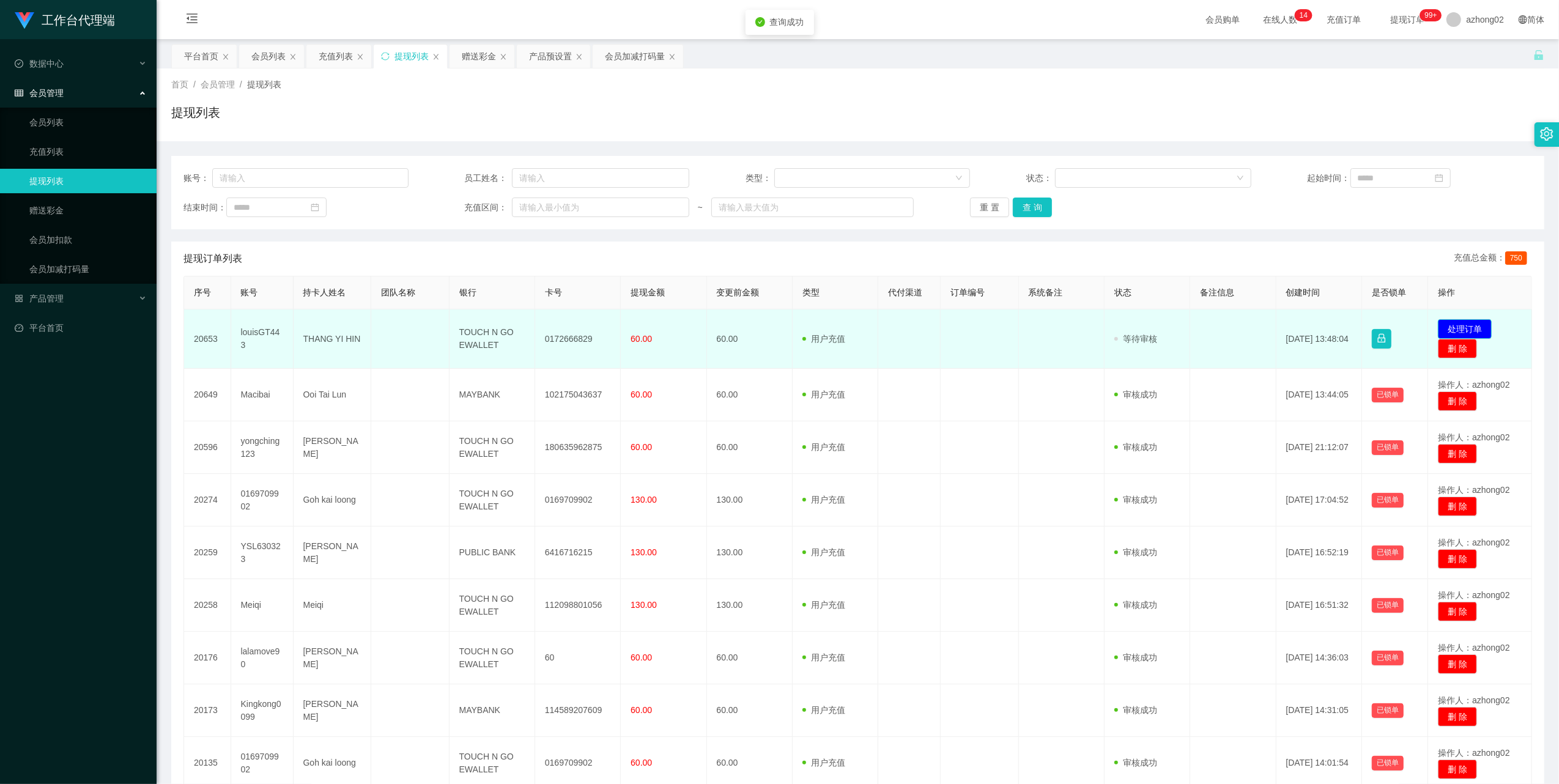
click at [1470, 330] on button "处理订单" at bounding box center [1465, 329] width 54 height 20
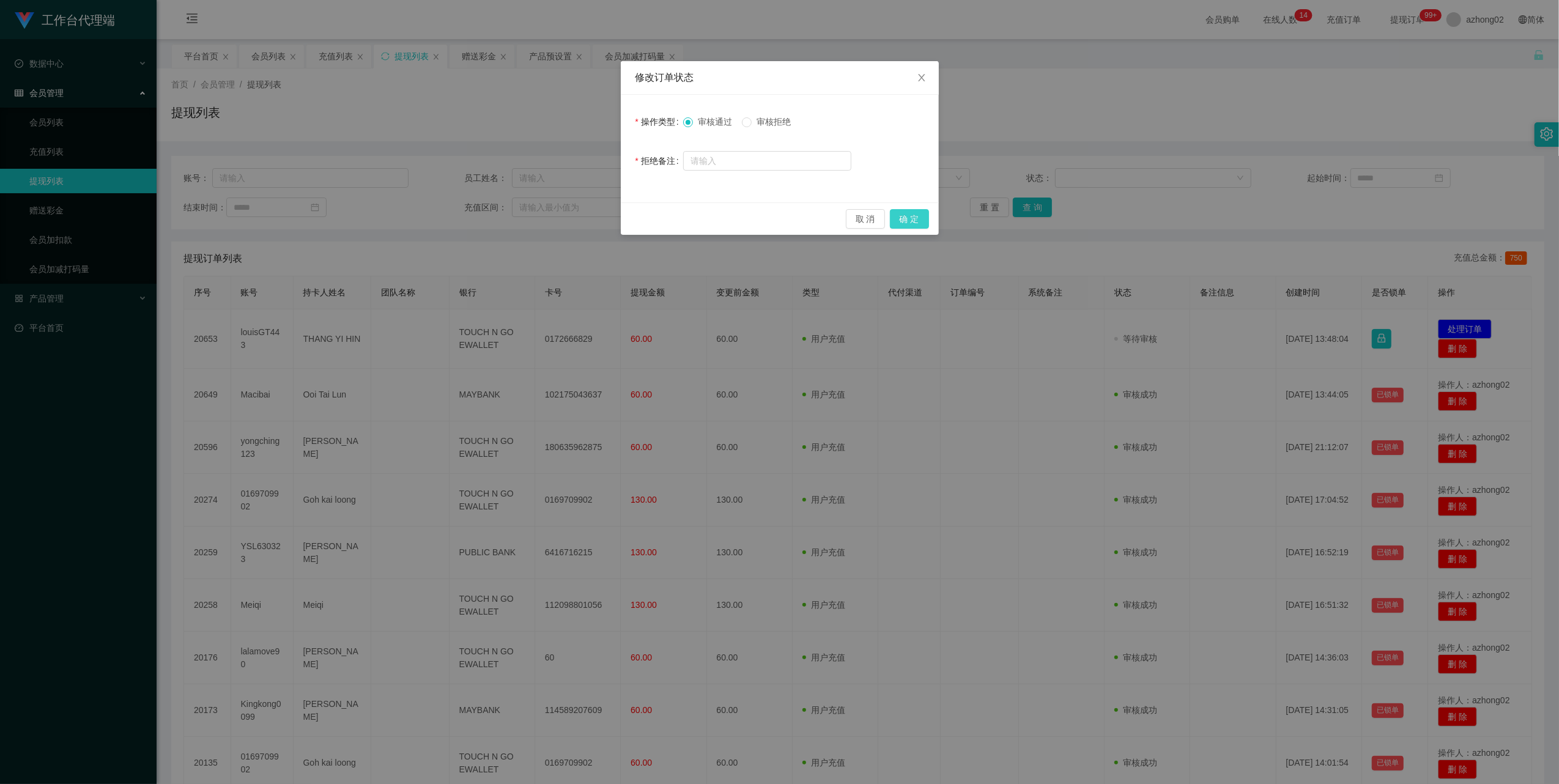
click at [899, 221] on button "确 定" at bounding box center [909, 219] width 40 height 20
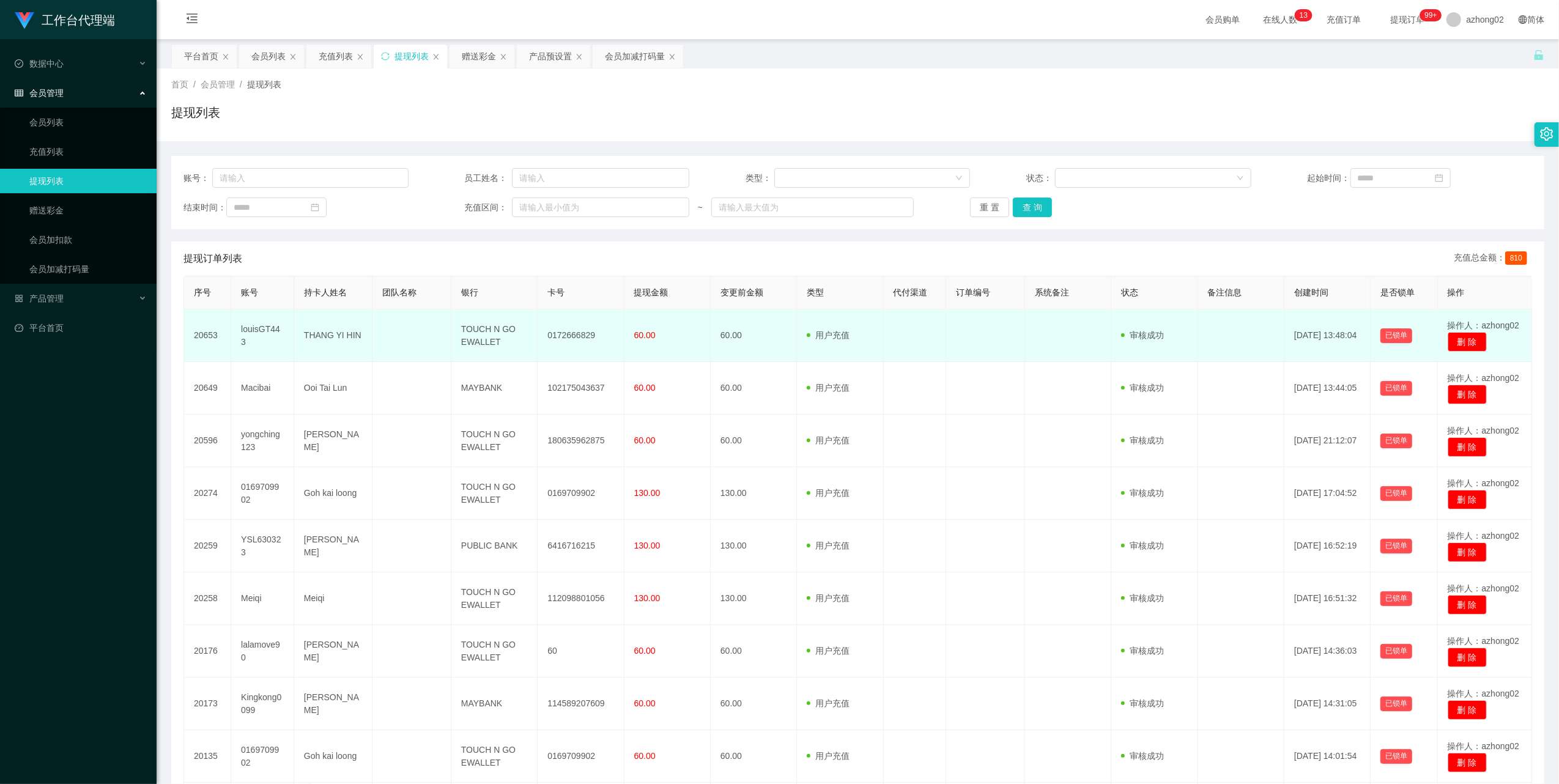
click at [563, 330] on td "0172666829" at bounding box center [581, 335] width 87 height 52
copy td "0172666829"
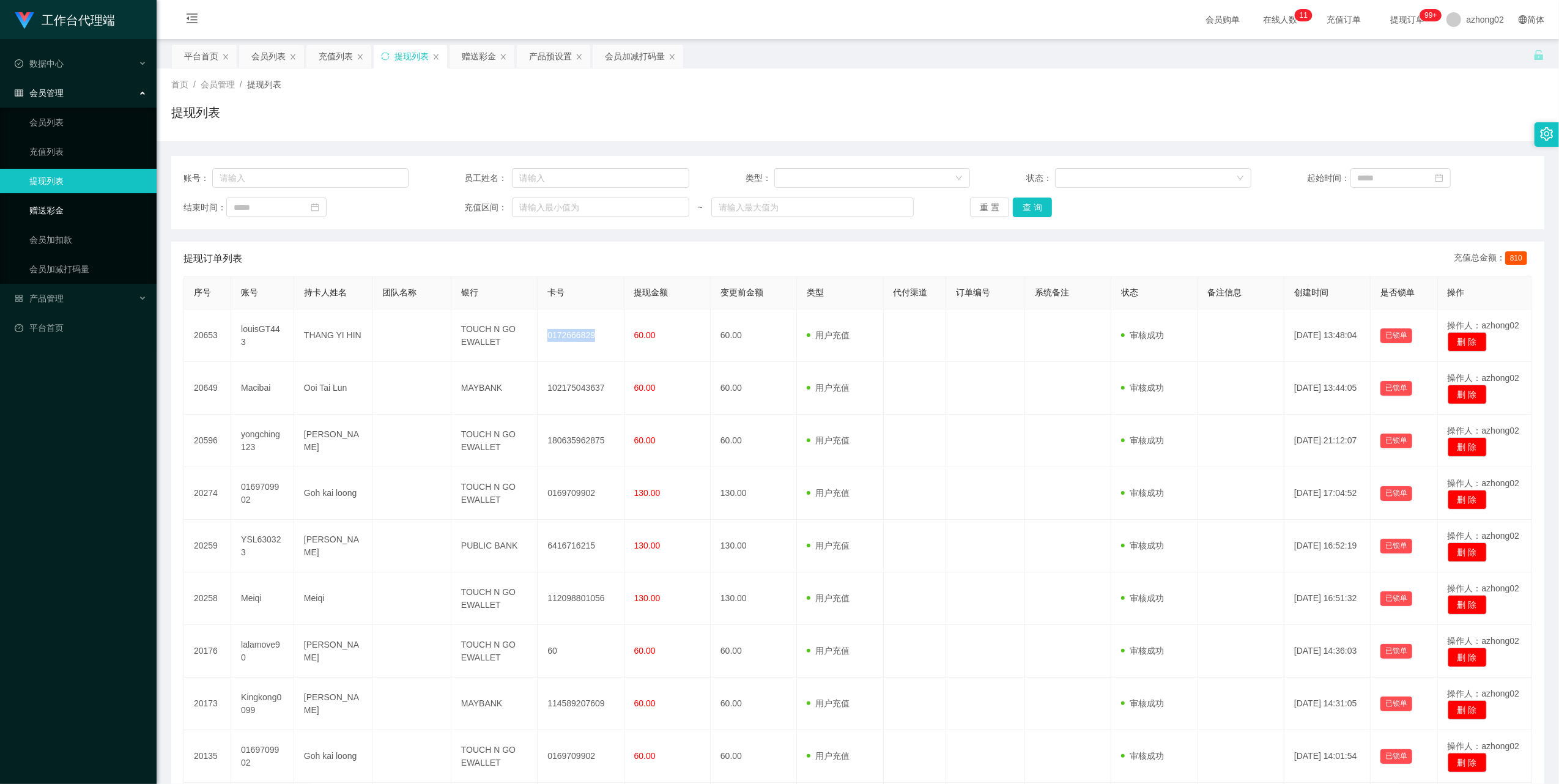
drag, startPoint x: 43, startPoint y: 199, endPoint x: 83, endPoint y: 199, distance: 40.0
click at [43, 199] on link "赠送彩金" at bounding box center [88, 210] width 118 height 24
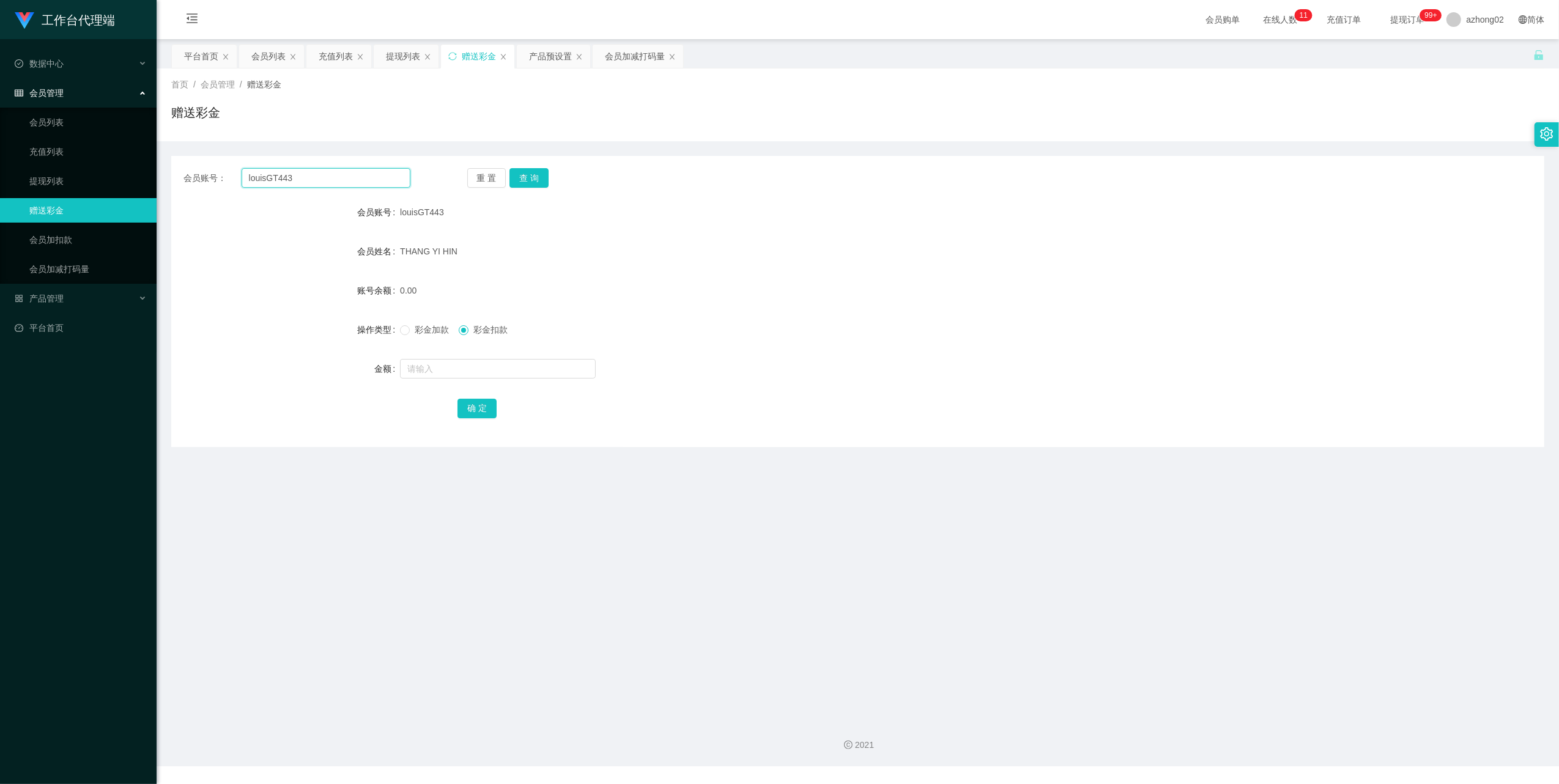
click at [323, 177] on input "louisGT443" at bounding box center [326, 178] width 169 height 20
paste input "[PERSON_NAME] wai 61"
drag, startPoint x: 538, startPoint y: 174, endPoint x: 544, endPoint y: 169, distance: 7.8
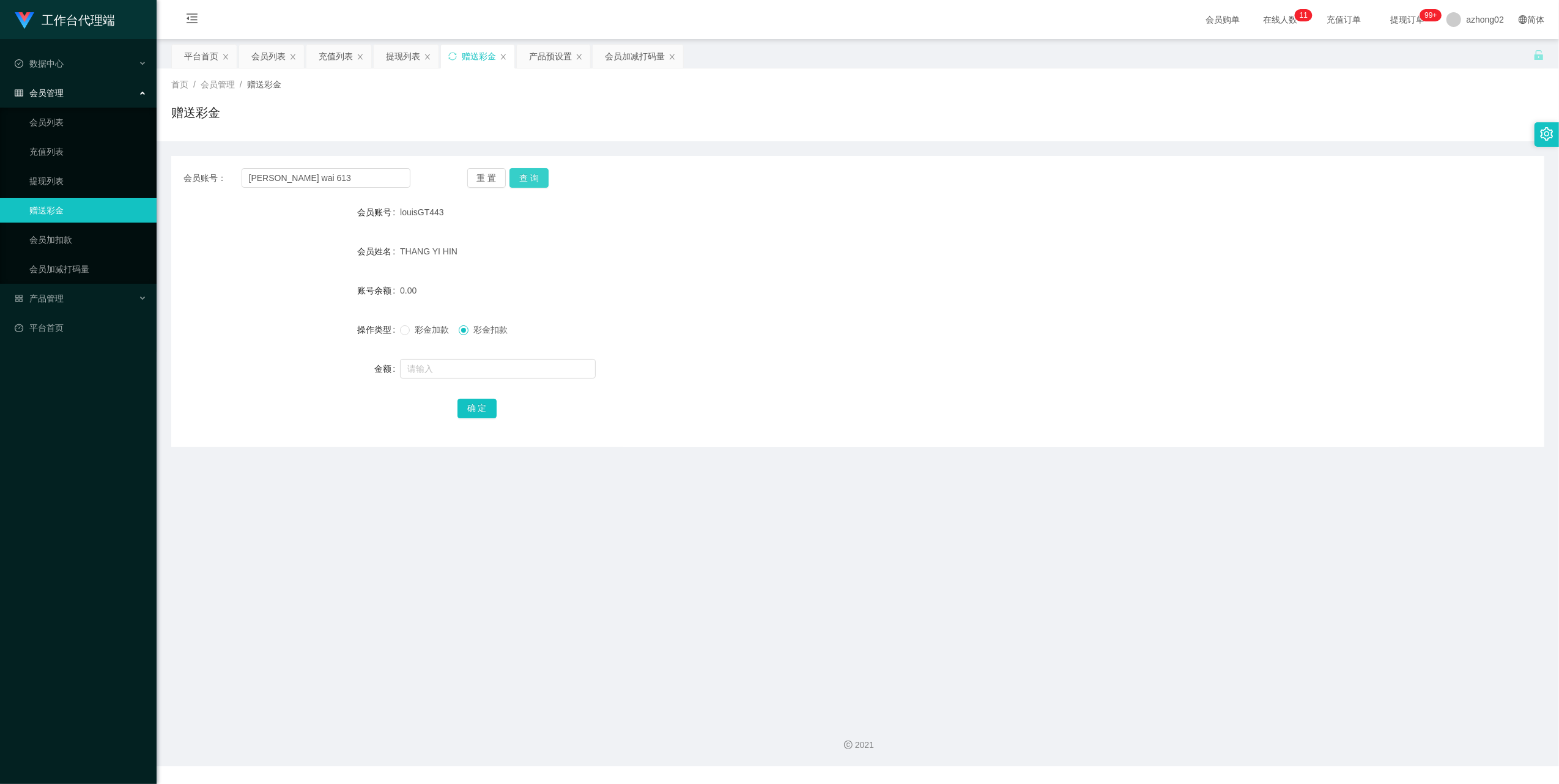
click at [539, 174] on button "查 询" at bounding box center [530, 178] width 40 height 20
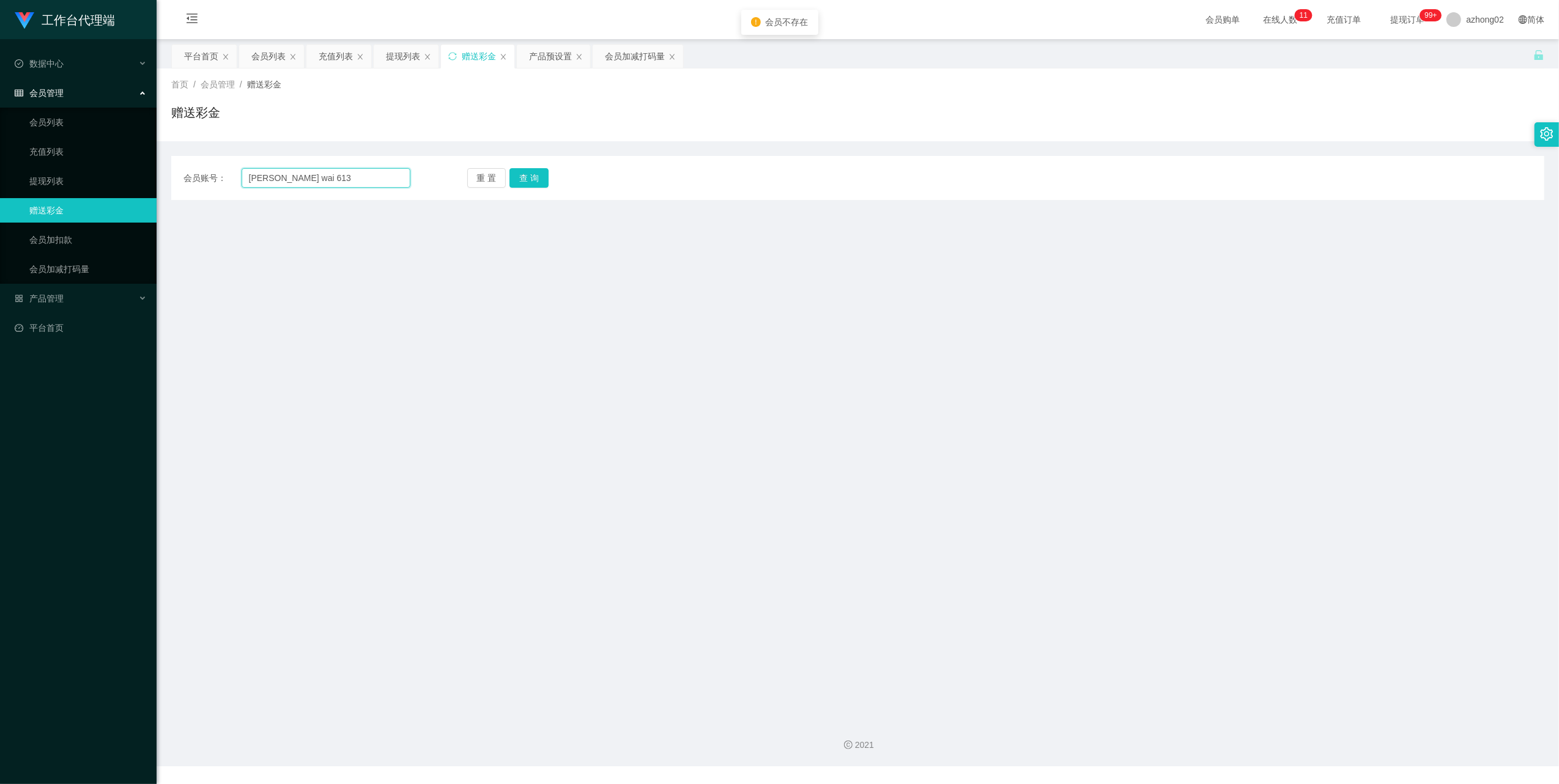
click at [343, 174] on input "[PERSON_NAME] wai 613" at bounding box center [326, 178] width 169 height 20
type input "Cheong"
click at [539, 176] on button "查 询" at bounding box center [530, 178] width 40 height 20
click at [302, 186] on input "Cheong" at bounding box center [326, 178] width 169 height 20
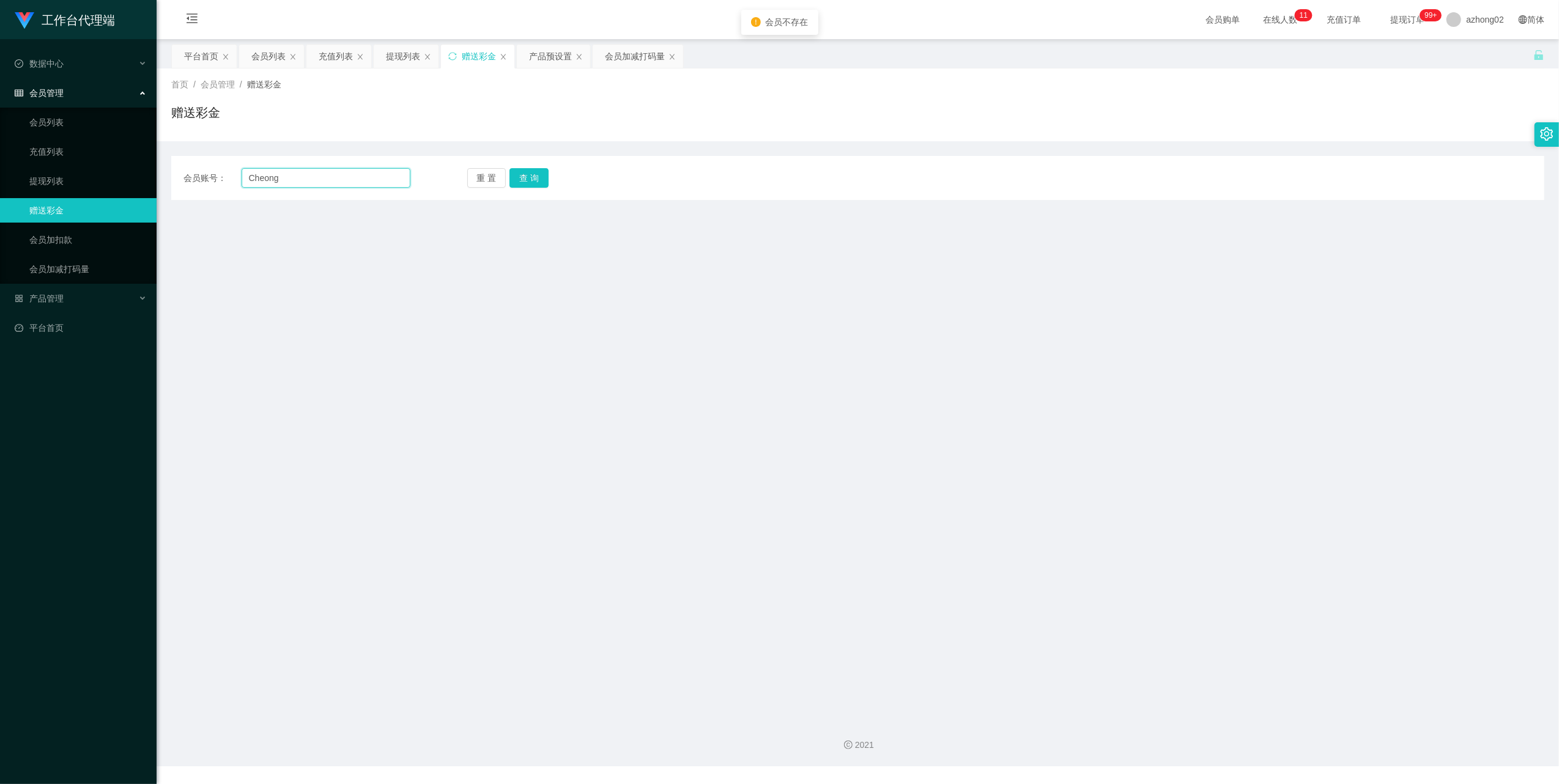
click at [302, 186] on input "Cheong" at bounding box center [326, 178] width 169 height 20
click at [302, 169] on input "text" at bounding box center [326, 178] width 169 height 20
paste input "Cheonghongwai613"
type input "Cheonghongwai613"
click at [542, 179] on button "查 询" at bounding box center [530, 178] width 40 height 20
